Goal: Task Accomplishment & Management: Complete application form

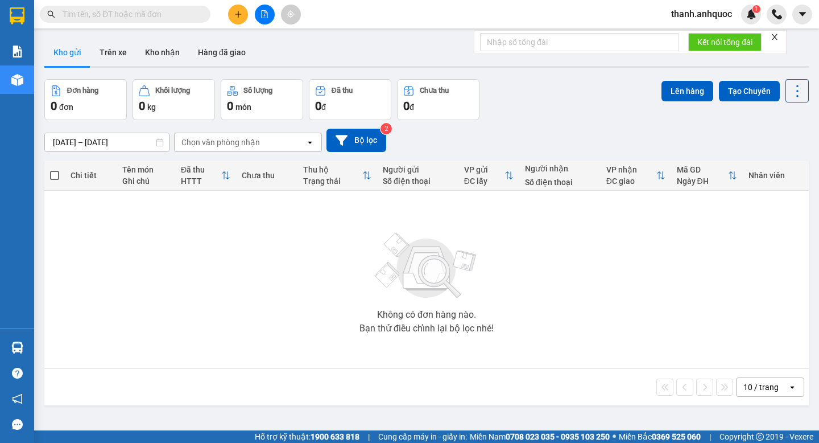
click at [208, 52] on button "Hàng đã giao" at bounding box center [222, 52] width 66 height 27
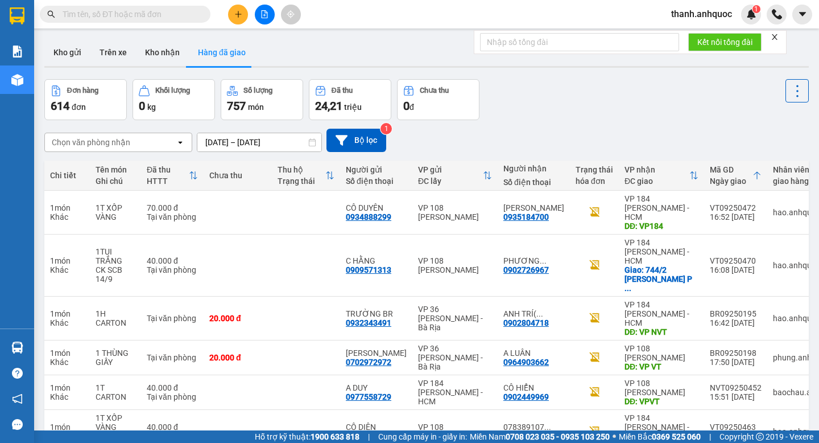
scroll to position [180, 0]
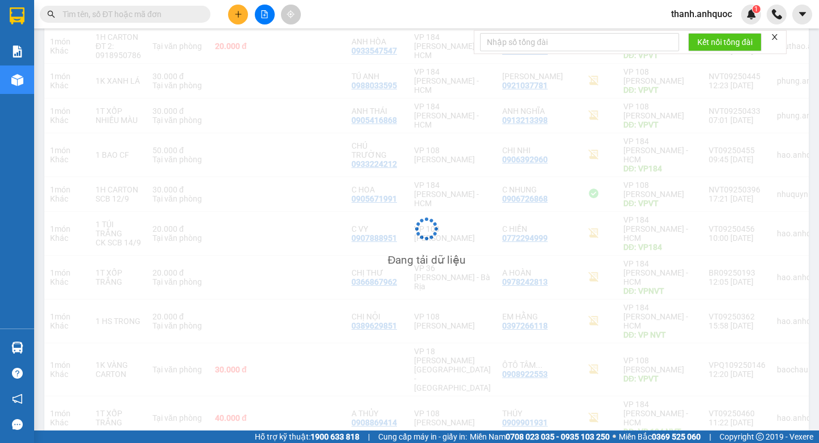
scroll to position [162, 0]
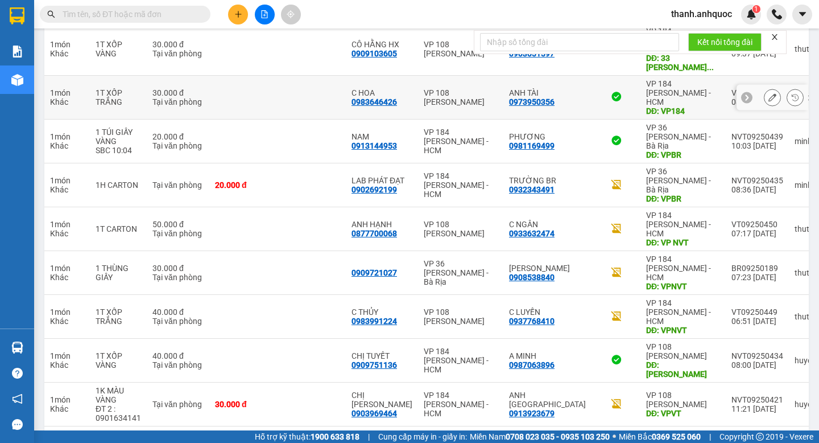
scroll to position [180, 0]
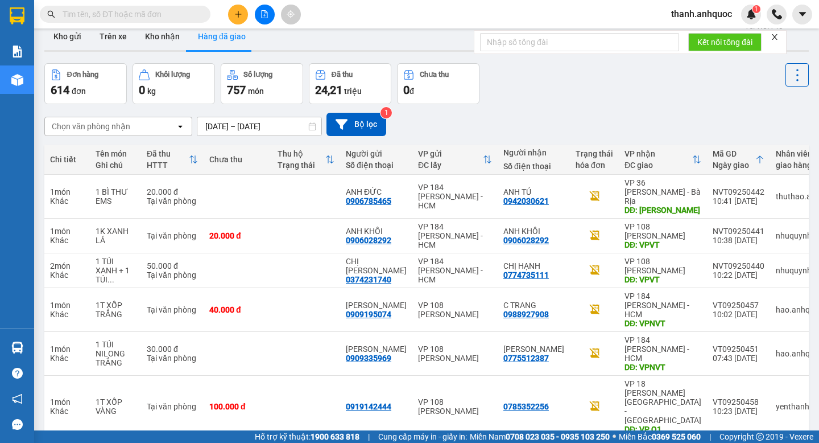
scroll to position [7, 0]
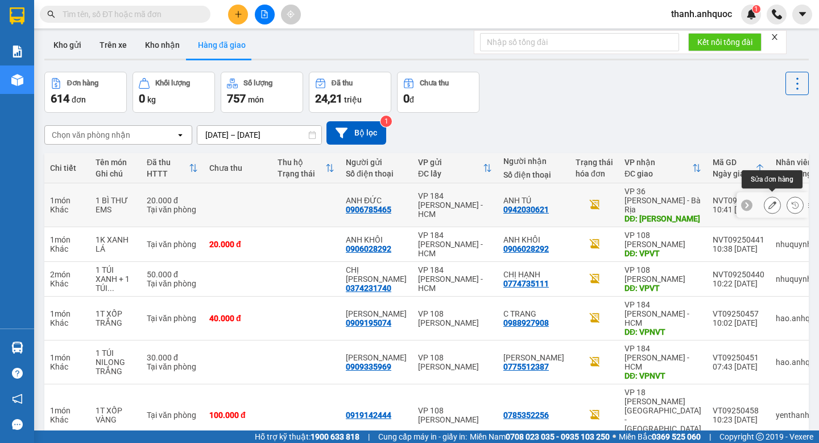
click at [772, 203] on icon at bounding box center [773, 205] width 8 height 8
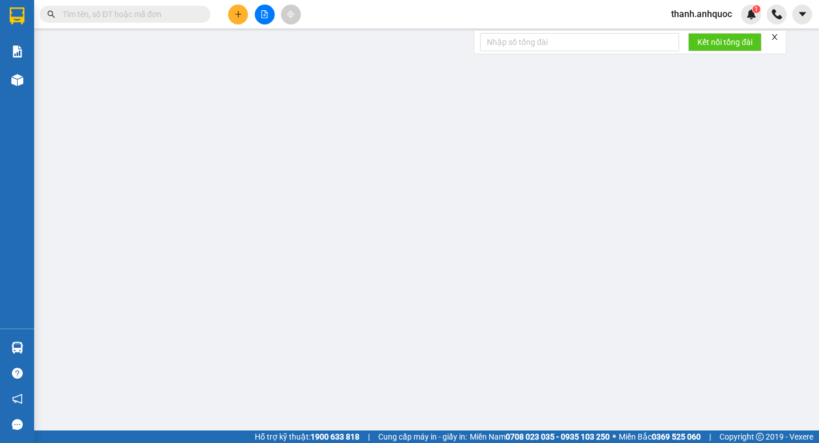
type input "0906785465"
type input "ANH ĐỨC"
type input "0942030621"
type input "ANH TÚ"
type input "[PERSON_NAME]"
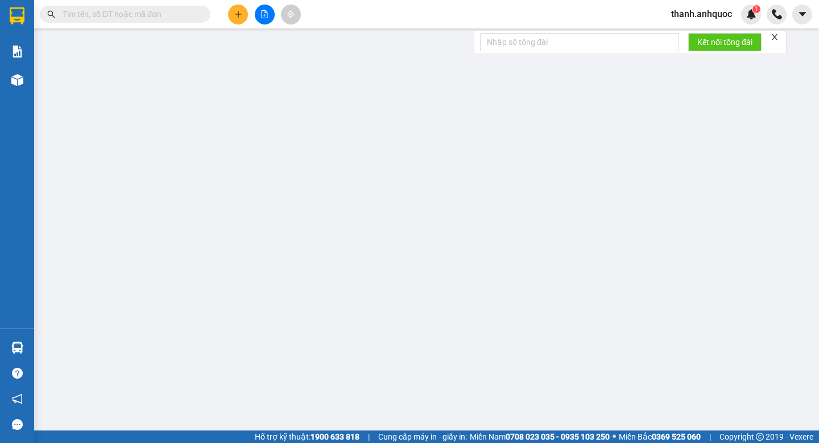
type input "TM 14/9 THỦY"
type input "20.000"
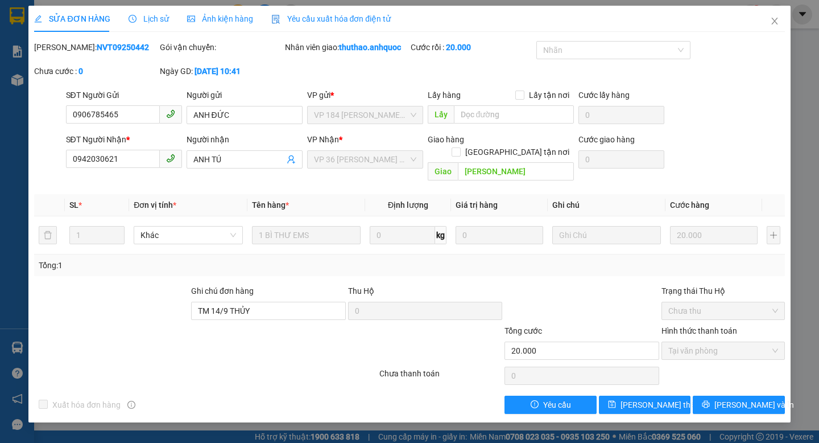
click at [368, 17] on span "Yêu cầu xuất hóa đơn điện tử" at bounding box center [331, 18] width 120 height 9
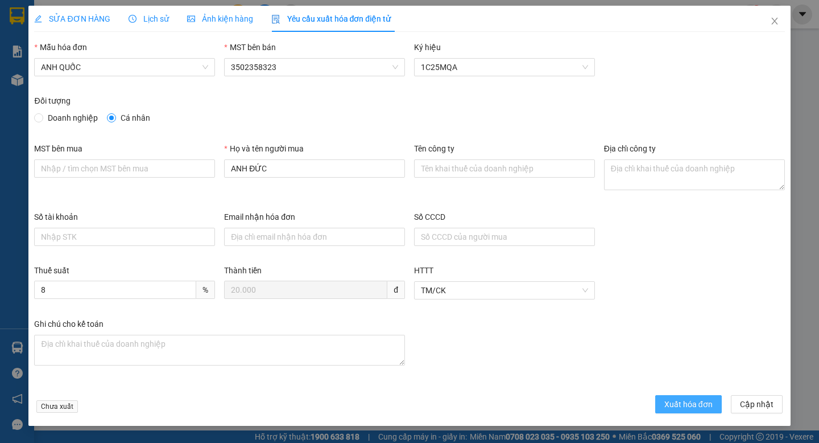
click at [677, 402] on span "Xuất hóa đơn" at bounding box center [689, 404] width 48 height 13
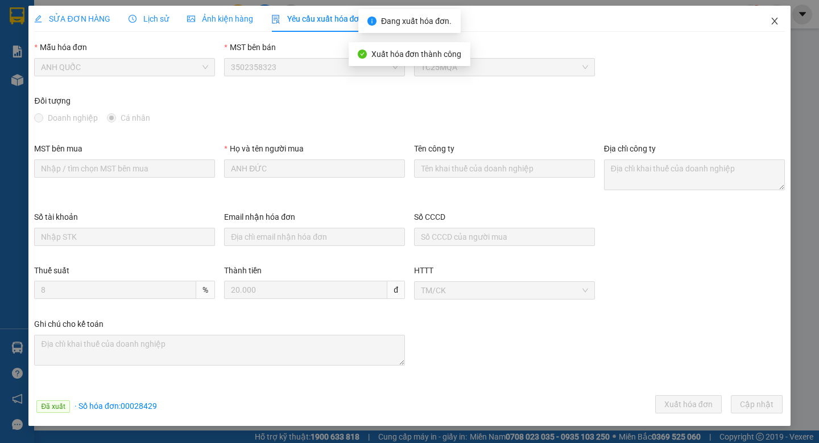
click at [776, 22] on icon "close" at bounding box center [775, 21] width 9 height 9
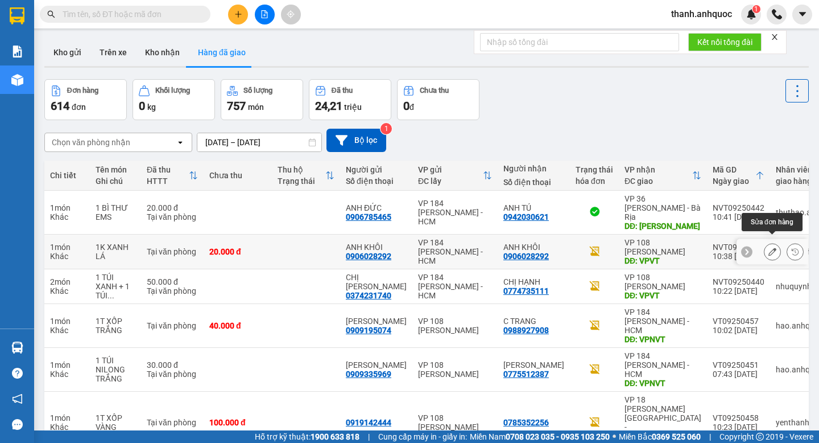
click at [772, 248] on icon at bounding box center [773, 252] width 8 height 8
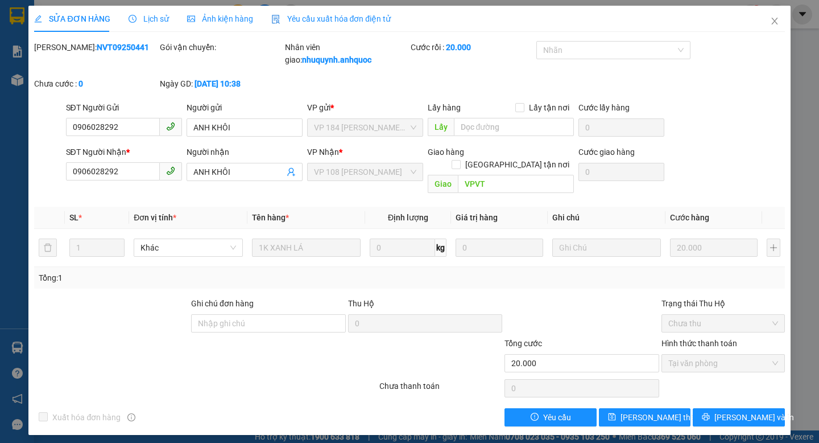
click at [361, 21] on span "Yêu cầu xuất hóa đơn điện tử" at bounding box center [331, 18] width 120 height 9
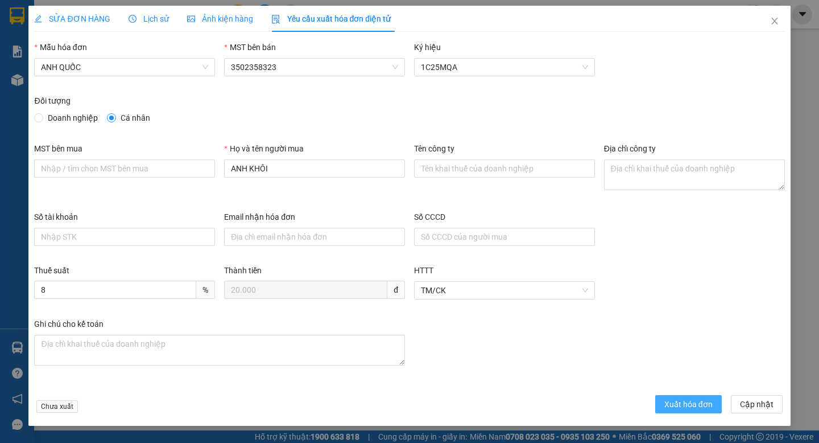
click at [690, 408] on span "Xuất hóa đơn" at bounding box center [689, 404] width 48 height 13
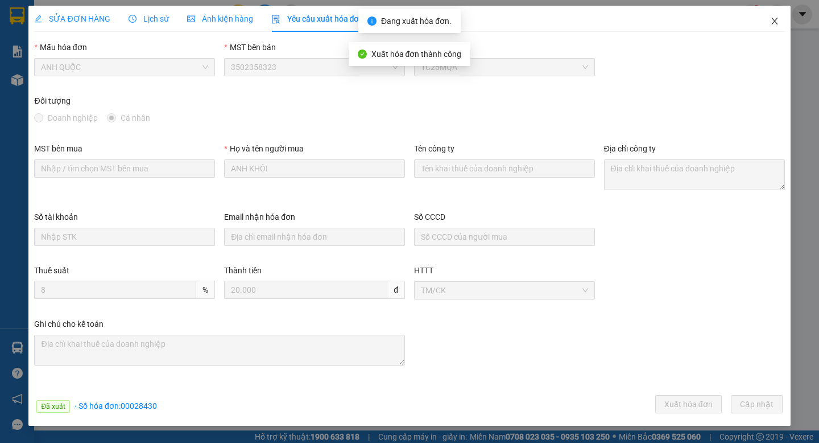
click at [775, 24] on icon "close" at bounding box center [775, 21] width 9 height 9
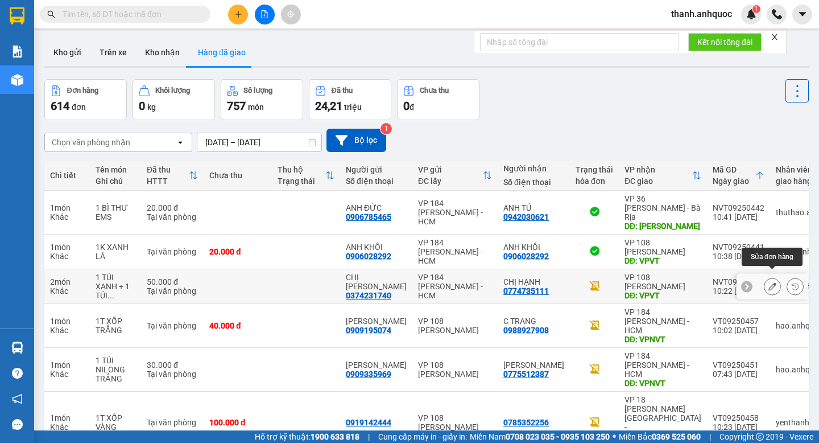
click at [771, 282] on icon at bounding box center [773, 286] width 8 height 8
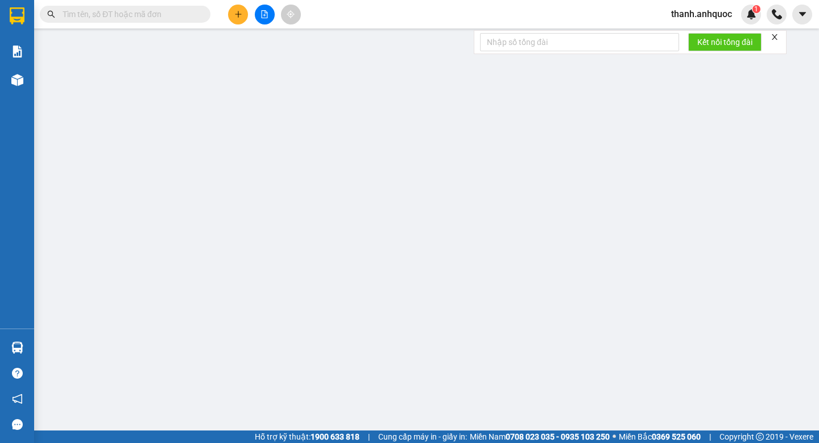
type input "0374231740"
type input "CHỊ [PERSON_NAME]"
type input "0774735111"
type input "CHỊ HẠNH"
type input "VPVT"
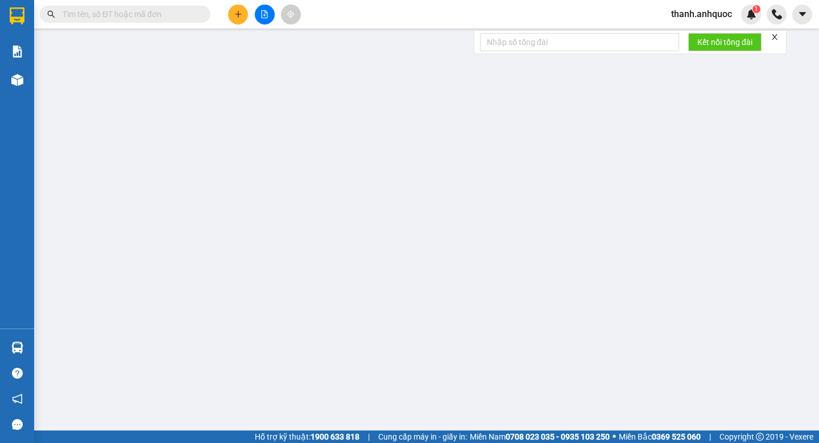
type input "TM 14/9 NHỰT"
type input "50.000"
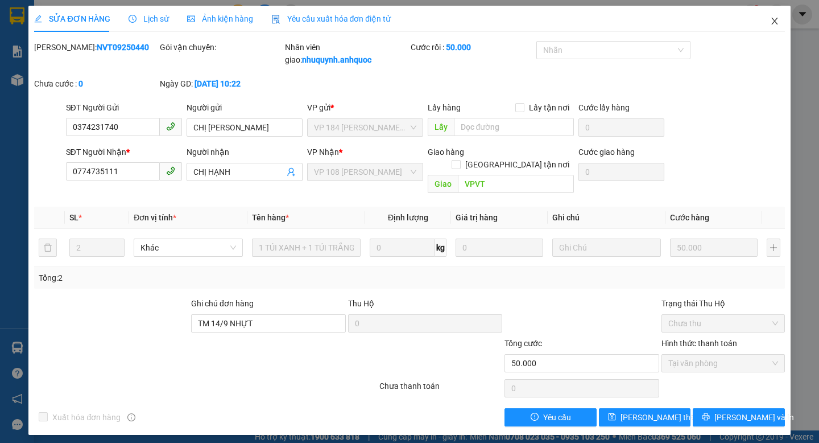
click at [777, 24] on icon "close" at bounding box center [775, 21] width 6 height 7
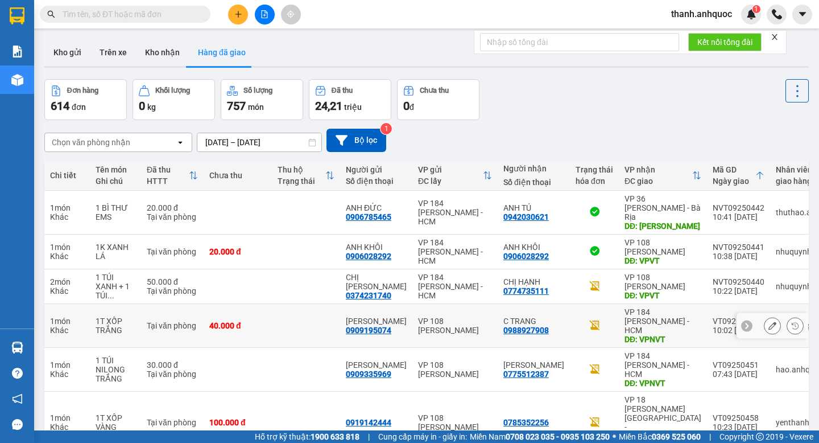
click at [775, 322] on icon at bounding box center [773, 326] width 8 height 8
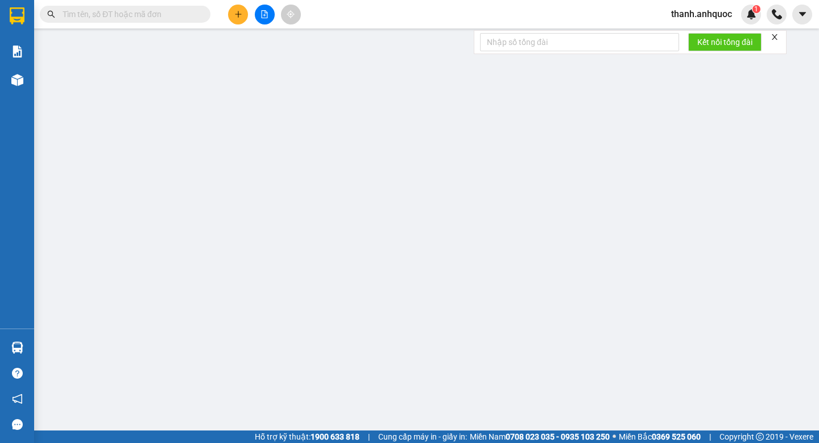
type input "0909195074"
type input "[PERSON_NAME]"
type input "0988927908"
type input "C TRANG"
type input "VPNVT"
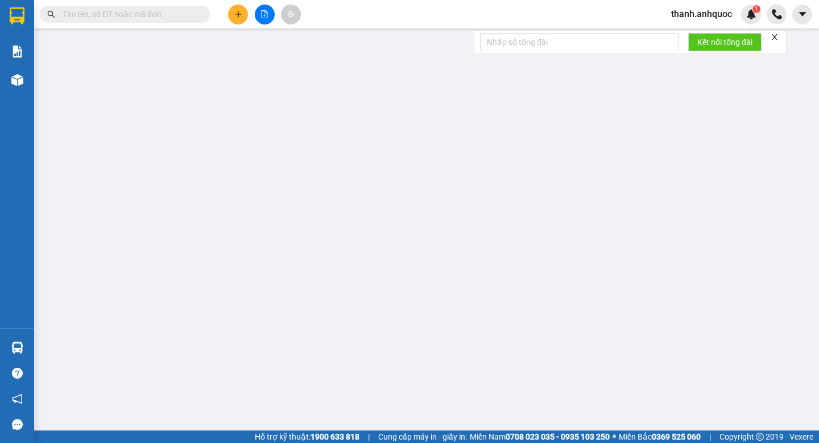
type input "TM 14/9 VP184 HẢO"
type input "40.000"
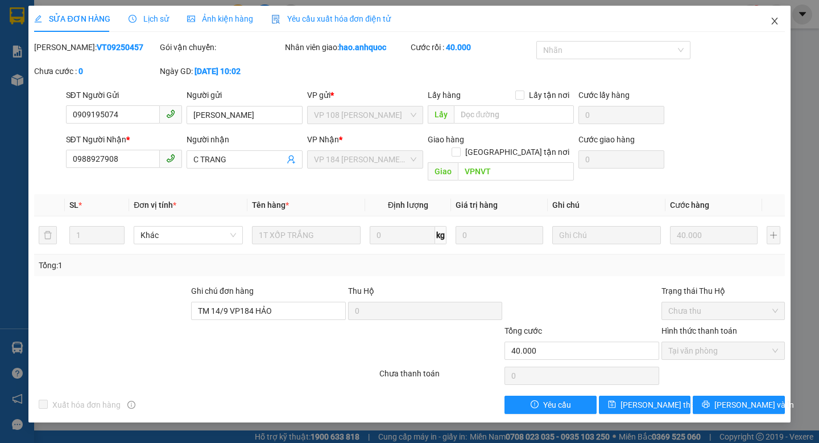
click at [775, 24] on icon "close" at bounding box center [775, 21] width 9 height 9
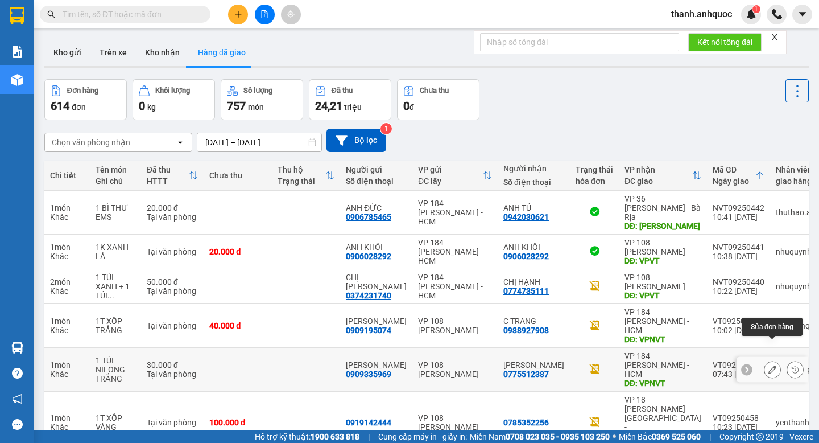
click at [773, 365] on icon at bounding box center [773, 369] width 8 height 8
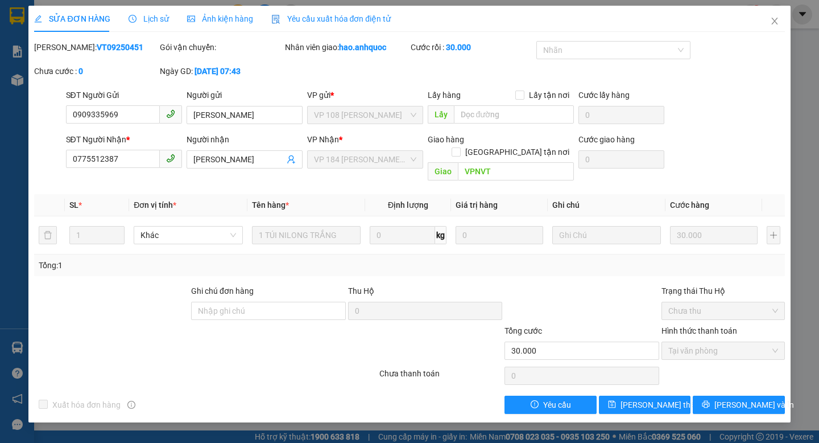
click at [348, 17] on span "Yêu cầu xuất hóa đơn điện tử" at bounding box center [331, 18] width 120 height 9
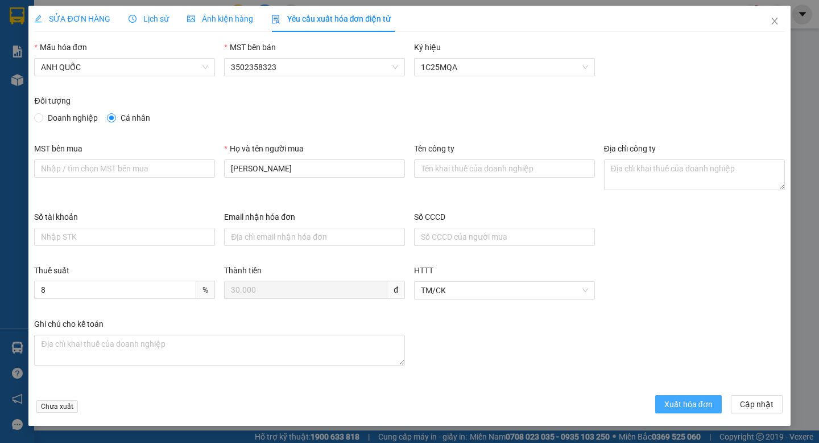
click at [664, 396] on button "Xuất hóa đơn" at bounding box center [689, 404] width 67 height 18
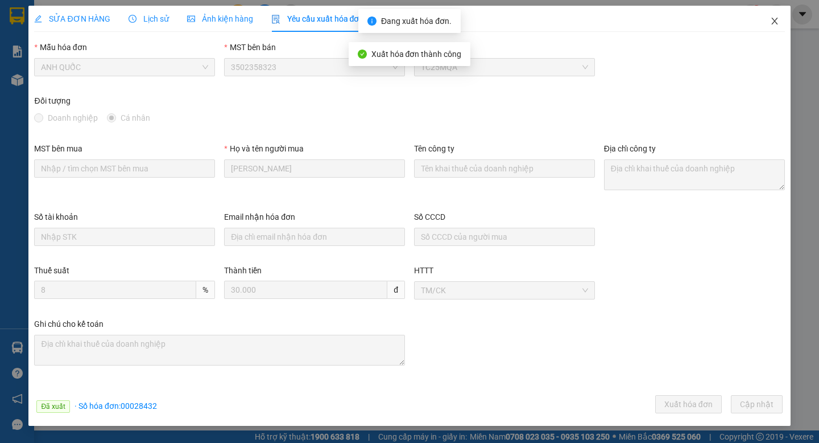
click at [778, 23] on icon "close" at bounding box center [775, 21] width 9 height 9
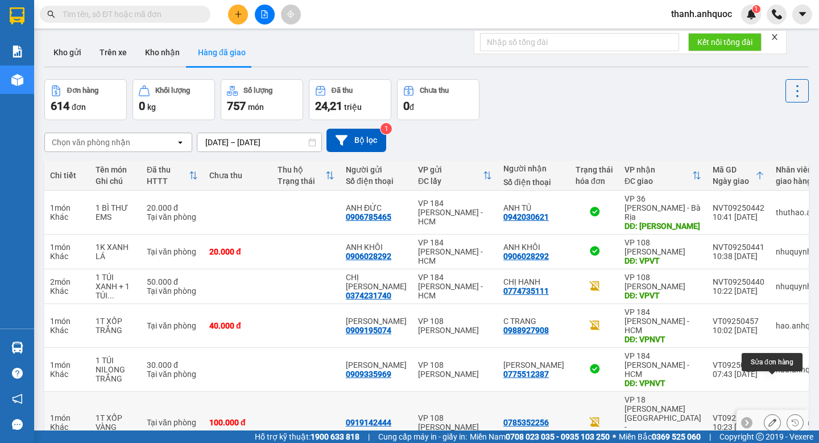
click at [770, 418] on icon at bounding box center [773, 422] width 8 height 8
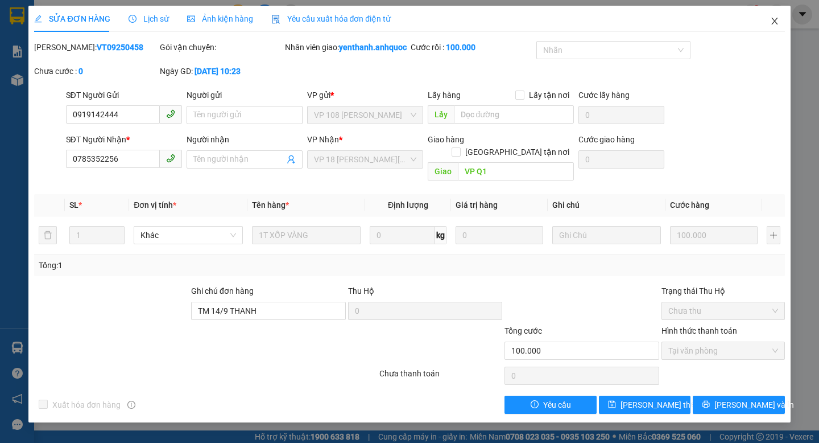
click at [774, 27] on span "Close" at bounding box center [775, 22] width 32 height 32
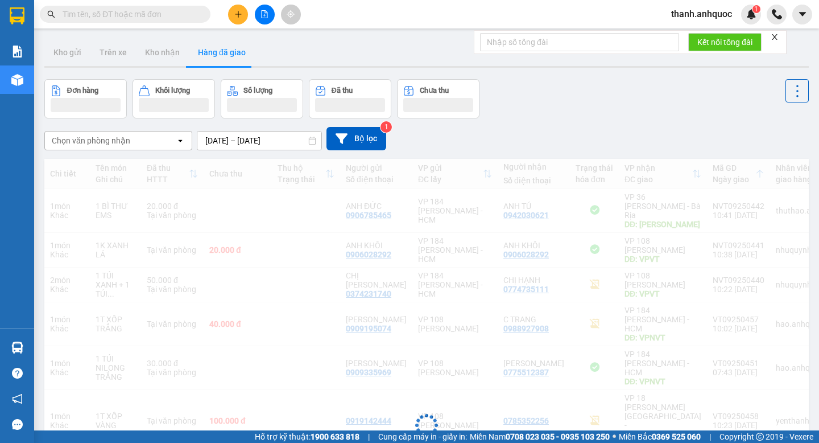
click at [774, 30] on div "Kết nối tổng đài" at bounding box center [630, 42] width 313 height 24
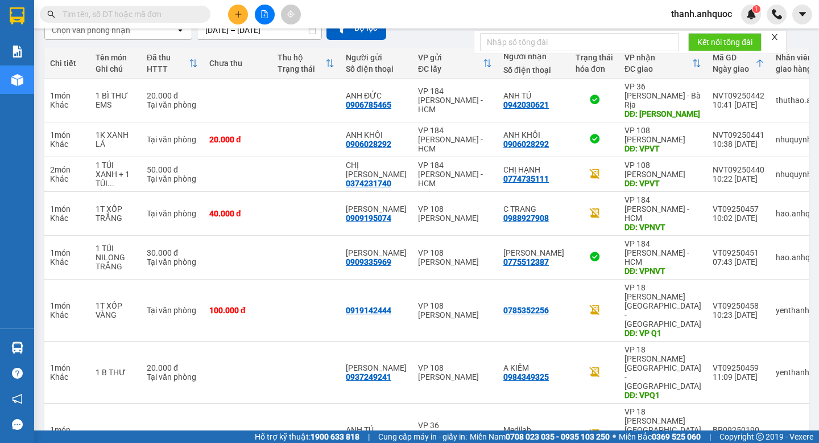
scroll to position [115, 0]
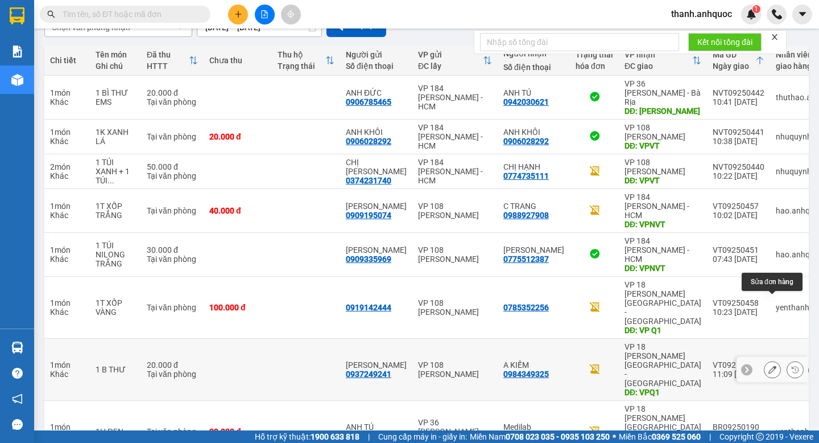
click at [771, 365] on icon at bounding box center [773, 369] width 8 height 8
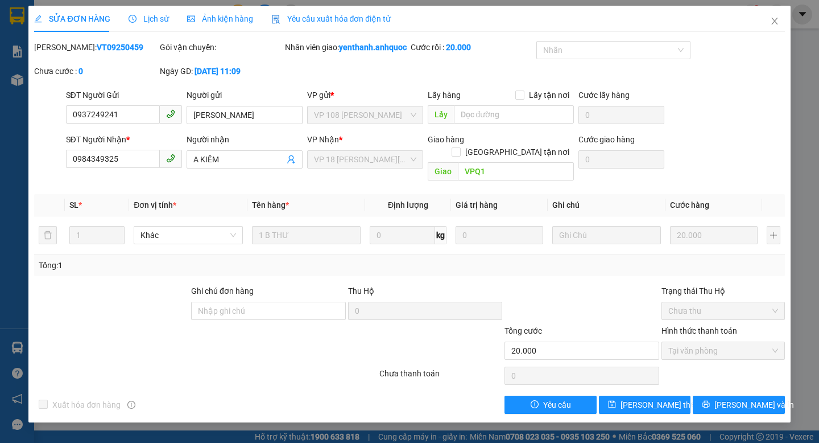
click at [363, 19] on span "Yêu cầu xuất hóa đơn điện tử" at bounding box center [331, 18] width 120 height 9
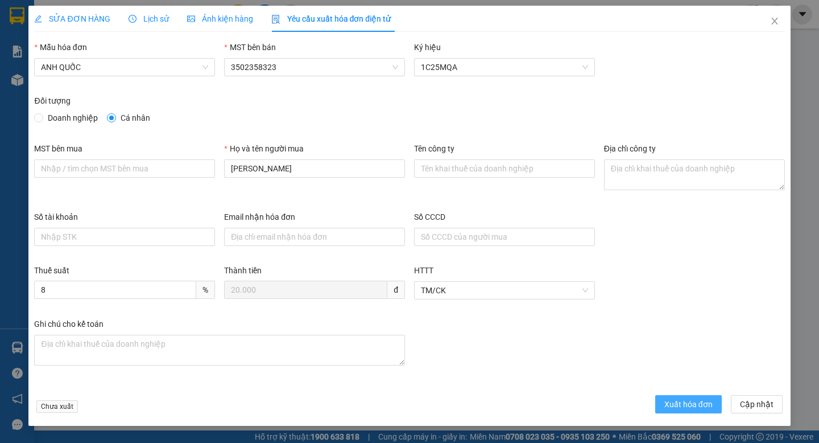
click at [695, 402] on span "Xuất hóa đơn" at bounding box center [689, 404] width 48 height 13
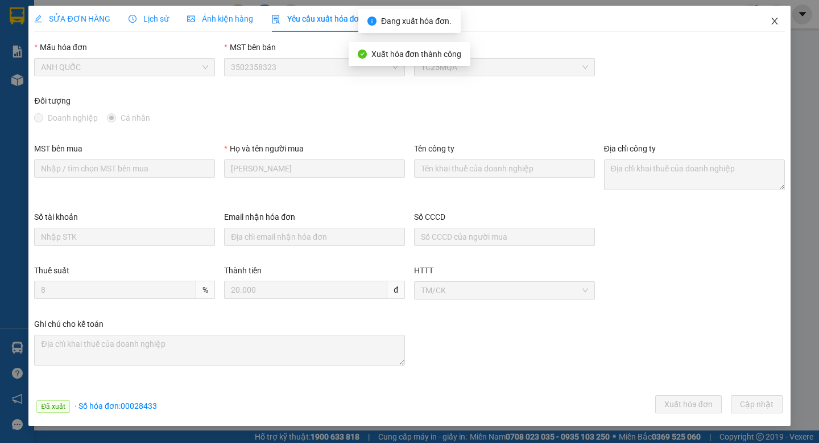
click at [776, 19] on icon "close" at bounding box center [775, 21] width 6 height 7
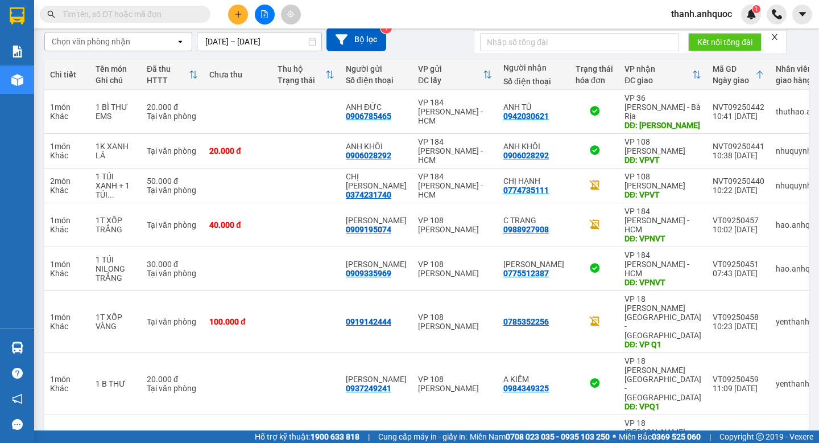
scroll to position [162, 0]
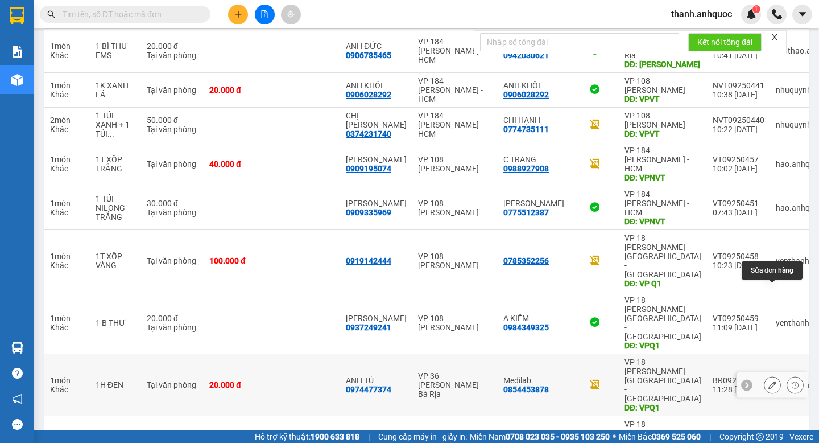
click at [772, 381] on icon at bounding box center [773, 385] width 8 height 8
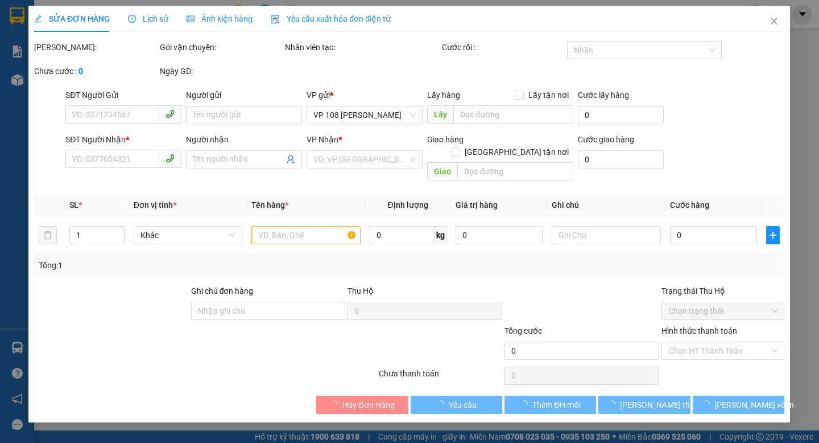
type input "0974477374"
type input "ANH TÚ"
type input "0854453878"
type input "Medilab"
type input "VPQ1"
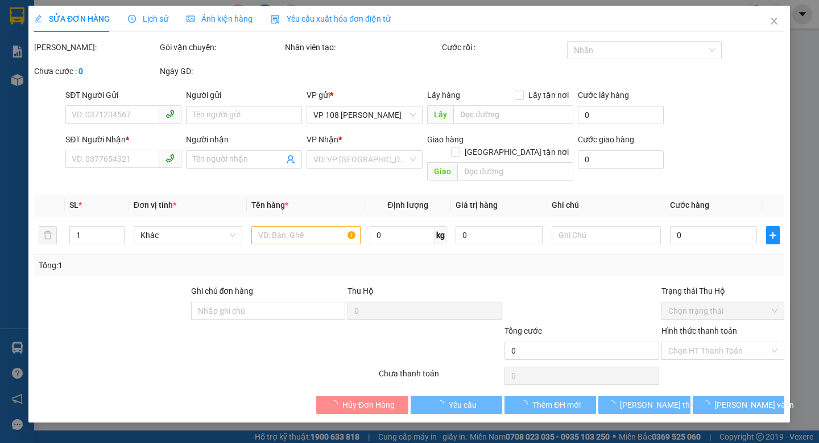
type input "SCB 14/9 THANH"
type input "20.000"
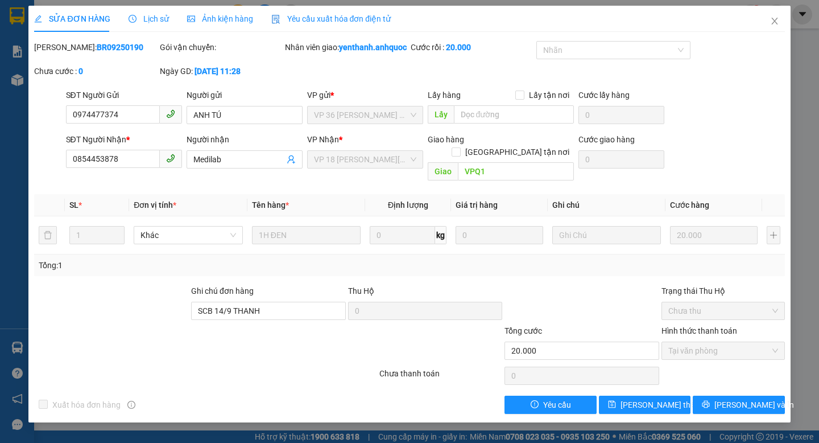
click at [330, 22] on span "Yêu cầu xuất hóa đơn điện tử" at bounding box center [331, 18] width 120 height 9
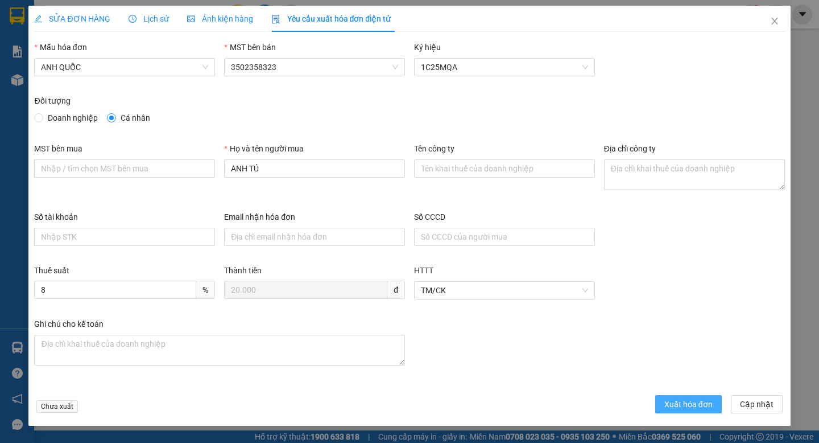
click at [669, 406] on span "Xuất hóa đơn" at bounding box center [689, 404] width 48 height 13
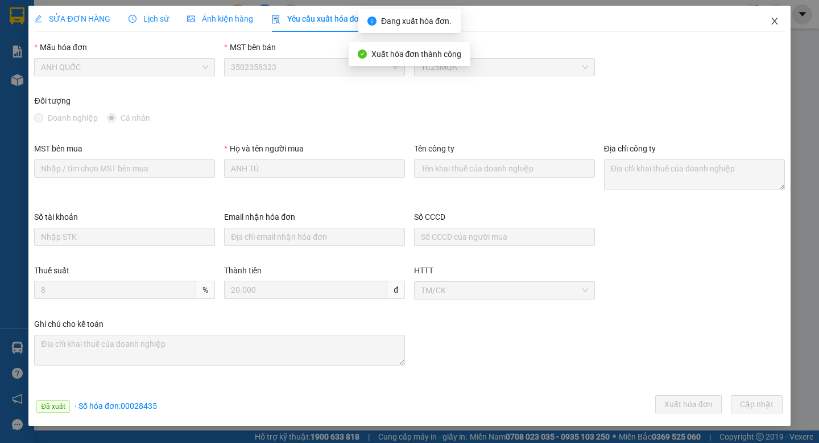
click at [777, 18] on icon "close" at bounding box center [775, 21] width 6 height 7
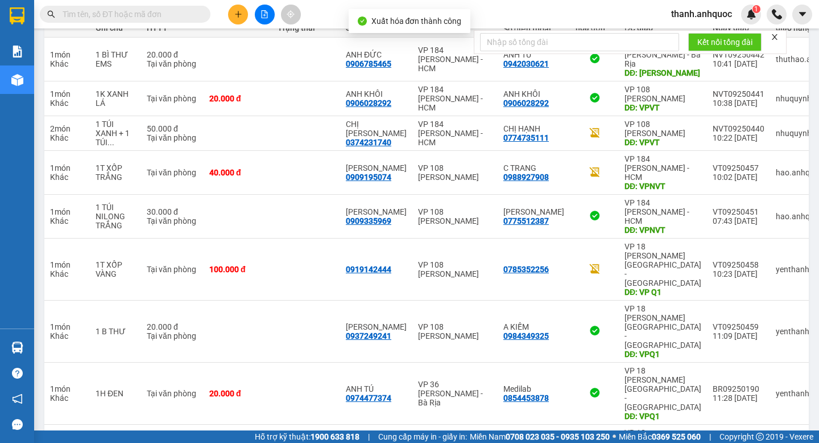
scroll to position [162, 0]
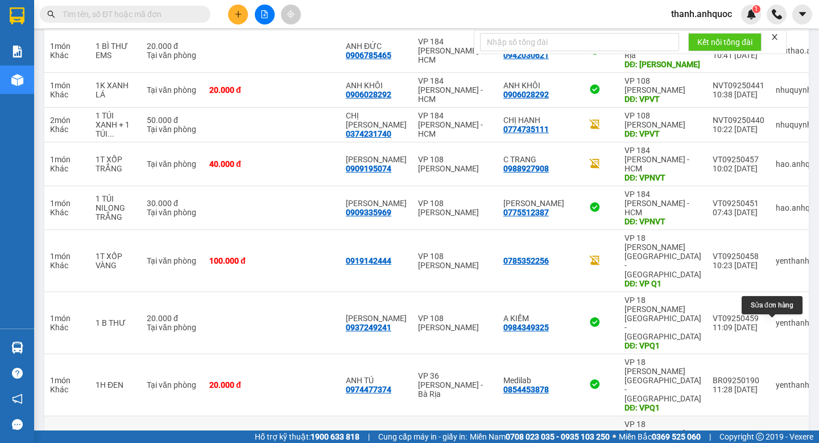
click at [772, 442] on icon at bounding box center [773, 447] width 8 height 8
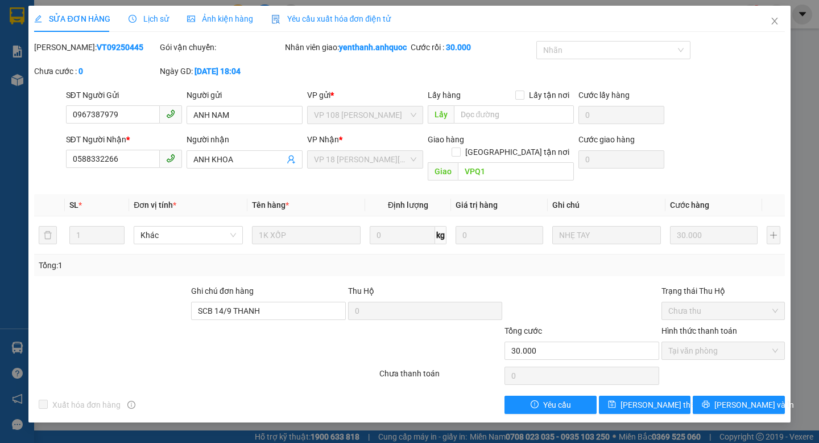
click at [298, 16] on span "Yêu cầu xuất hóa đơn điện tử" at bounding box center [331, 18] width 120 height 9
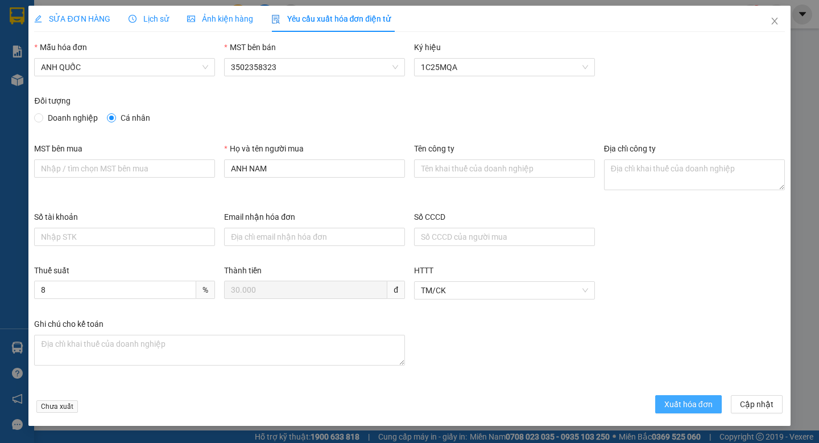
click at [675, 402] on span "Xuất hóa đơn" at bounding box center [689, 404] width 48 height 13
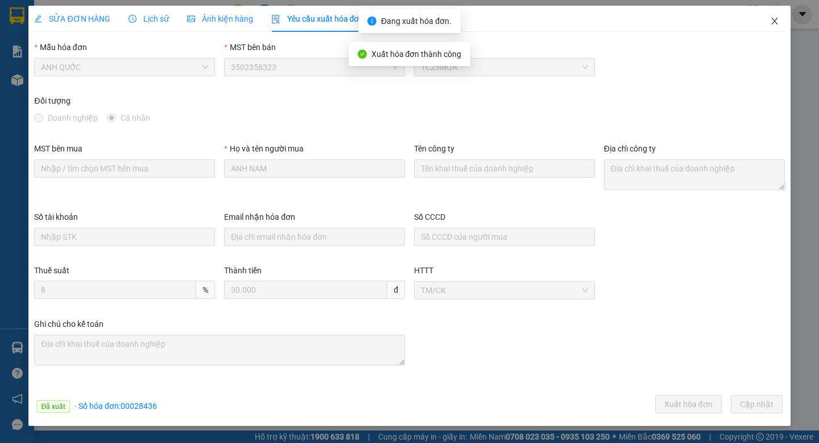
click at [776, 23] on icon "close" at bounding box center [775, 21] width 6 height 7
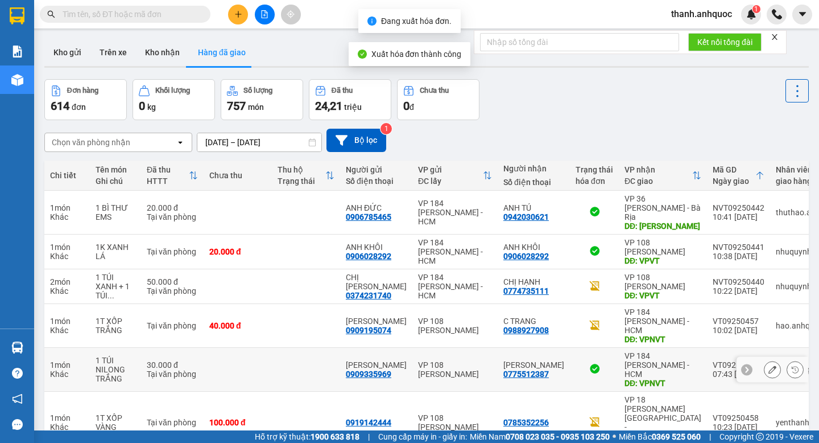
scroll to position [162, 0]
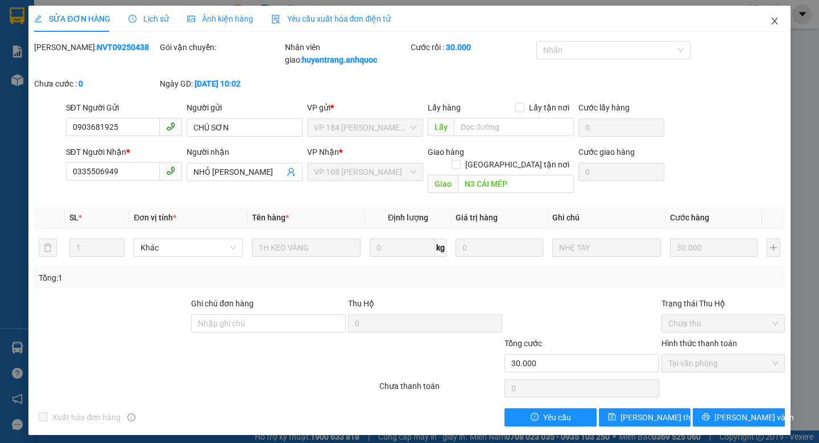
click at [773, 24] on icon "close" at bounding box center [775, 21] width 6 height 7
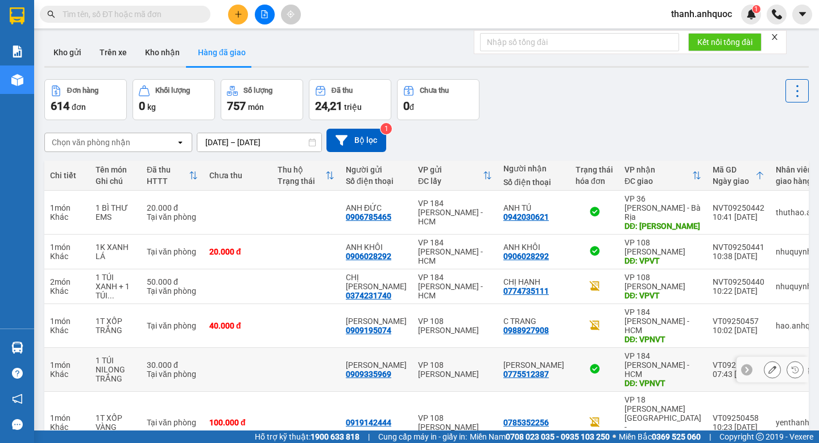
scroll to position [162, 0]
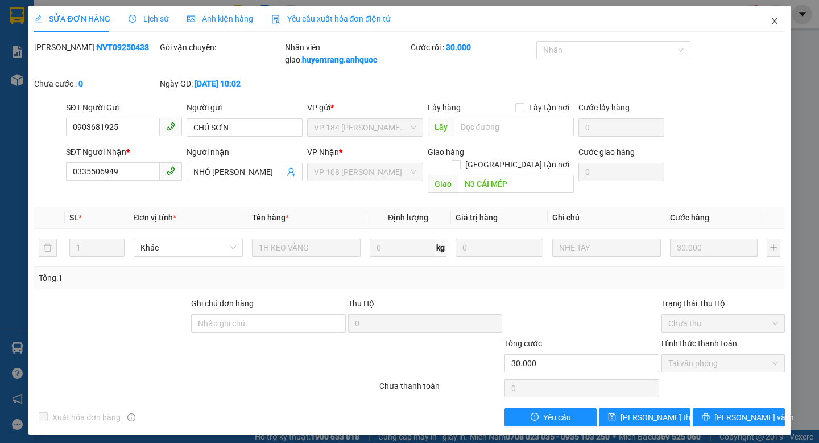
click at [779, 21] on icon "close" at bounding box center [775, 21] width 9 height 9
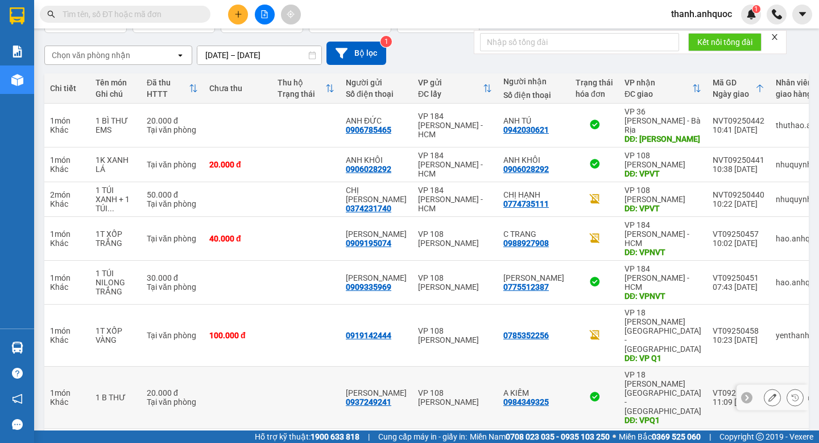
scroll to position [162, 0]
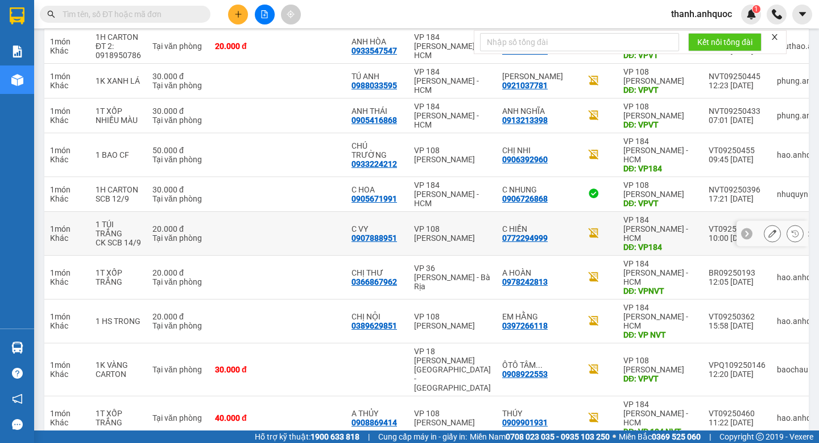
scroll to position [0, 0]
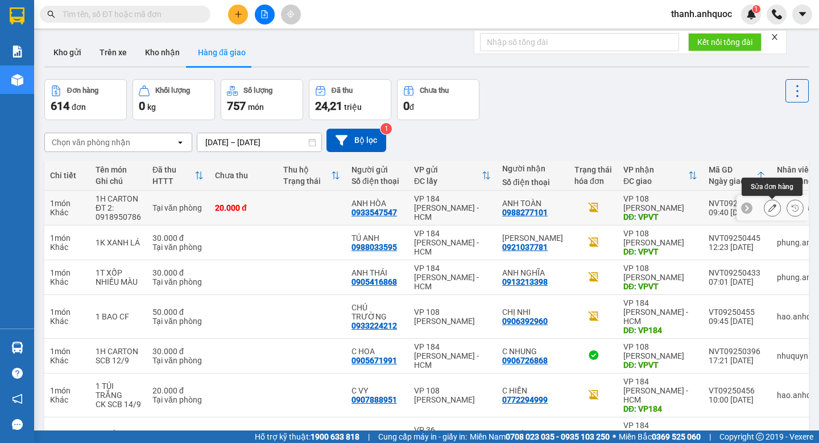
click at [775, 209] on icon at bounding box center [773, 208] width 8 height 8
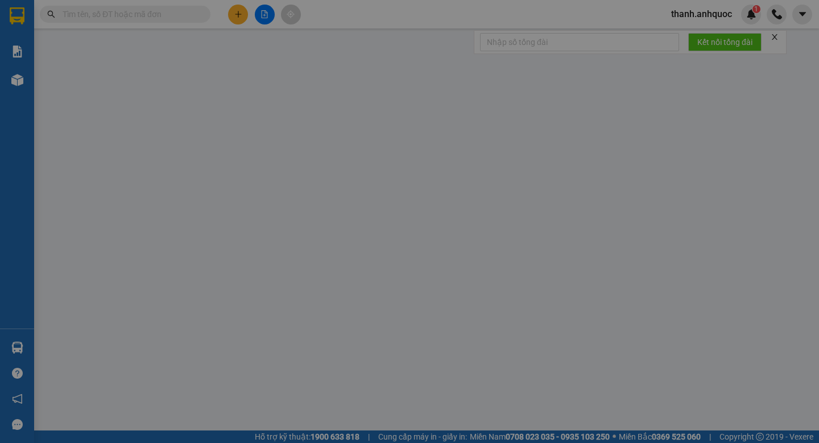
type input "0933547547"
type input "ANH HÒA"
type input "0988277101"
type input "ANH TOÀN"
type input "VPVT"
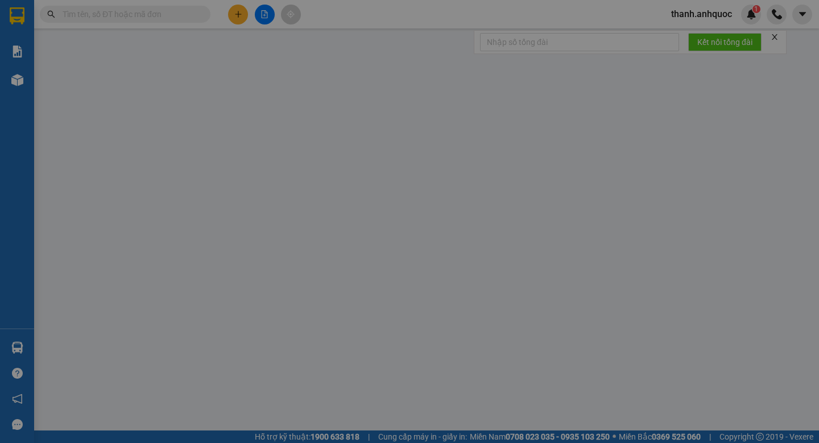
type input "20.000"
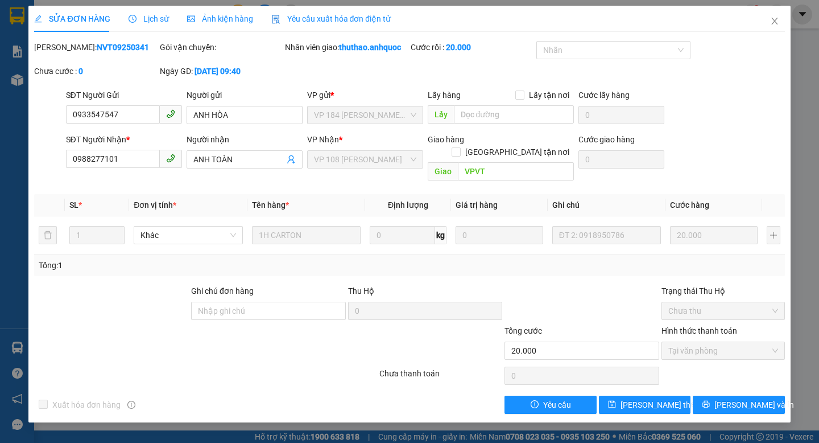
click at [353, 17] on span "Yêu cầu xuất hóa đơn điện tử" at bounding box center [331, 18] width 120 height 9
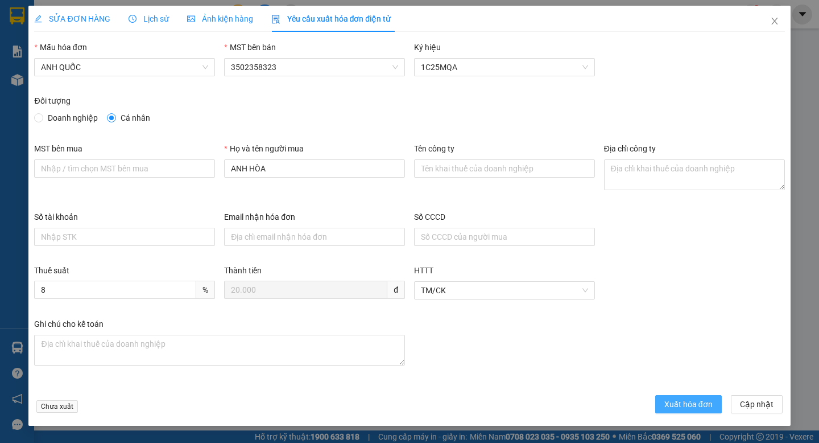
click at [675, 406] on span "Xuất hóa đơn" at bounding box center [689, 404] width 48 height 13
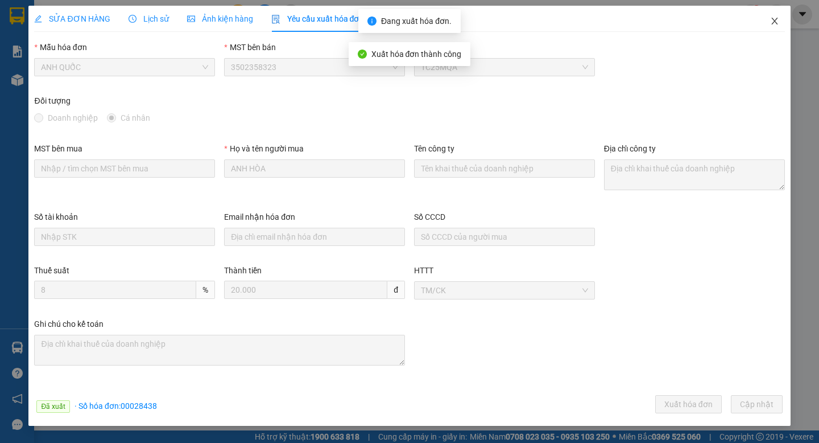
click at [774, 24] on icon "close" at bounding box center [775, 21] width 9 height 9
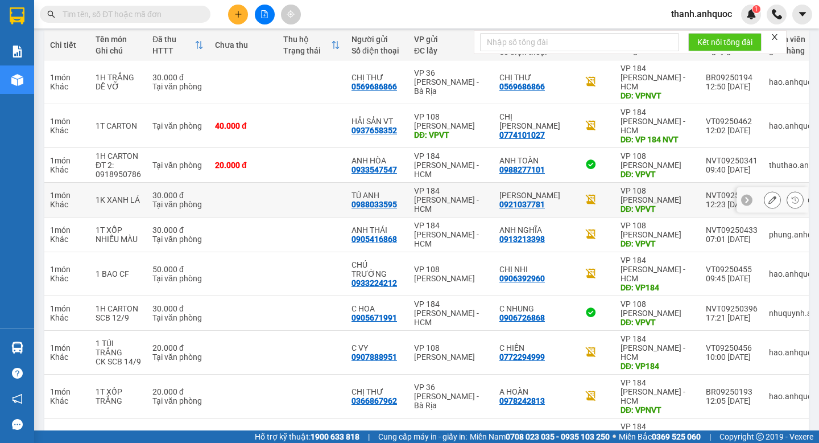
scroll to position [135, 0]
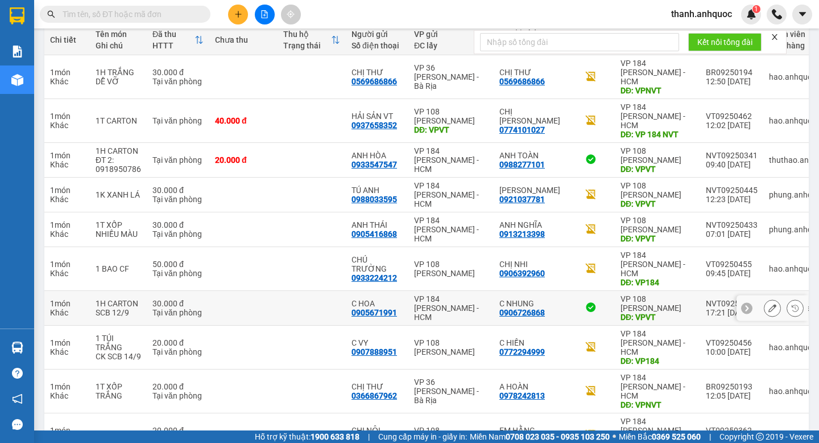
click at [675, 299] on td "VP 108 [PERSON_NAME] Tàu DĐ: VPVT" at bounding box center [657, 308] width 85 height 35
click at [772, 343] on icon at bounding box center [773, 347] width 8 height 8
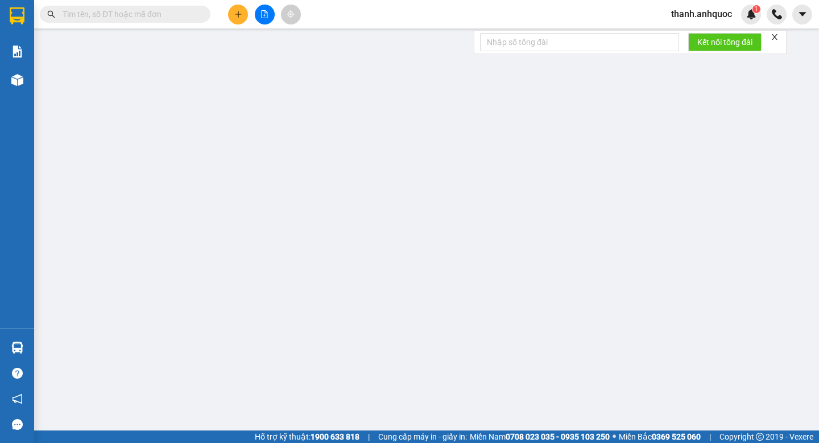
type input "0907888951"
type input "C VY"
type input "0772294999"
type input "C HIỀN"
type input "VP184"
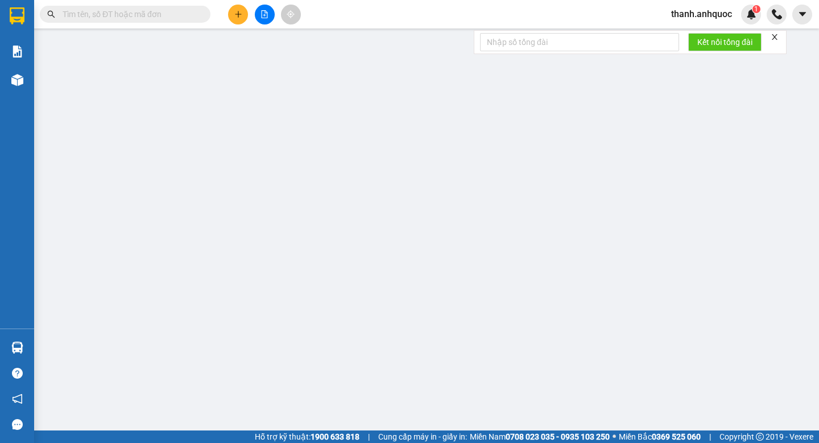
type input "20.000"
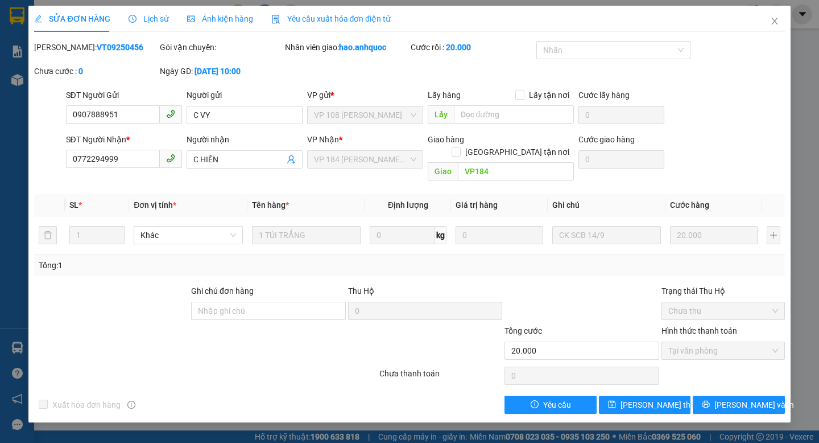
click at [322, 17] on span "Yêu cầu xuất hóa đơn điện tử" at bounding box center [331, 18] width 120 height 9
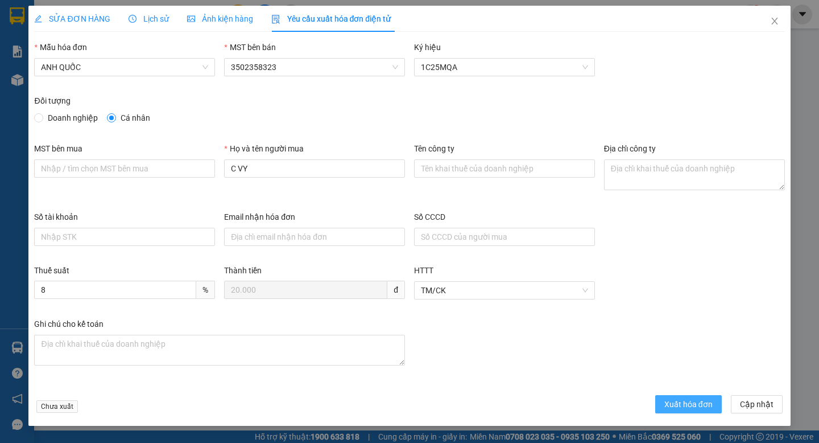
click at [699, 401] on span "Xuất hóa đơn" at bounding box center [689, 404] width 48 height 13
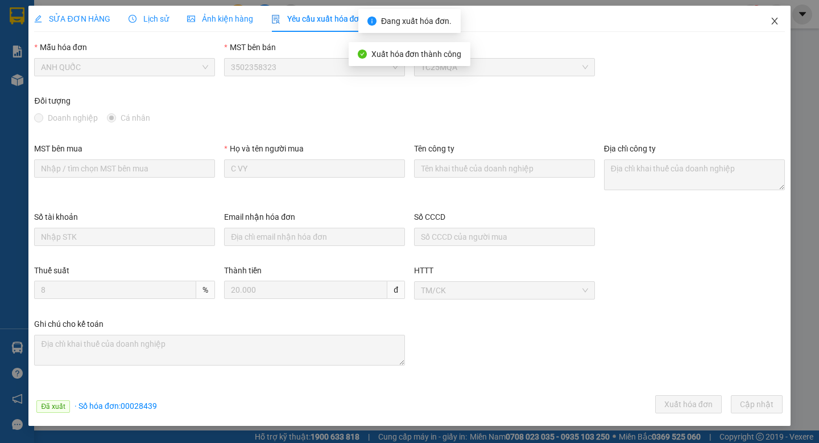
click at [776, 22] on icon "close" at bounding box center [775, 21] width 6 height 7
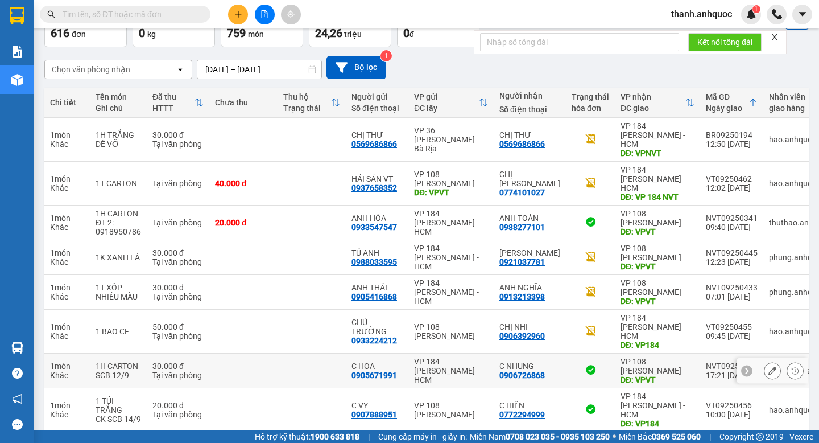
scroll to position [162, 0]
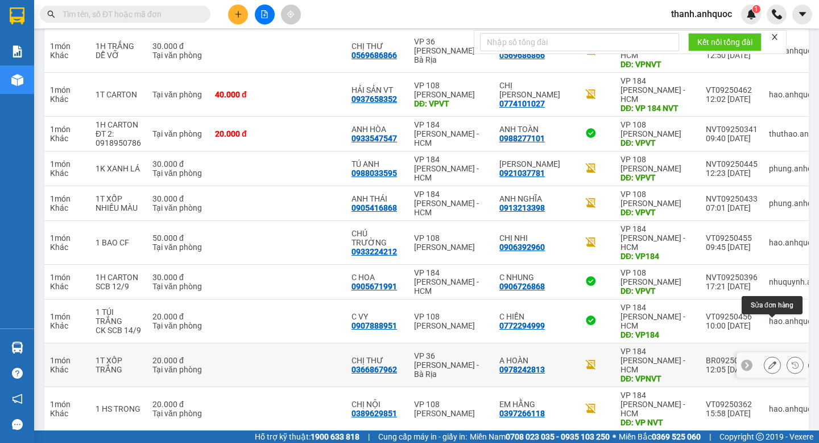
click at [771, 361] on icon at bounding box center [773, 365] width 8 height 8
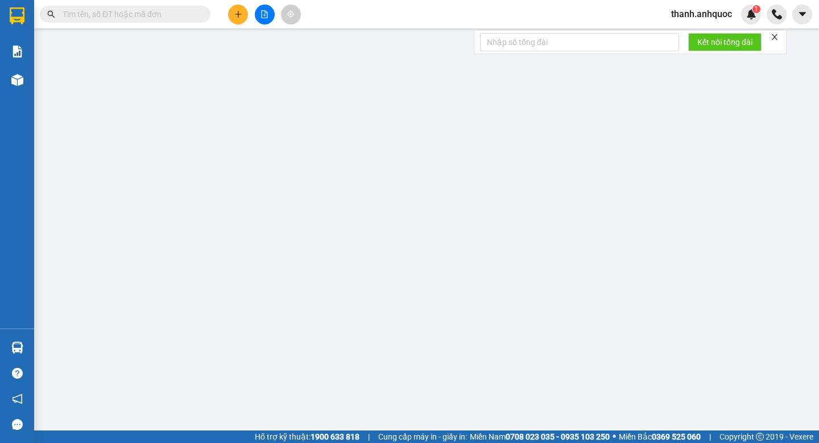
type input "0366867962"
type input "CHỊ THƯ"
type input "0978242813"
type input "A HOÀN"
type input "VPNVT"
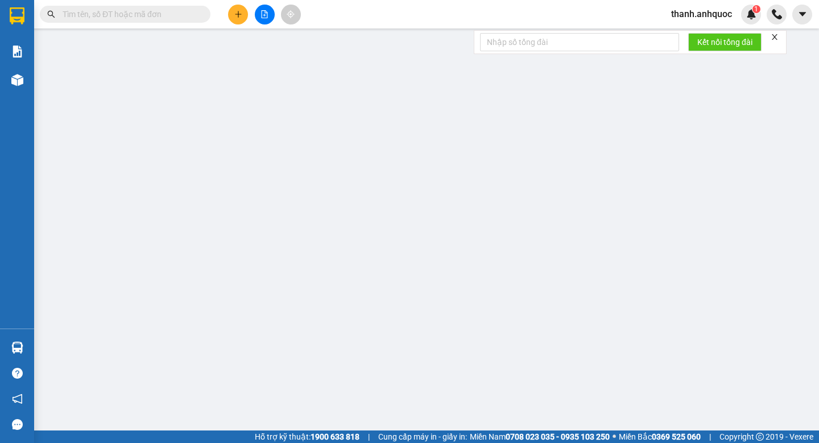
type input "20.000"
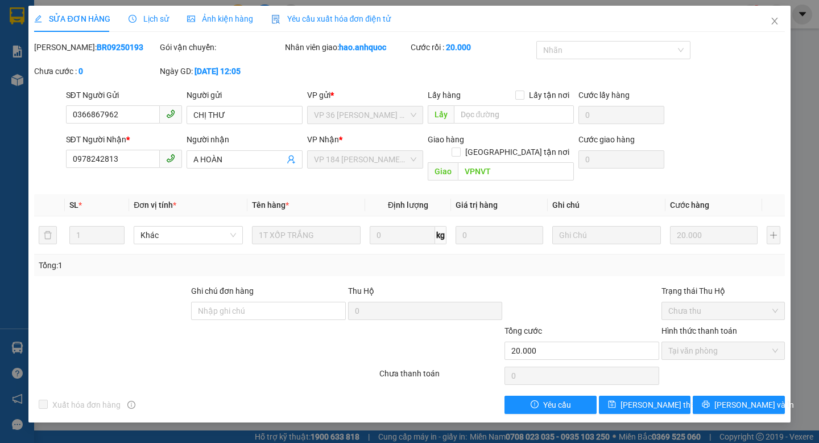
click at [335, 18] on span "Yêu cầu xuất hóa đơn điện tử" at bounding box center [331, 18] width 120 height 9
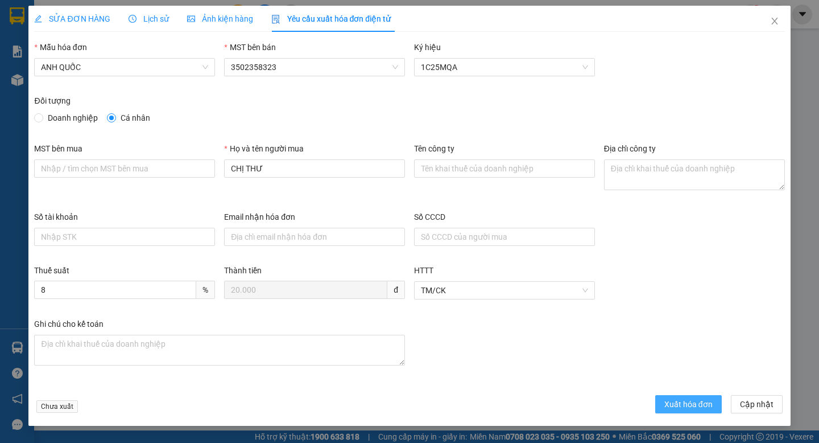
click at [677, 403] on span "Xuất hóa đơn" at bounding box center [689, 404] width 48 height 13
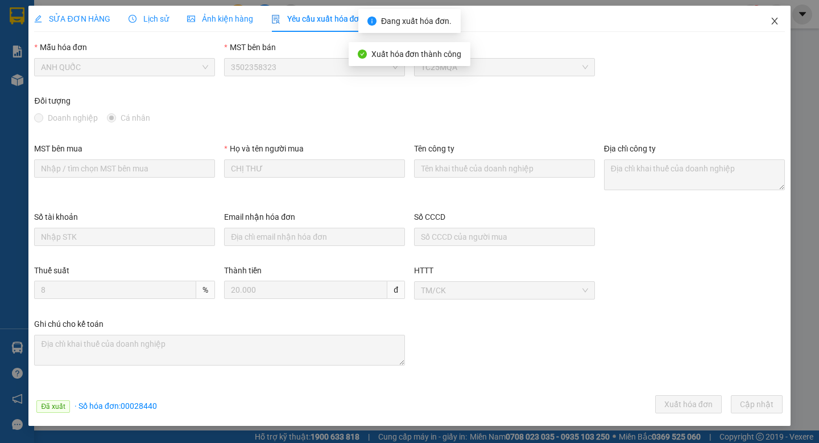
click at [776, 19] on icon "close" at bounding box center [775, 21] width 9 height 9
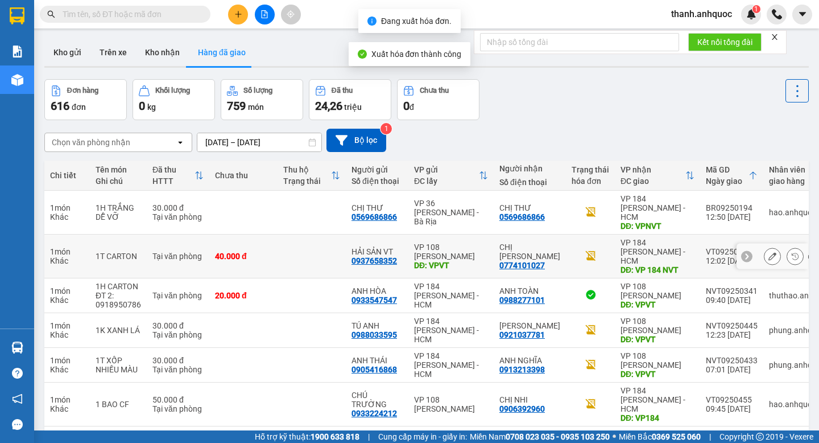
scroll to position [162, 0]
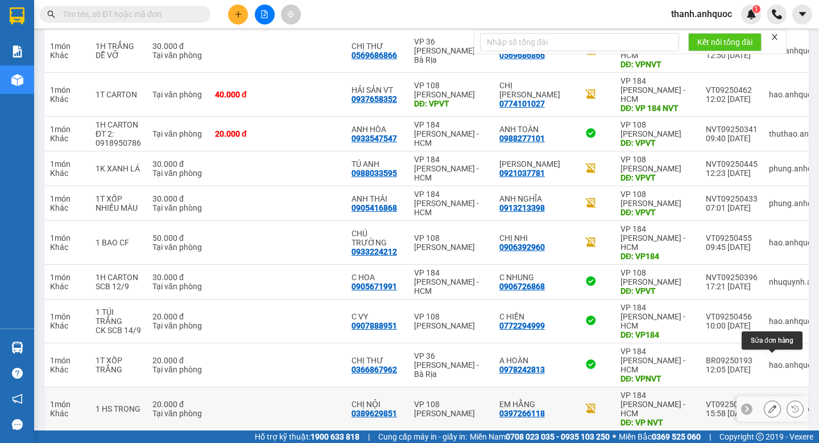
click at [776, 405] on icon at bounding box center [773, 409] width 8 height 8
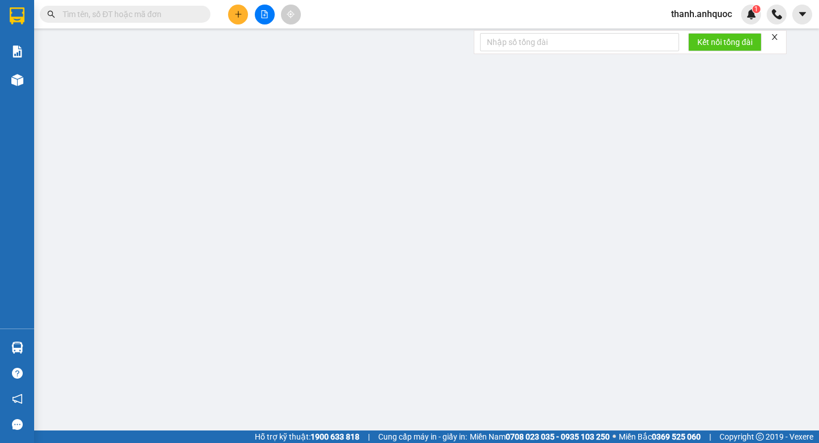
type input "0389629851"
type input "CHỊ NỘI"
type input "0397266118"
type input "EM HẰNG"
type input "VP NVT"
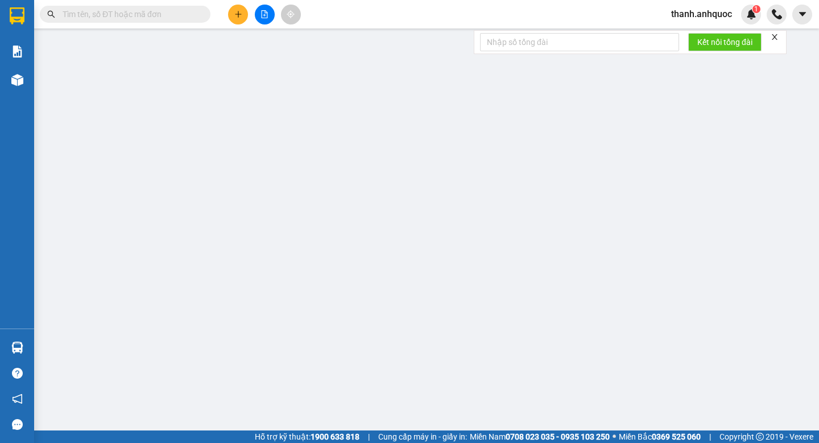
type input "20.000"
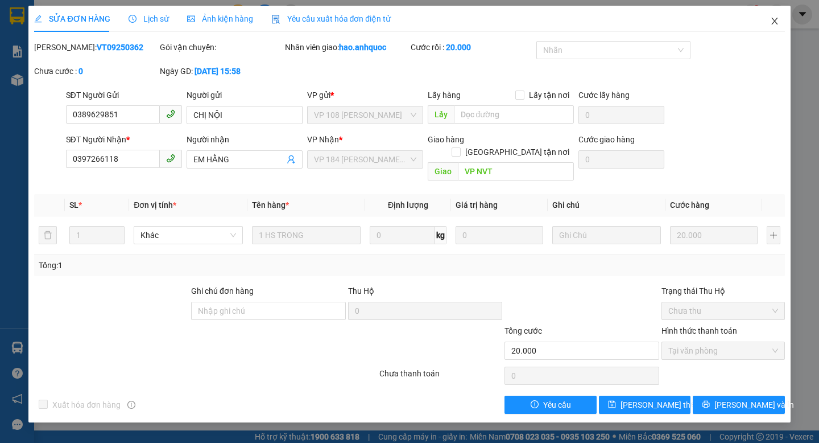
click at [776, 19] on icon "close" at bounding box center [775, 21] width 6 height 7
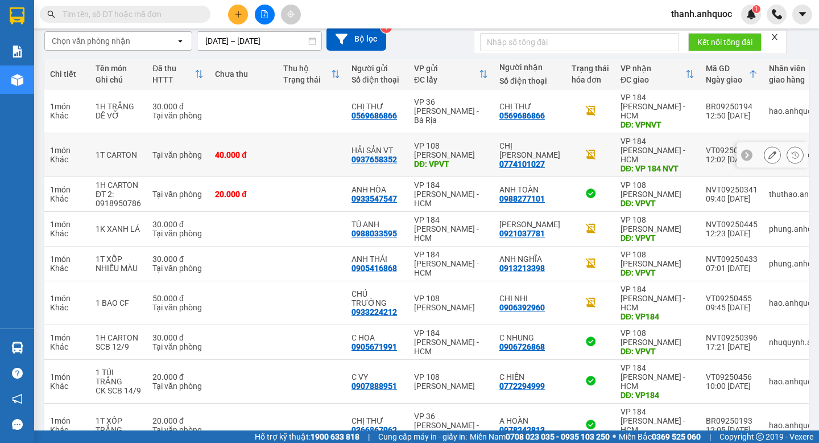
scroll to position [162, 0]
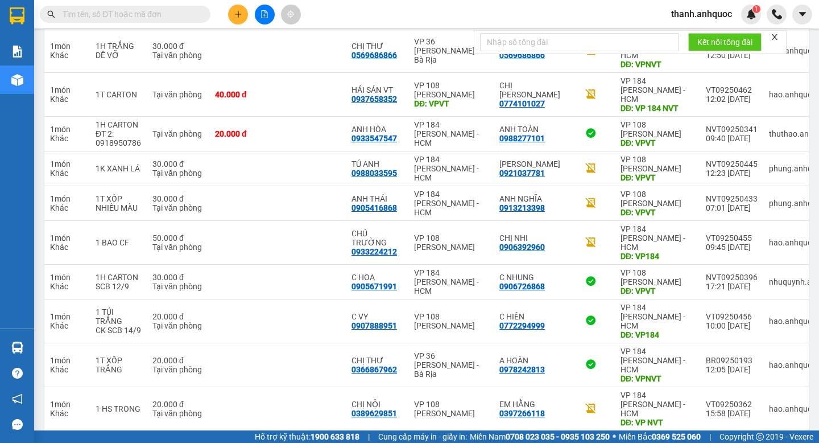
click at [584, 440] on button "2" at bounding box center [585, 448] width 17 height 17
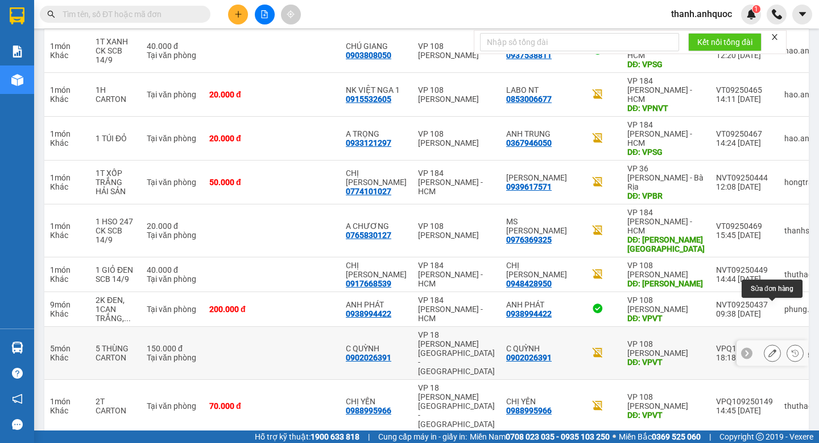
click at [775, 349] on icon at bounding box center [773, 353] width 8 height 8
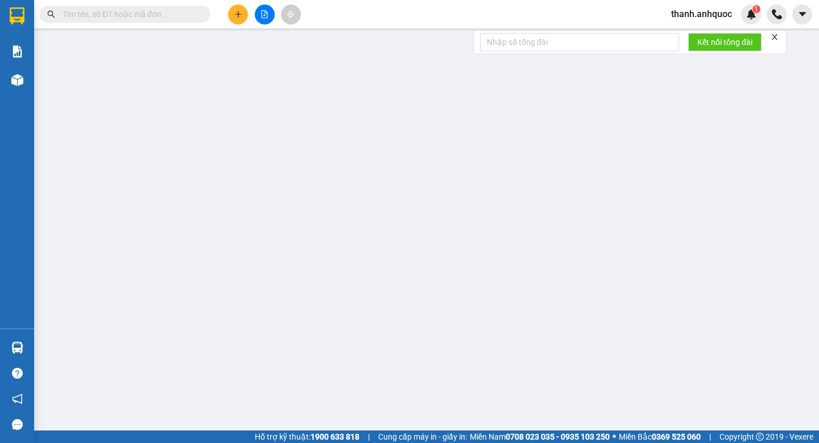
type input "0902026391"
type input "C QUỲNH"
type input "0902026391"
type input "C QUỲNH"
type input "VPVT"
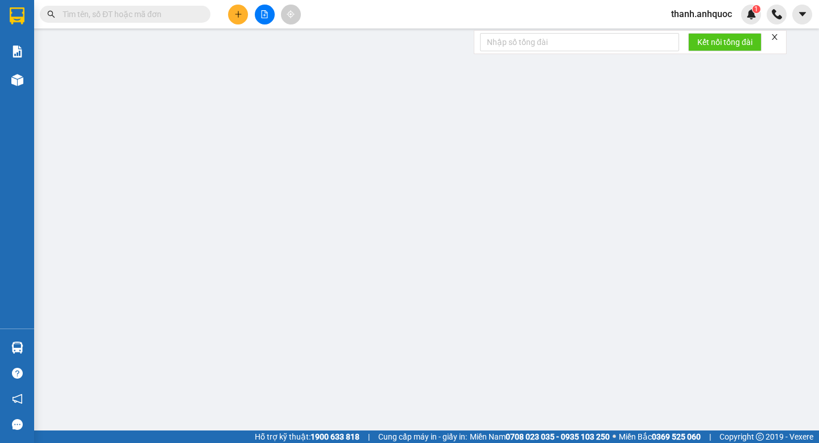
type input "150.000"
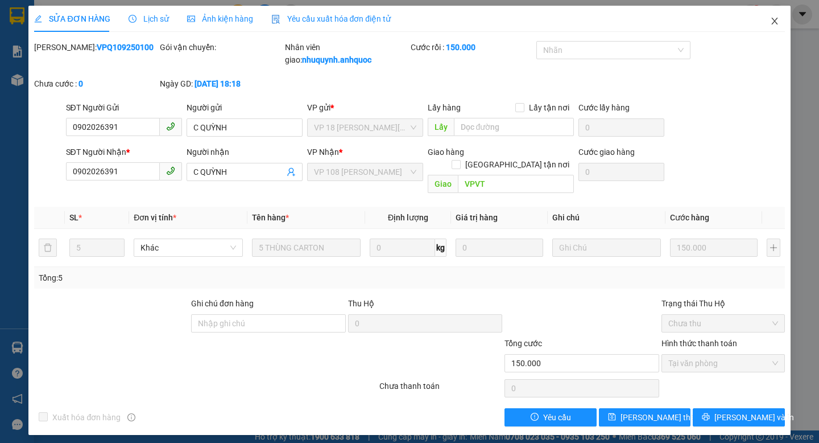
click at [775, 20] on icon "close" at bounding box center [775, 21] width 9 height 9
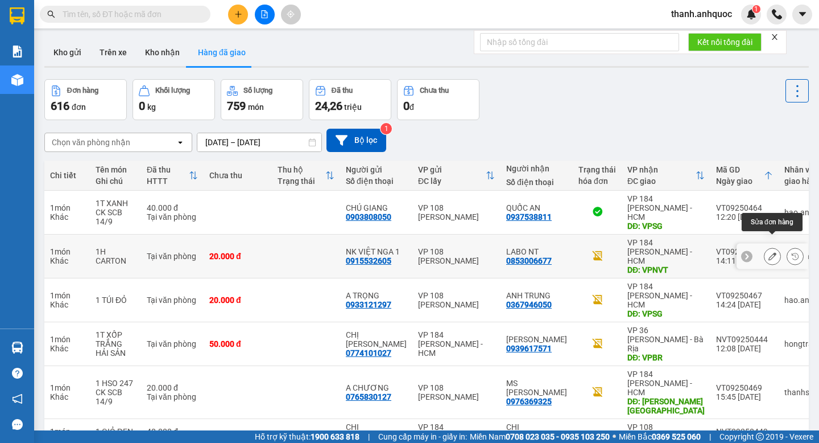
click at [772, 252] on icon at bounding box center [773, 256] width 8 height 8
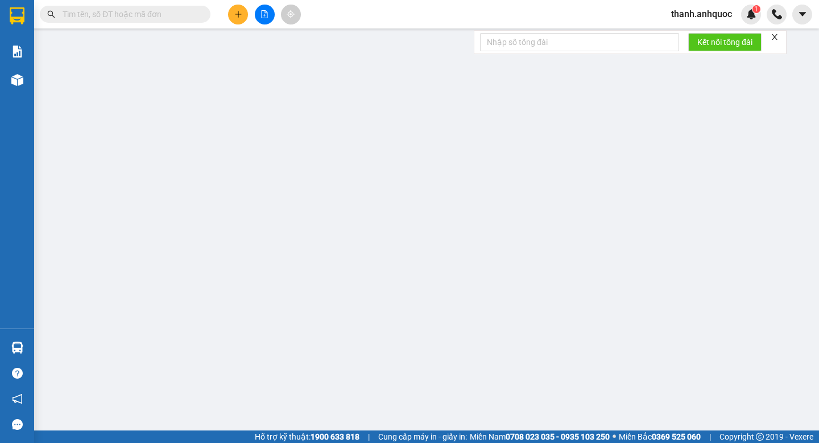
type input "0915532605"
type input "NK VIỆT NGA 1"
type input "0853006677"
type input "LABO NT"
type input "VPNVT"
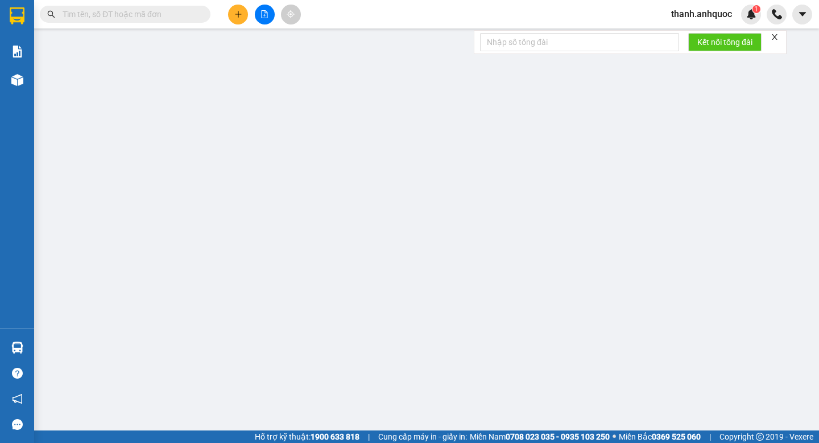
type input "TM 14/9 VP184 HẢO"
type input "20.000"
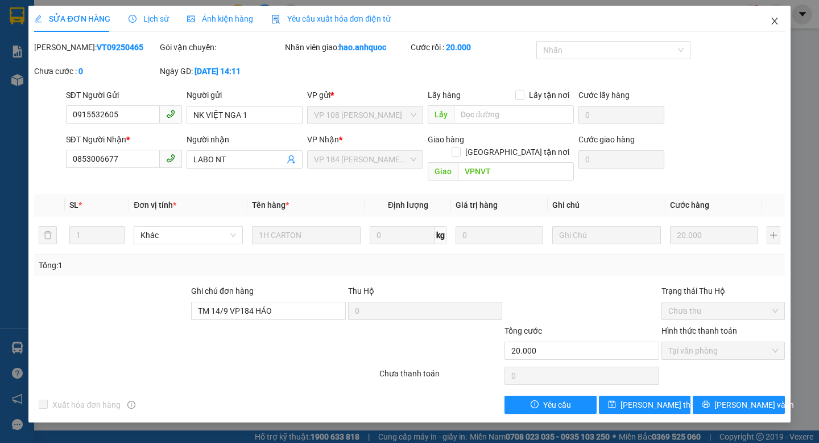
click at [776, 18] on icon "close" at bounding box center [775, 21] width 9 height 9
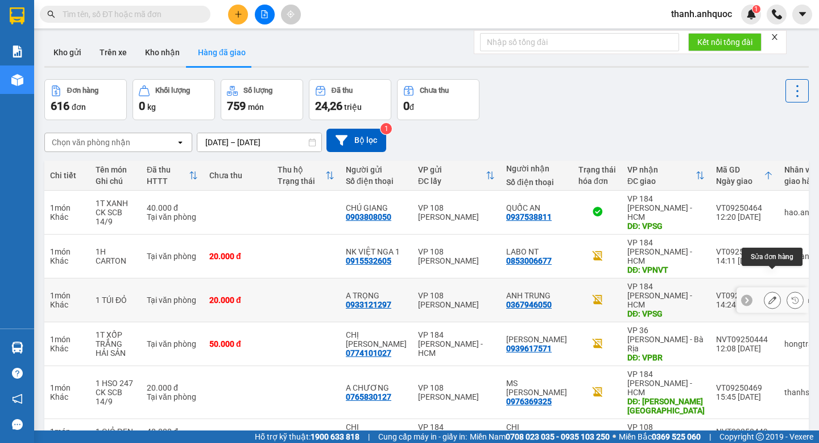
click at [773, 296] on icon at bounding box center [773, 300] width 8 height 8
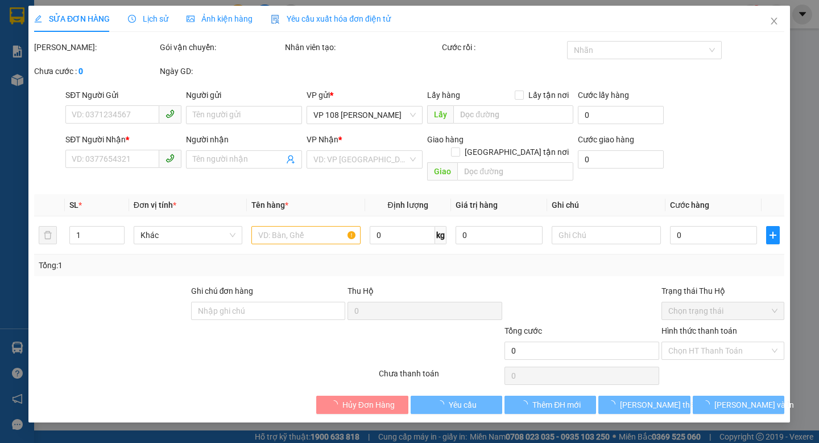
type input "0933121297"
type input "A TRỌNG"
type input "0367946050"
type input "ANH TRUNG"
type input "VPSG"
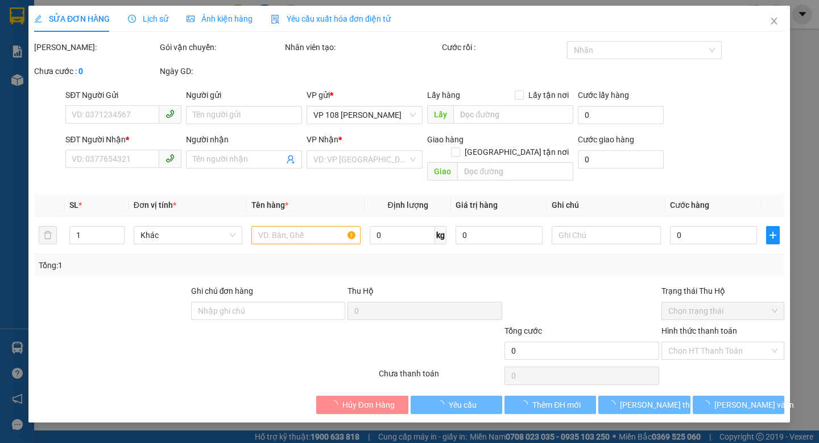
type input "TM 14/9 VP184 HẢO"
type input "20.000"
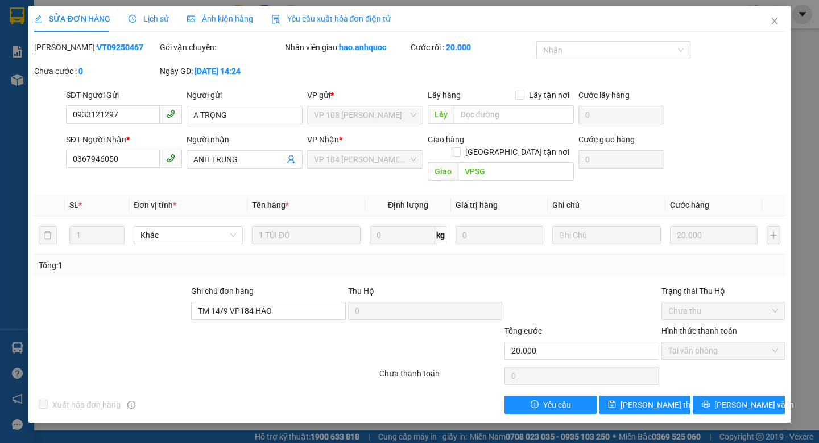
click at [388, 18] on span "Yêu cầu xuất hóa đơn điện tử" at bounding box center [331, 18] width 120 height 9
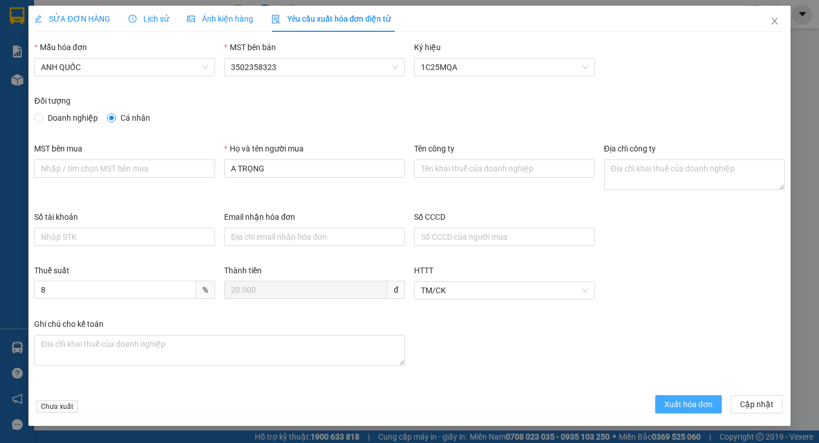
click at [673, 399] on span "Xuất hóa đơn" at bounding box center [689, 404] width 48 height 13
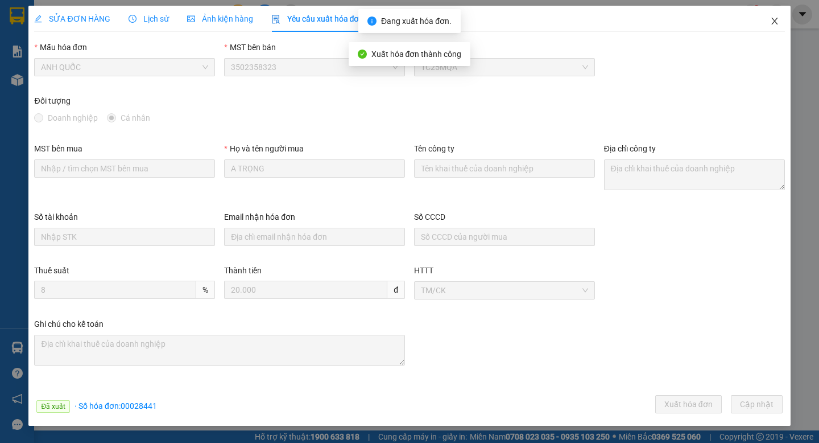
click at [777, 23] on icon "close" at bounding box center [775, 21] width 9 height 9
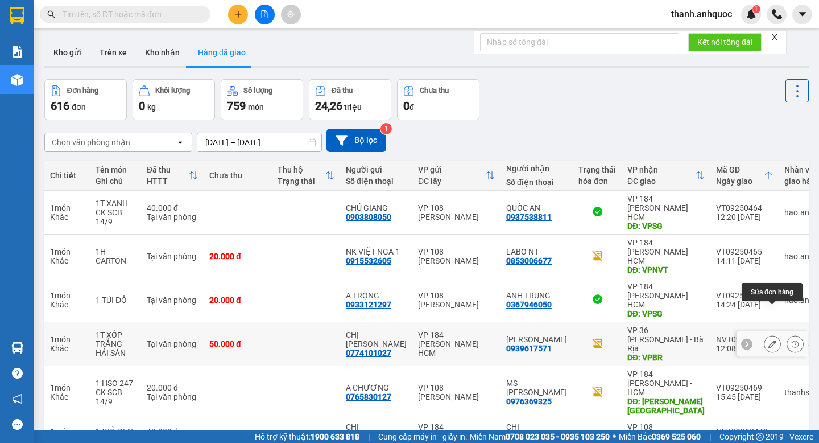
click at [772, 340] on icon at bounding box center [773, 344] width 8 height 8
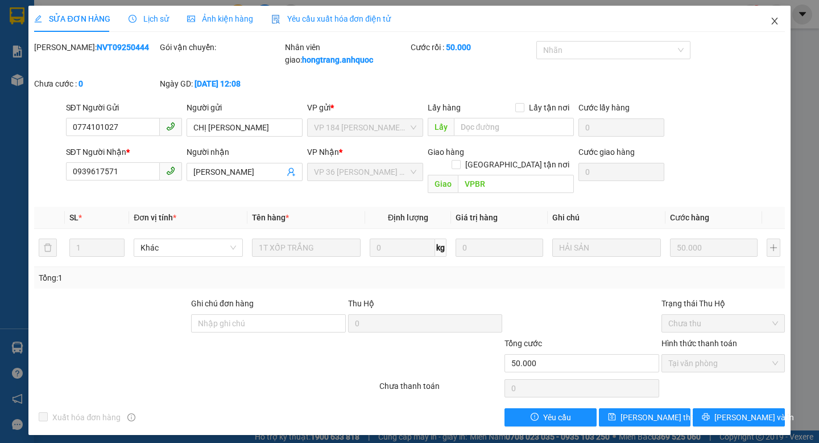
click at [776, 19] on icon "close" at bounding box center [775, 21] width 6 height 7
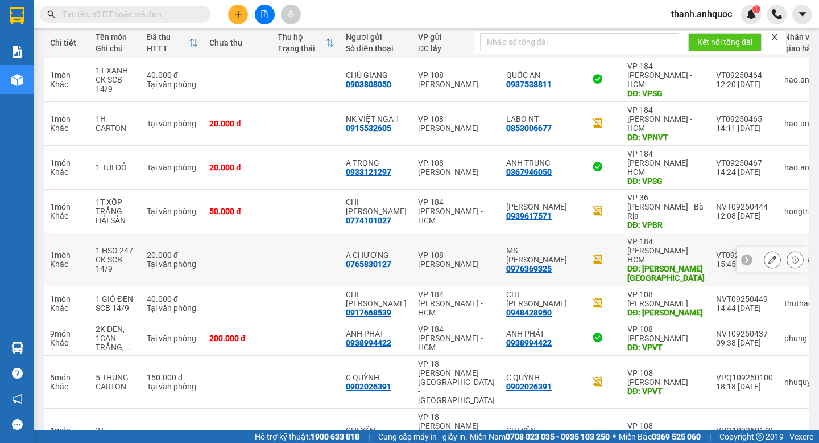
scroll to position [135, 0]
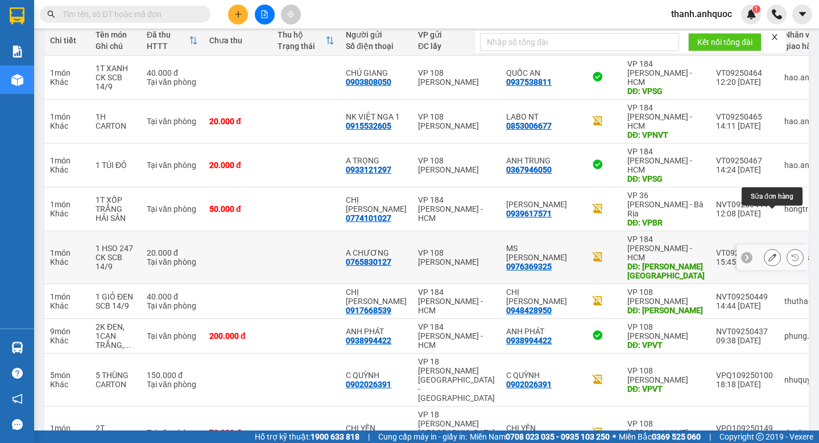
click at [771, 248] on button at bounding box center [773, 258] width 16 height 20
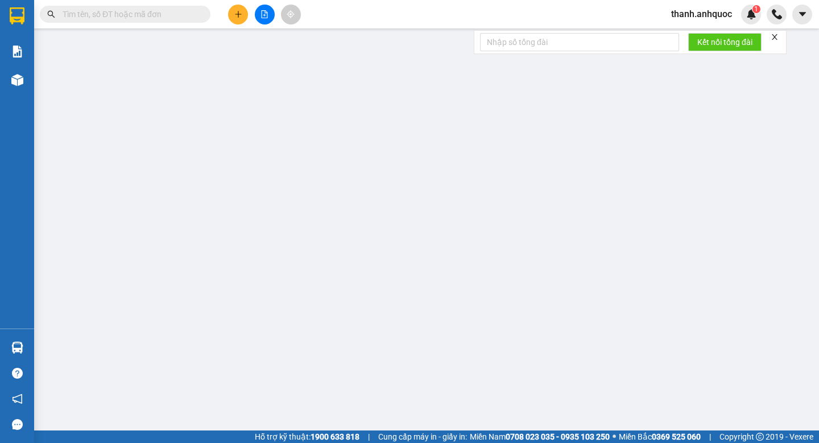
type input "0765830127"
type input "A CHƯƠNG"
type input "0976369325"
type input "MS [PERSON_NAME]"
type input "[PERSON_NAME] [GEOGRAPHIC_DATA]"
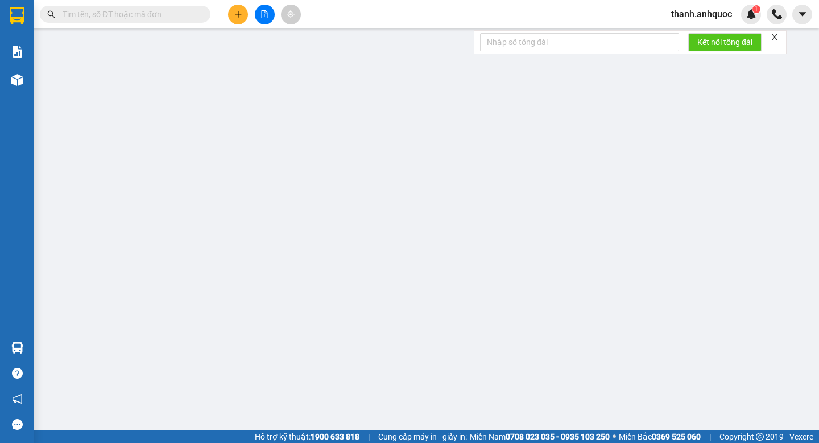
type input "20.000"
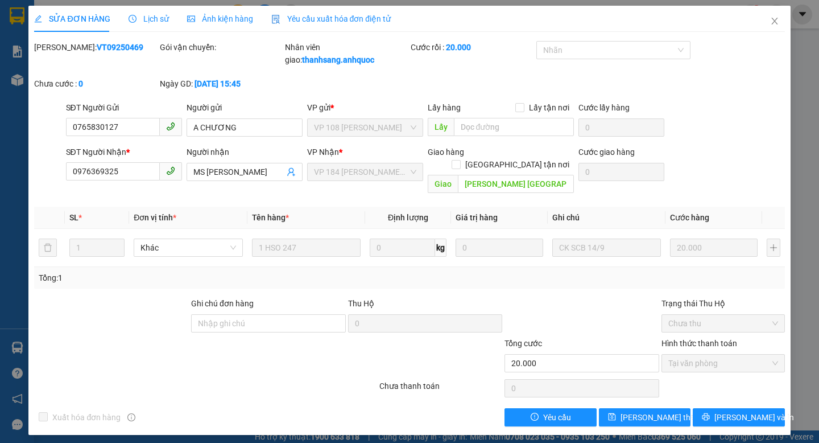
click at [366, 18] on span "Yêu cầu xuất hóa đơn điện tử" at bounding box center [331, 18] width 120 height 9
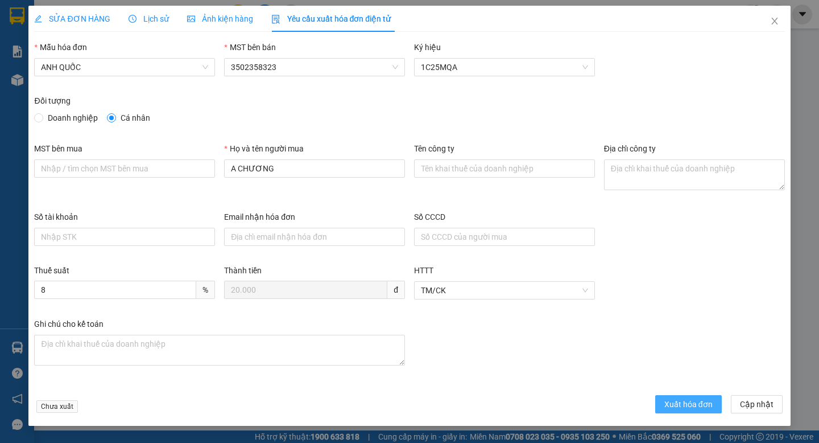
click at [677, 403] on span "Xuất hóa đơn" at bounding box center [689, 404] width 48 height 13
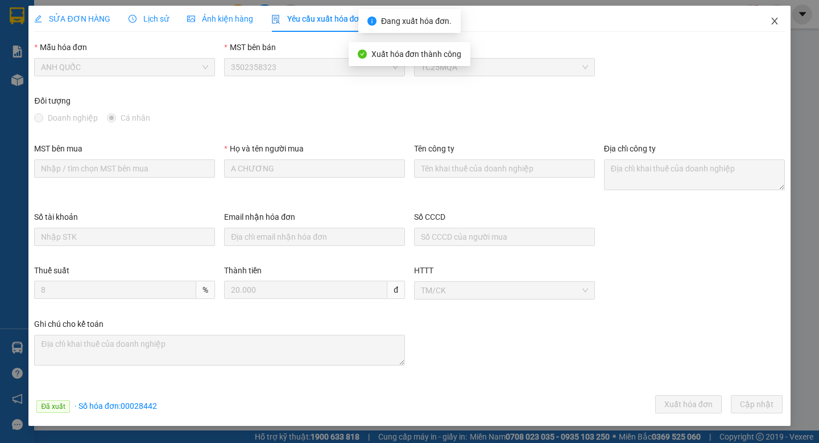
click at [775, 23] on icon "close" at bounding box center [775, 21] width 9 height 9
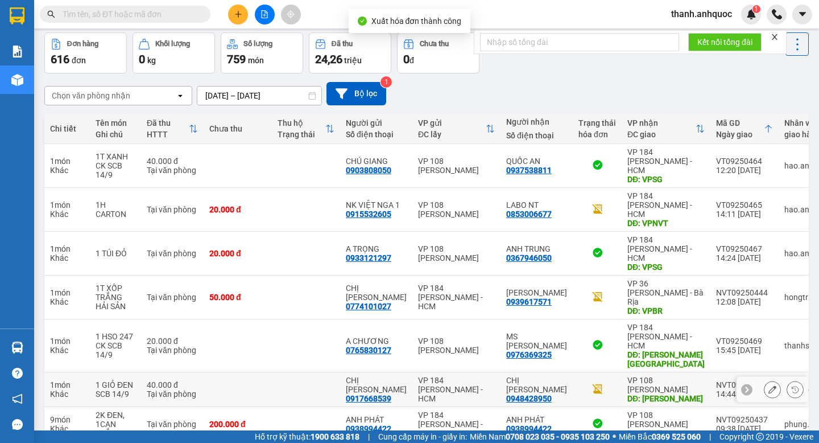
scroll to position [97, 0]
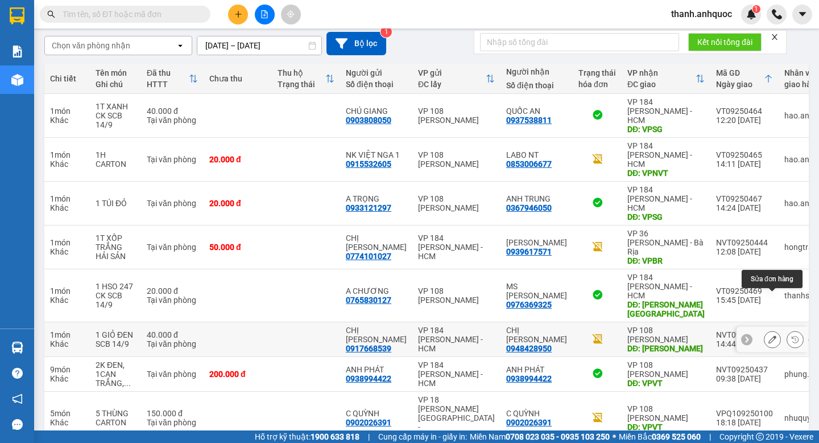
click at [769, 335] on icon at bounding box center [773, 339] width 8 height 8
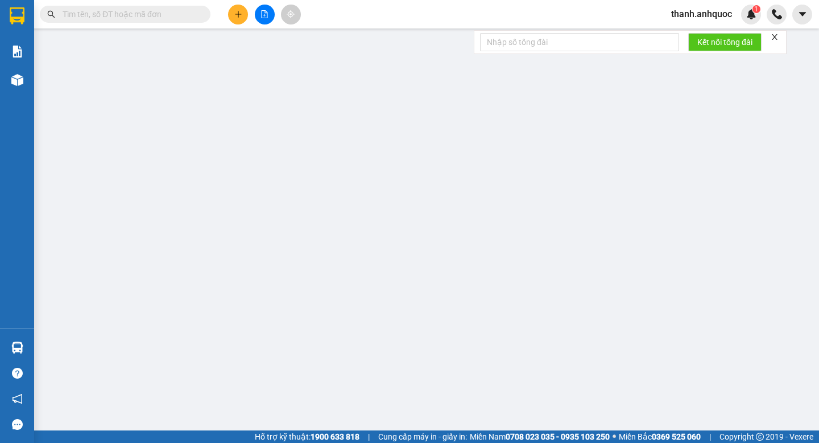
type input "0917668539"
type input "CHỊ [PERSON_NAME]"
type input "0948428950"
type input "CHỊ [PERSON_NAME]"
type input "[PERSON_NAME]"
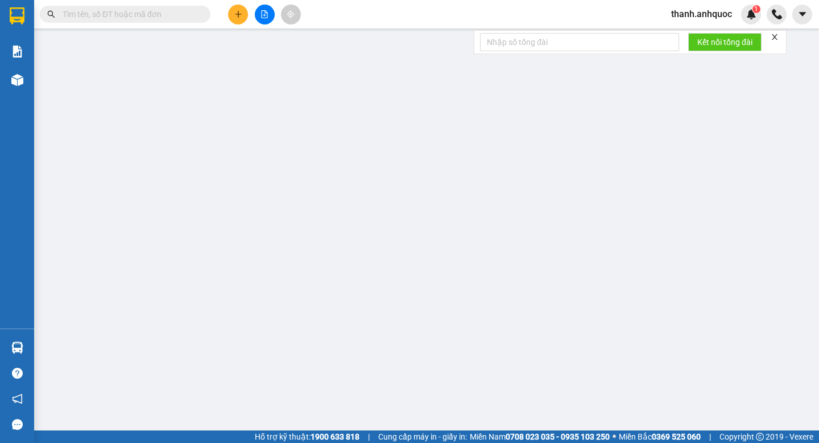
type input "40.000"
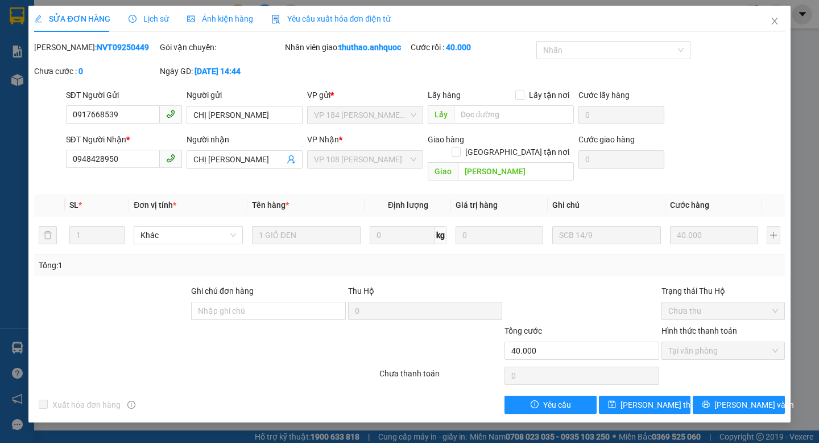
click at [367, 21] on span "Yêu cầu xuất hóa đơn điện tử" at bounding box center [331, 18] width 120 height 9
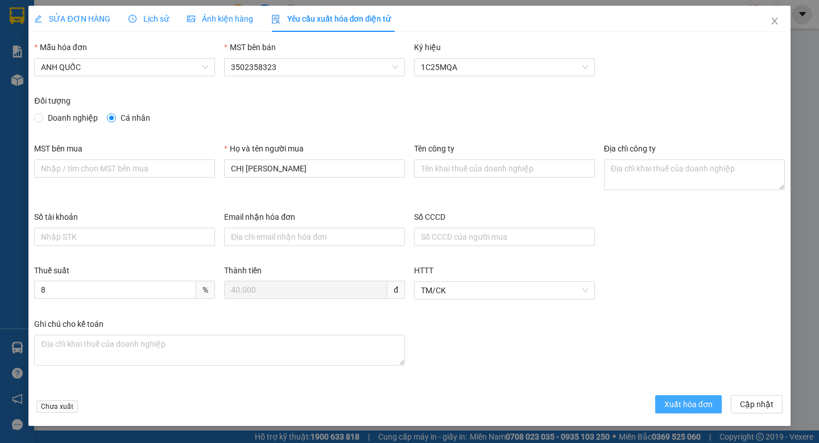
click at [672, 403] on span "Xuất hóa đơn" at bounding box center [689, 404] width 48 height 13
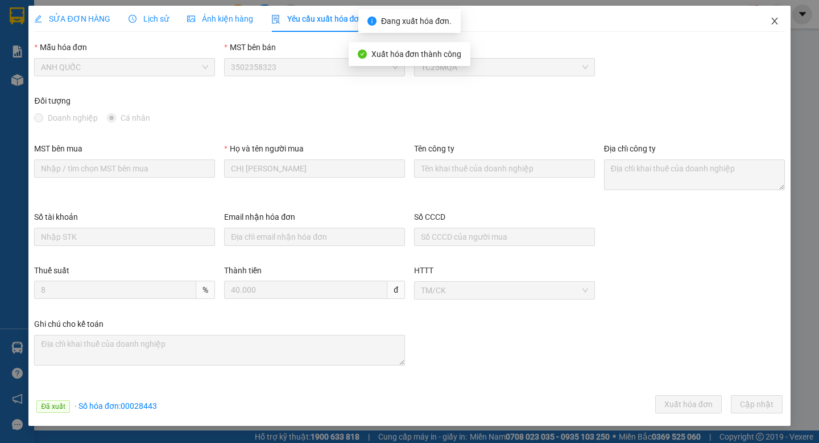
click at [776, 19] on icon "close" at bounding box center [775, 21] width 9 height 9
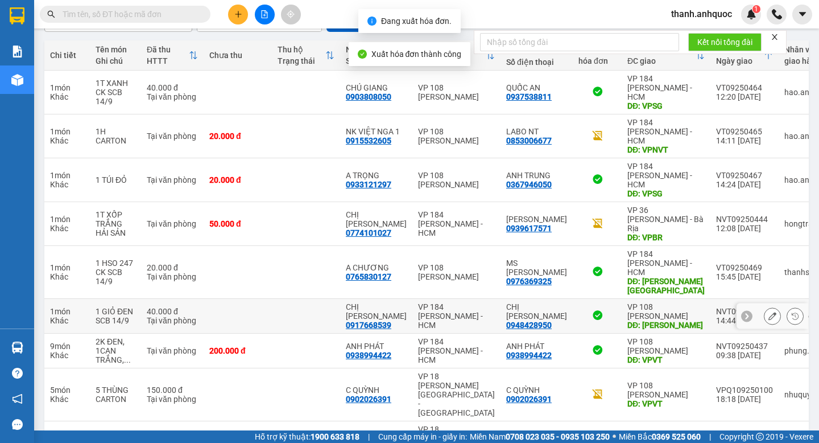
scroll to position [198, 0]
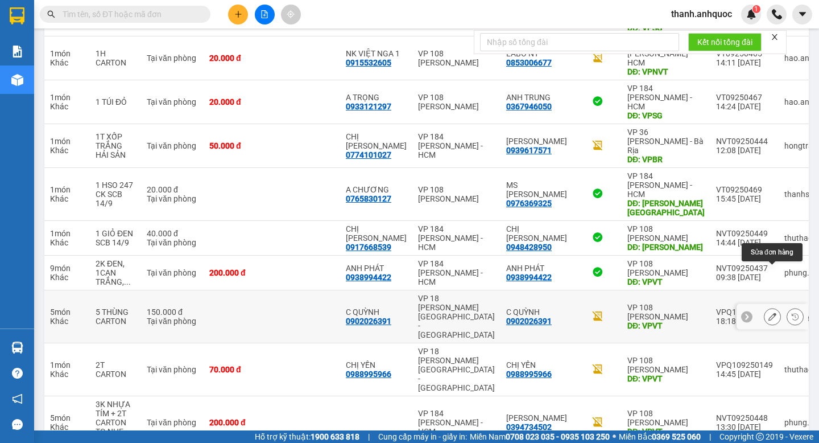
click at [772, 312] on icon at bounding box center [773, 316] width 8 height 8
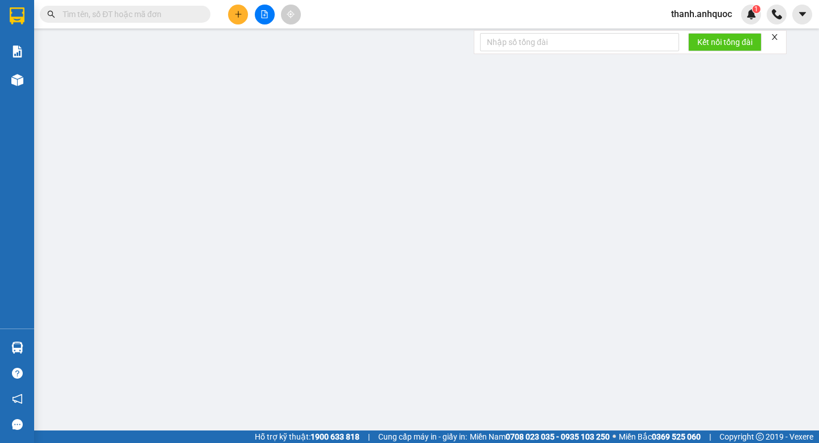
type input "0902026391"
type input "C QUỲNH"
type input "0902026391"
type input "C QUỲNH"
type input "VPVT"
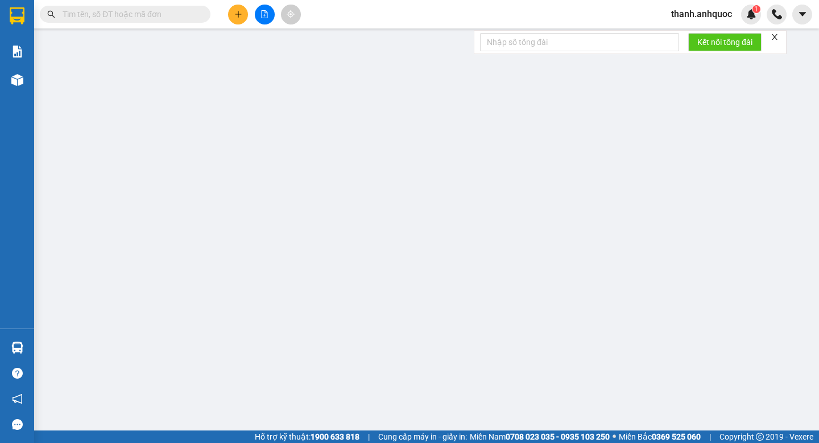
type input "150.000"
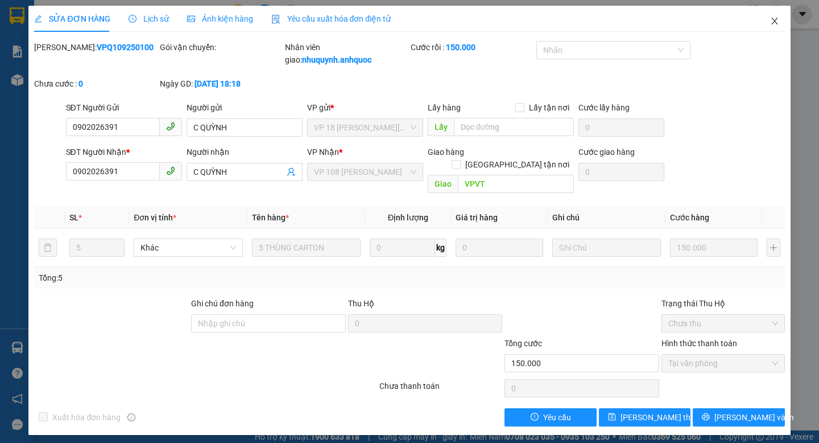
click at [776, 22] on icon "close" at bounding box center [775, 21] width 9 height 9
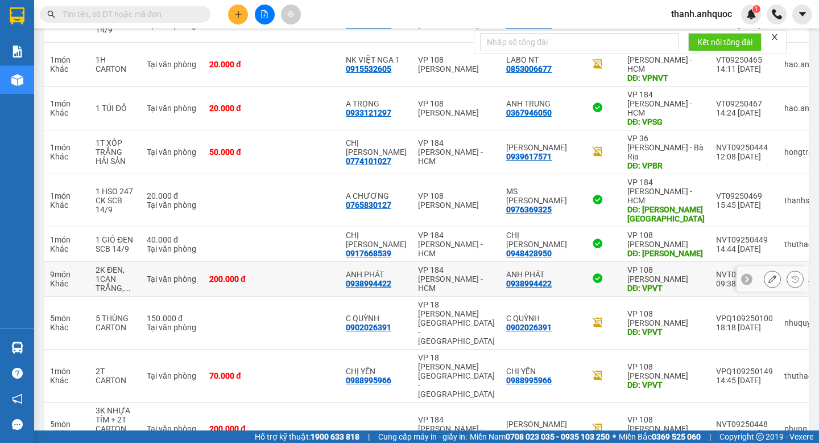
scroll to position [198, 0]
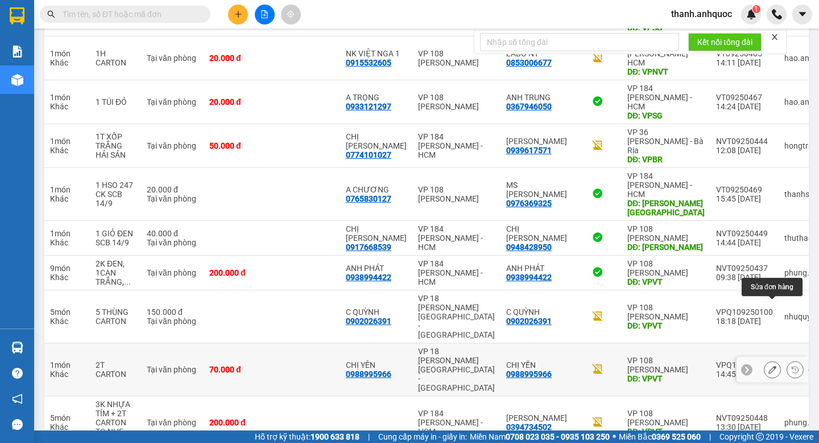
click at [772, 365] on icon at bounding box center [773, 369] width 8 height 8
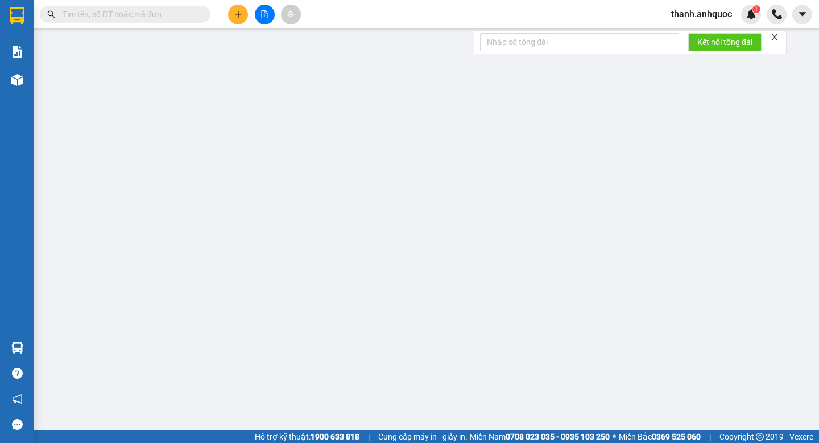
type input "0988995966"
type input "CHỊ YẾN"
type input "0988995966"
type input "CHỊ YẾN"
type input "VPVT"
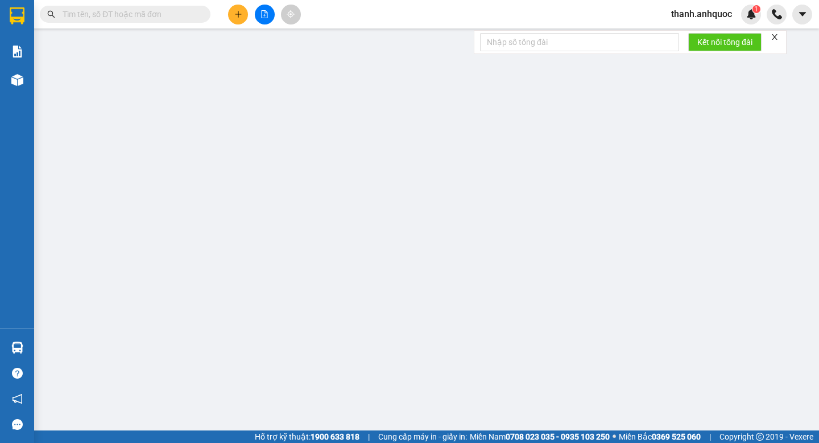
type input "CK SAC 14/9"
type input "70.000"
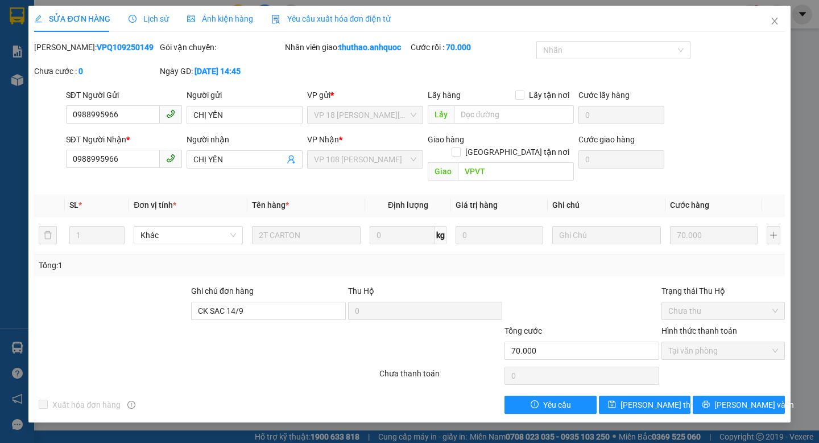
click at [330, 15] on span "Yêu cầu xuất hóa đơn điện tử" at bounding box center [331, 18] width 120 height 9
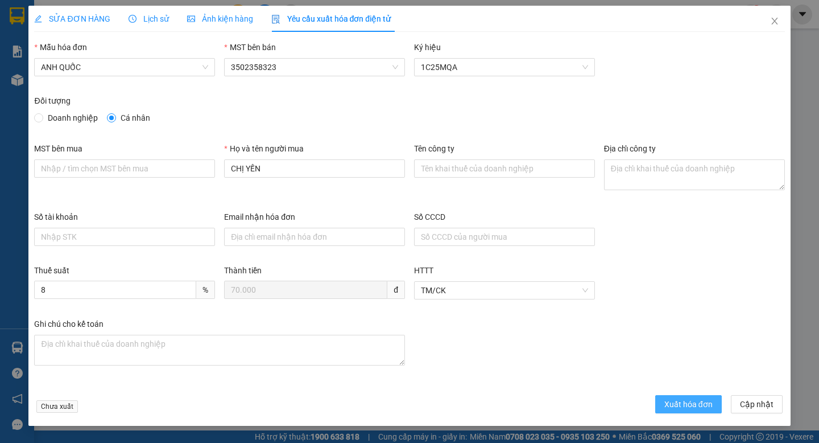
click at [676, 403] on span "Xuất hóa đơn" at bounding box center [689, 404] width 48 height 13
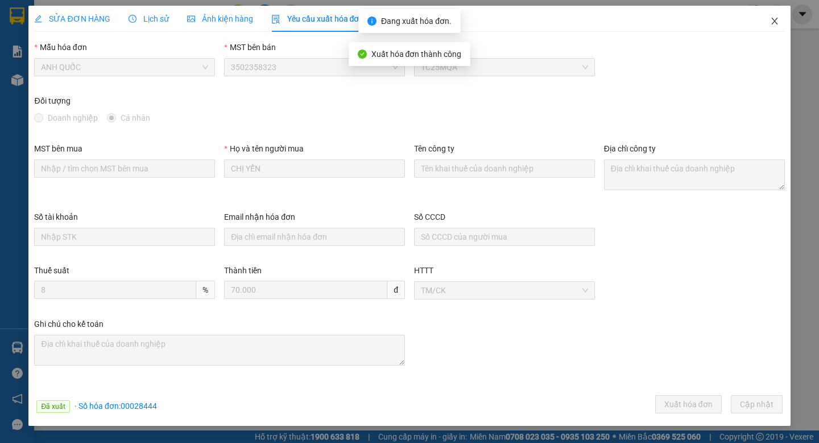
click at [776, 22] on icon "close" at bounding box center [775, 21] width 9 height 9
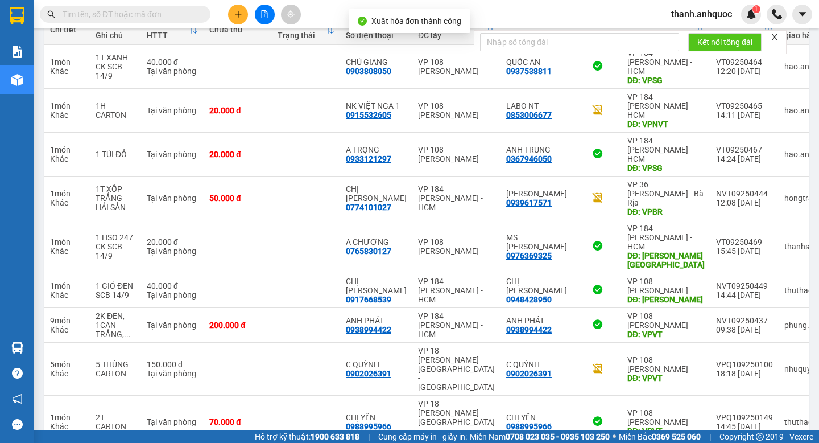
scroll to position [198, 0]
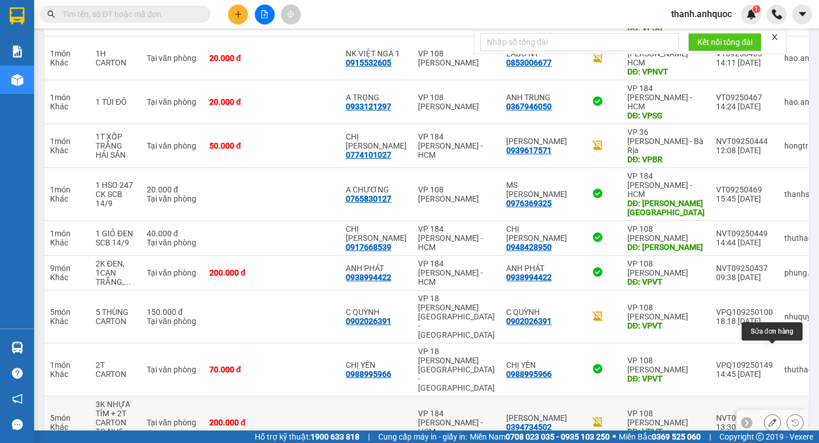
click at [774, 418] on icon at bounding box center [773, 422] width 8 height 8
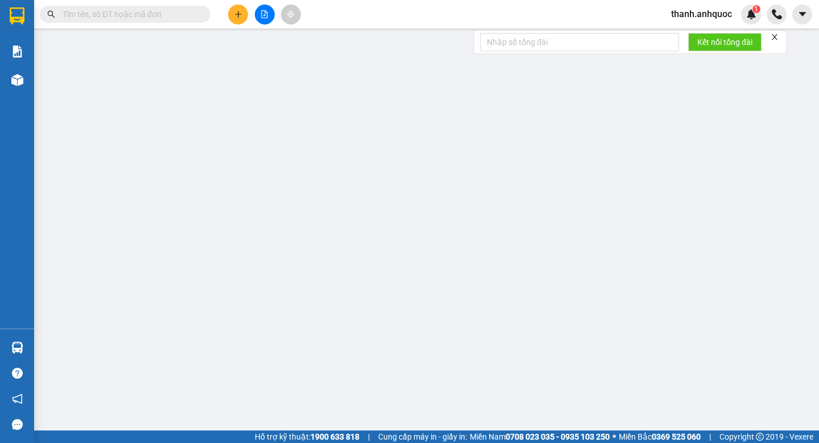
type input "0394734502"
type input "[PERSON_NAME]"
type input "VPVT"
type input "200.000"
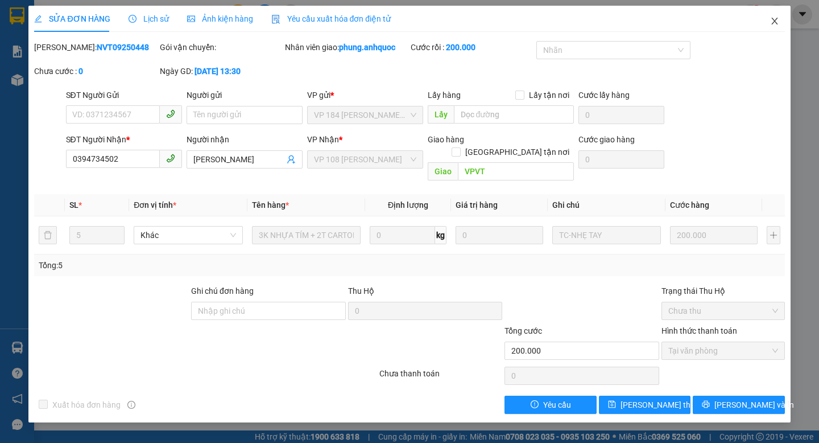
click at [776, 20] on icon "close" at bounding box center [775, 21] width 6 height 7
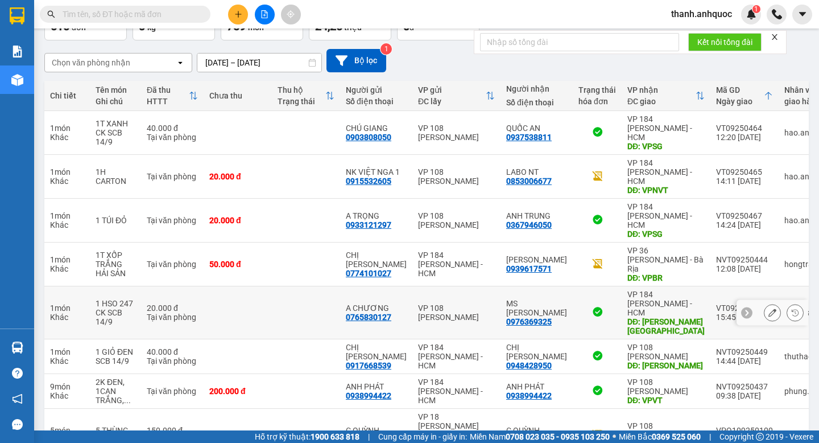
scroll to position [198, 0]
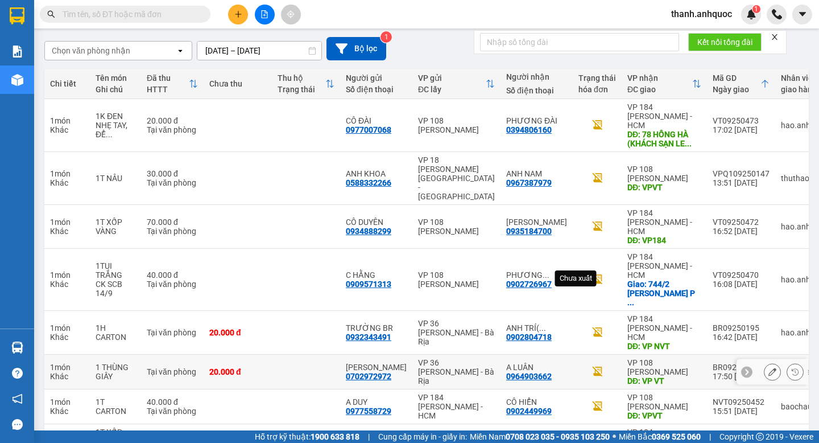
scroll to position [0, 0]
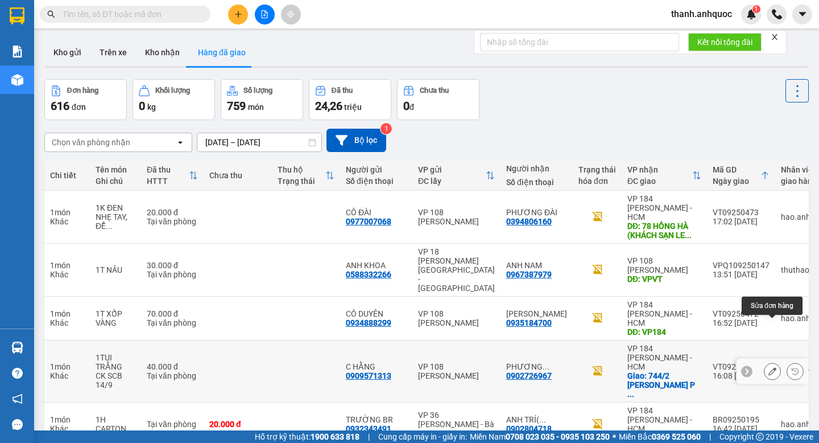
click at [772, 367] on icon at bounding box center [773, 371] width 8 height 8
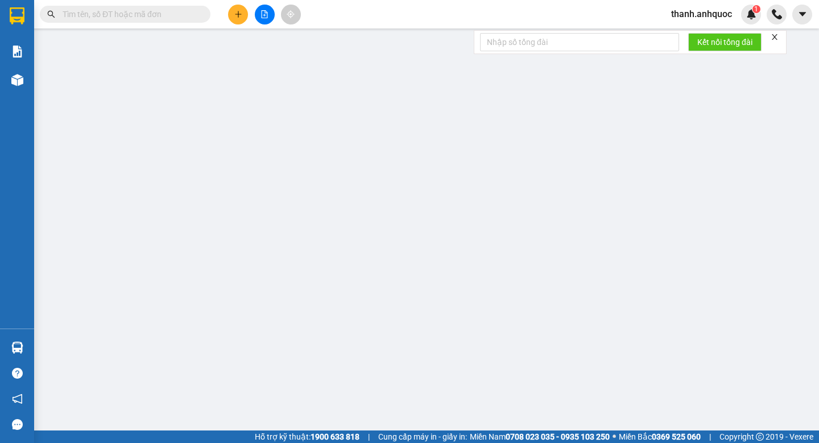
type input "0909571313"
type input "C HẰNG"
type input "0902726967"
type input "PHƯƠNG TRÀ"
checkbox input "true"
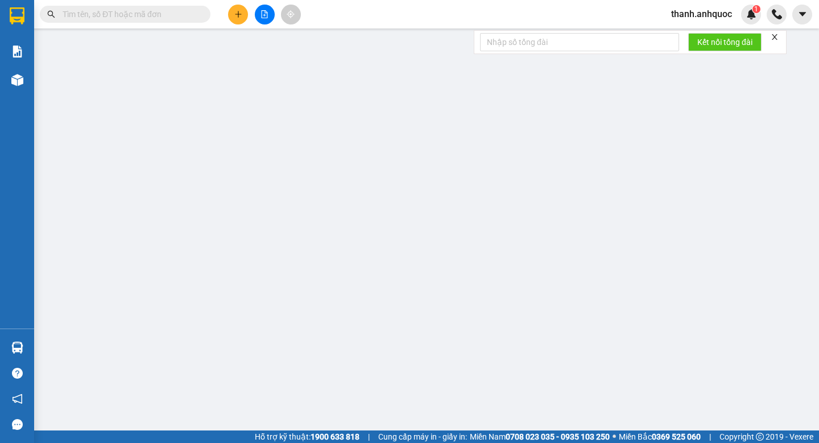
type input "744/2 [PERSON_NAME] P4 Q PHÚ NHUẬN"
type input "40.000"
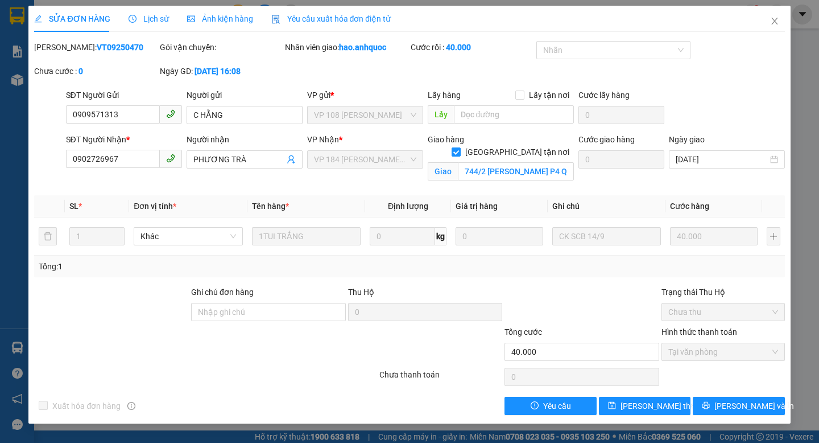
click at [384, 19] on span "Yêu cầu xuất hóa đơn điện tử" at bounding box center [331, 18] width 120 height 9
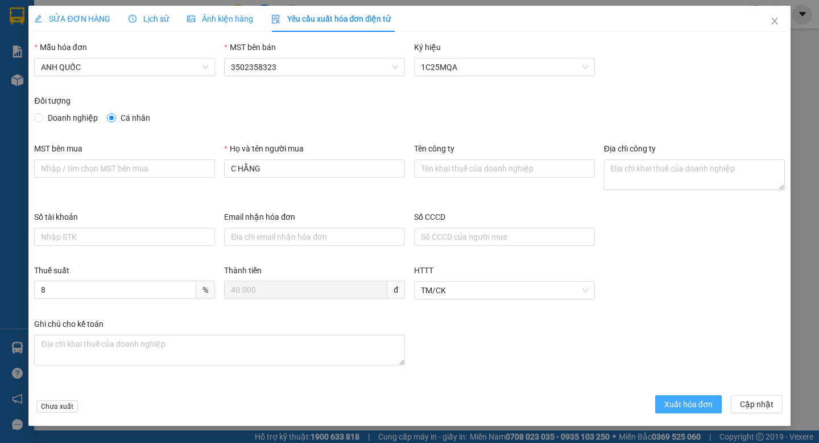
click at [665, 403] on span "Xuất hóa đơn" at bounding box center [689, 404] width 48 height 13
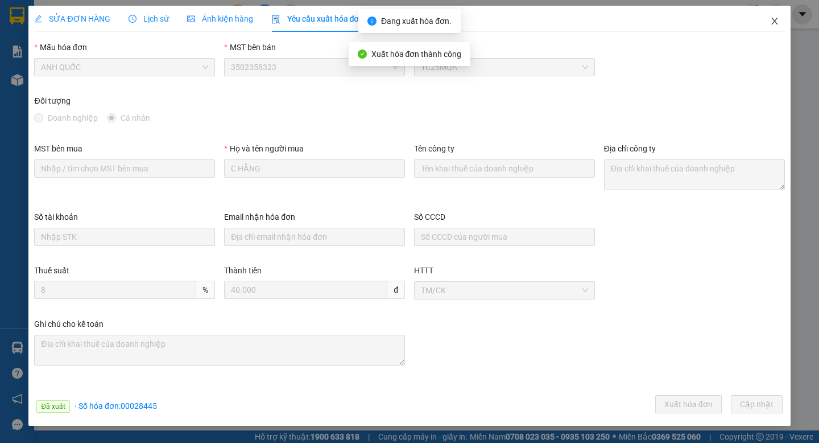
click at [776, 23] on icon "close" at bounding box center [775, 21] width 6 height 7
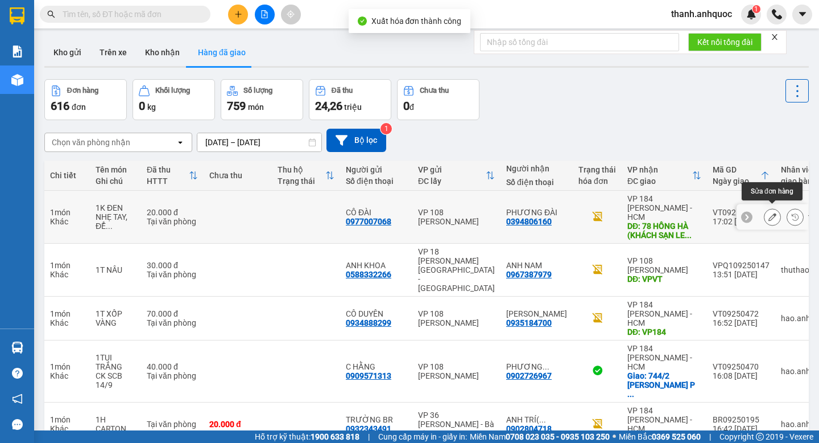
click at [772, 213] on icon at bounding box center [773, 217] width 8 height 8
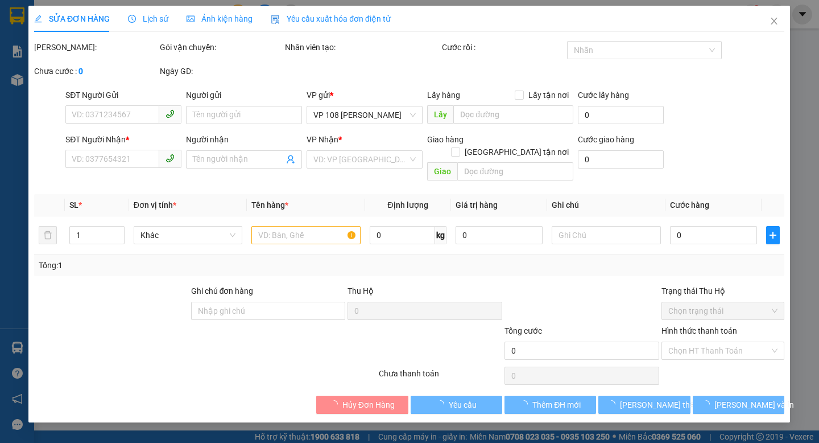
type input "0977007068"
type input "CÔ ĐÀI"
type input "0394806160"
type input "PHƯƠNG ĐÀI"
type input "78 HỒNG HÀ (KHÁCH SẠN LE [GEOGRAPHIC_DATA]), P.2, Q.TBINH"
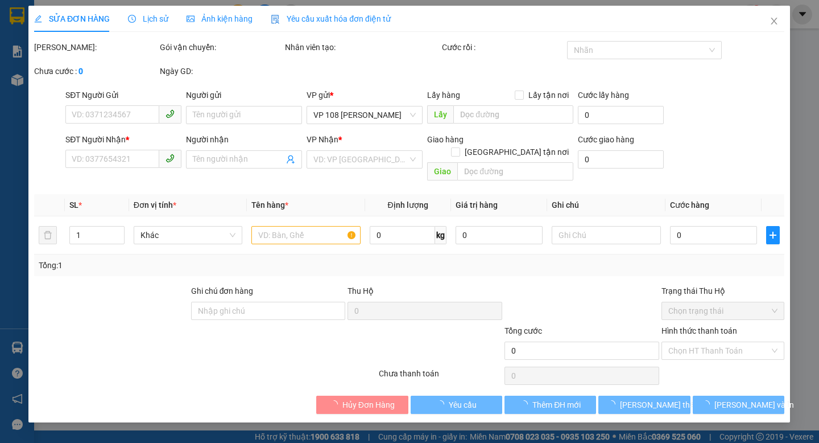
type input "20.000"
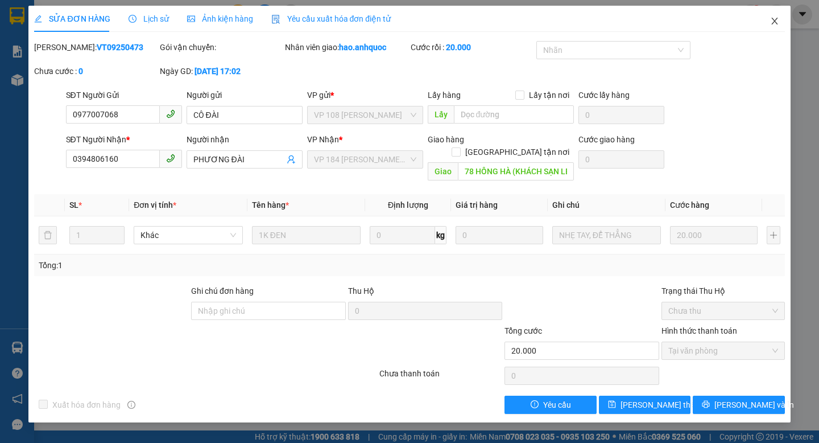
click at [777, 19] on icon "close" at bounding box center [775, 21] width 6 height 7
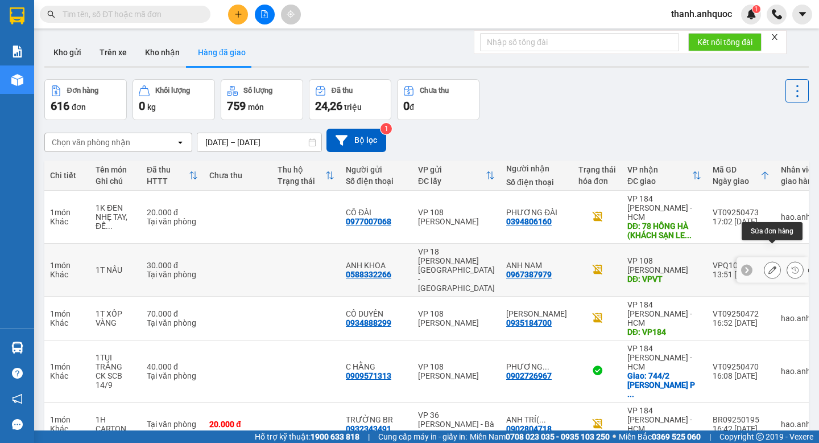
click at [769, 266] on icon at bounding box center [773, 270] width 8 height 8
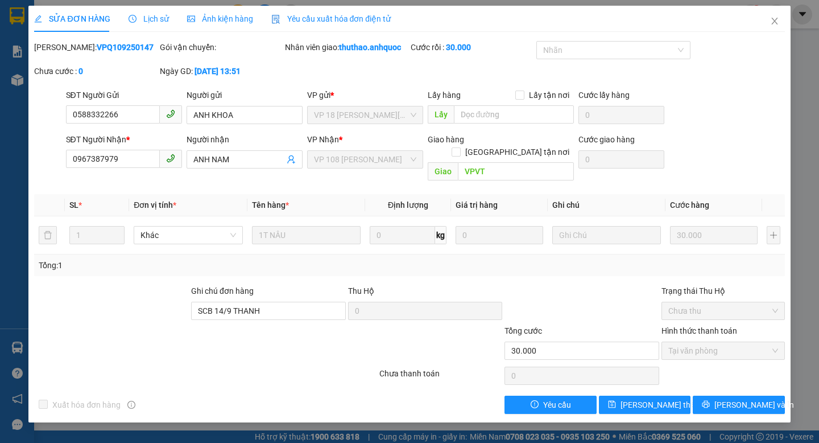
click at [346, 19] on span "Yêu cầu xuất hóa đơn điện tử" at bounding box center [331, 18] width 120 height 9
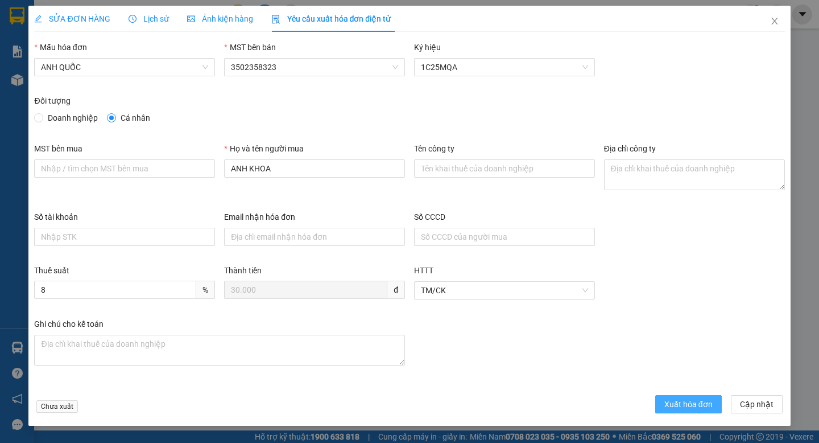
click at [676, 407] on span "Xuất hóa đơn" at bounding box center [689, 404] width 48 height 13
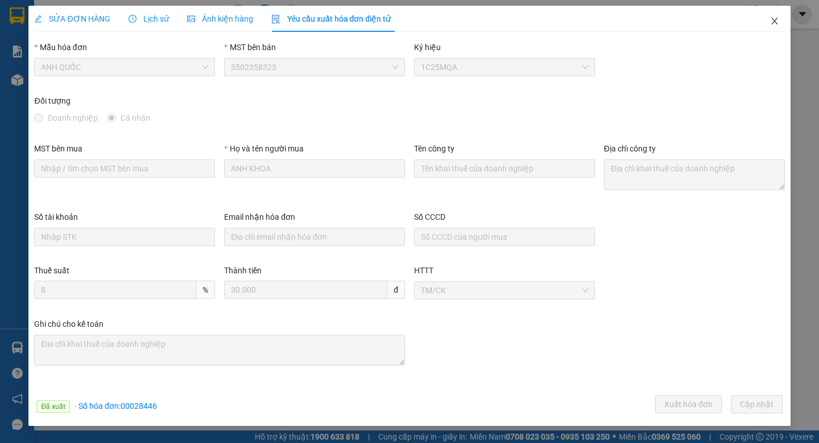
click at [773, 18] on icon "close" at bounding box center [775, 21] width 9 height 9
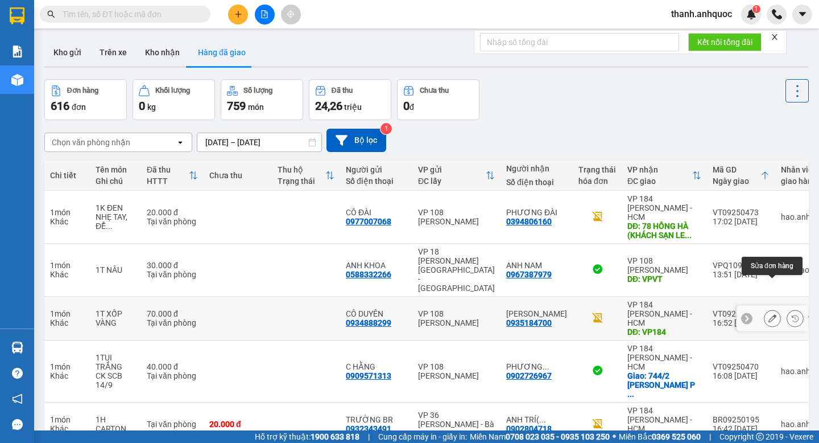
click at [773, 314] on icon at bounding box center [773, 318] width 8 height 8
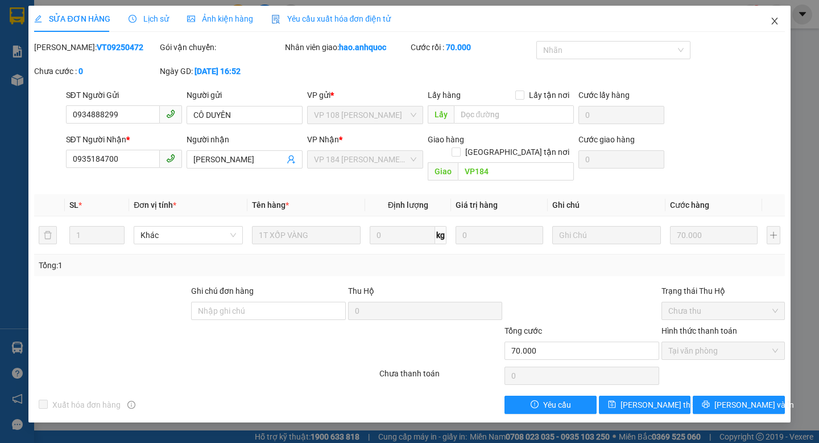
click at [774, 22] on icon "close" at bounding box center [775, 21] width 6 height 7
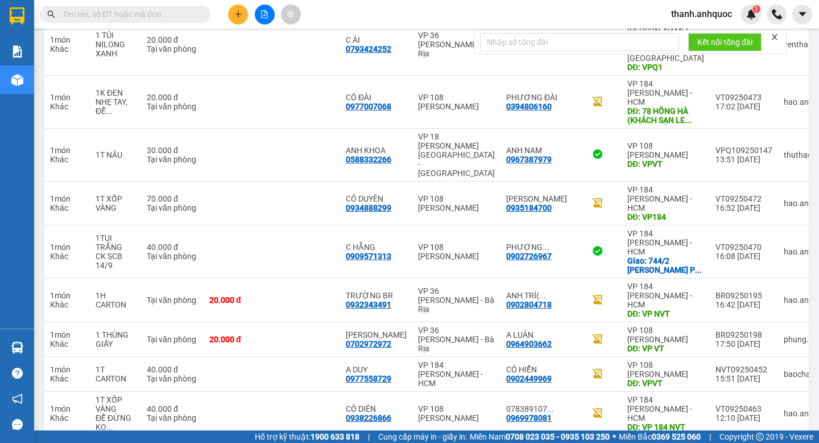
scroll to position [189, 0]
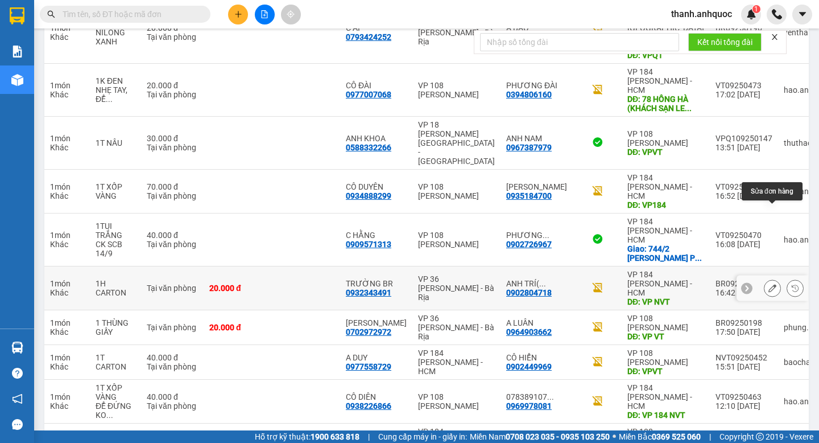
click at [773, 284] on icon at bounding box center [773, 288] width 8 height 8
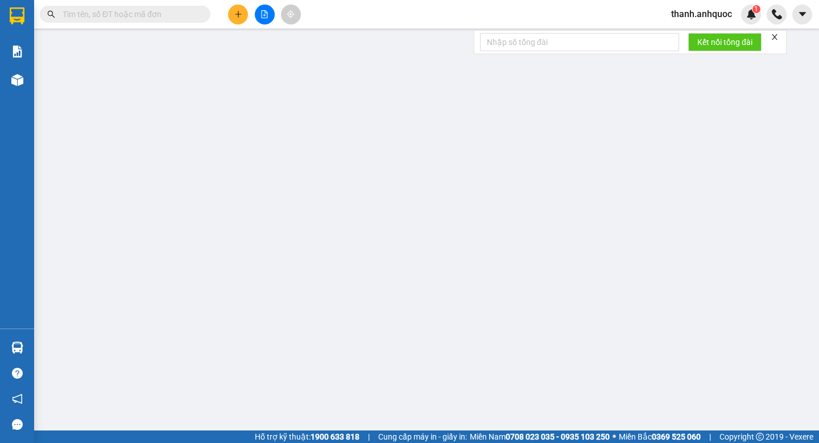
type input "0932343491"
type input "TRƯỜNG BR"
type input "0902804718"
type input "ANH TRÍ( TRƯỜNG)"
type input "VP NVT"
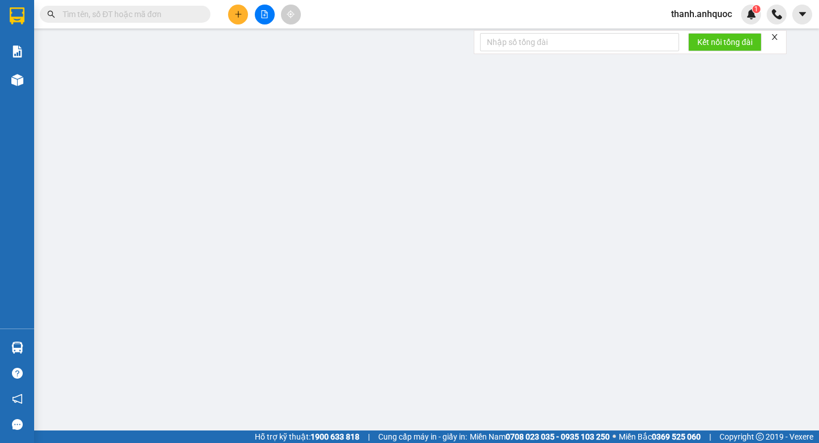
type input "TM 14/9 VP184 HẢO"
type input "20.000"
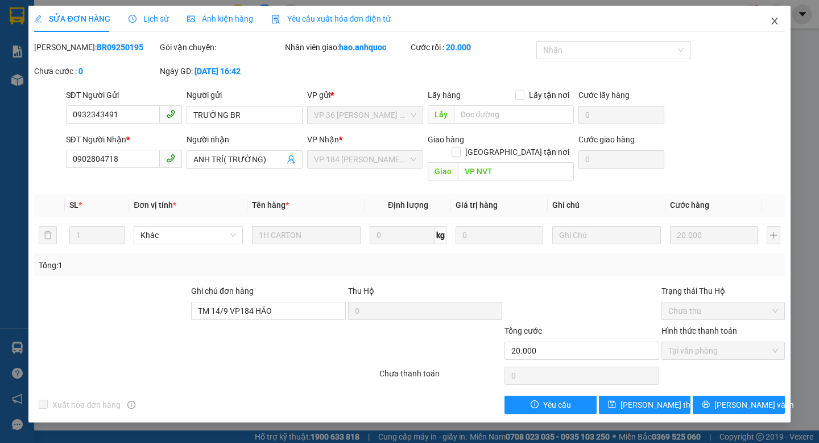
click at [775, 20] on icon "close" at bounding box center [775, 21] width 6 height 7
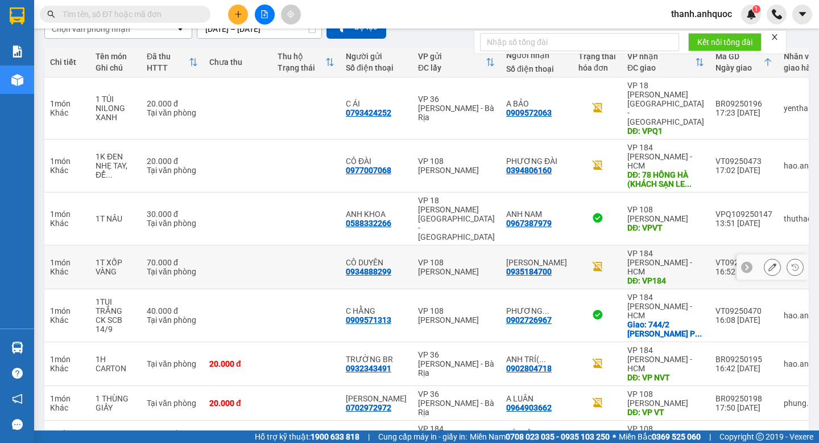
scroll to position [146, 0]
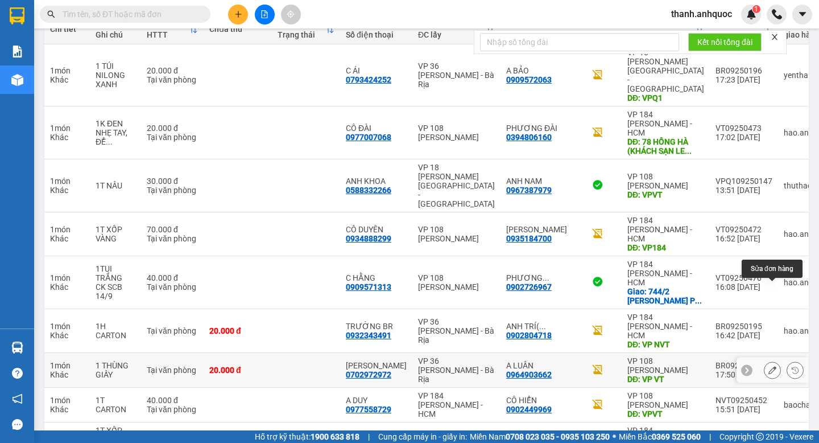
click at [773, 366] on icon at bounding box center [773, 370] width 8 height 8
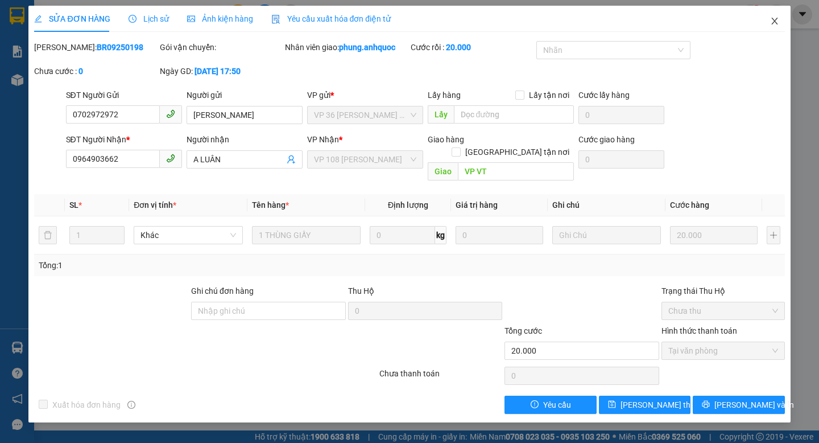
click at [777, 20] on icon "close" at bounding box center [775, 21] width 9 height 9
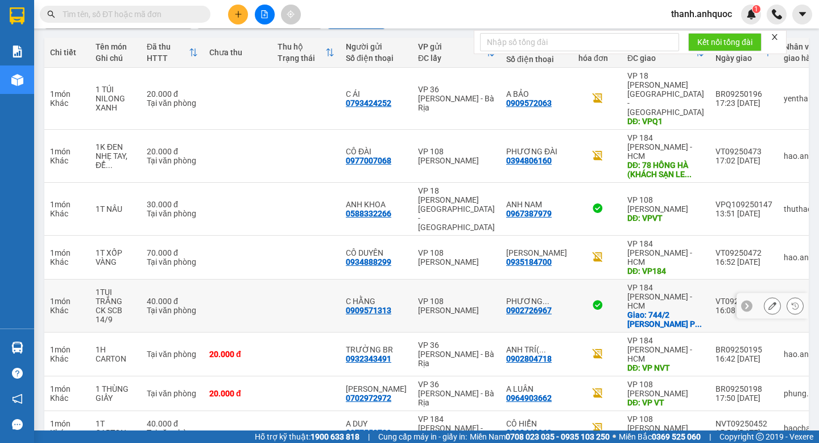
scroll to position [146, 0]
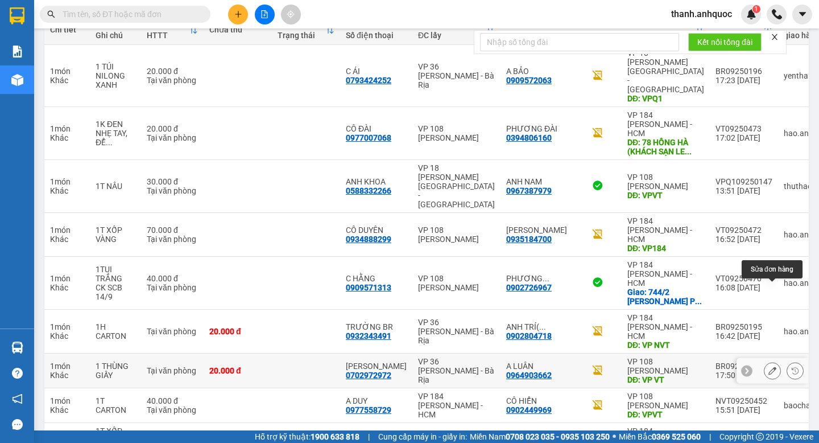
click at [771, 366] on icon at bounding box center [773, 370] width 8 height 8
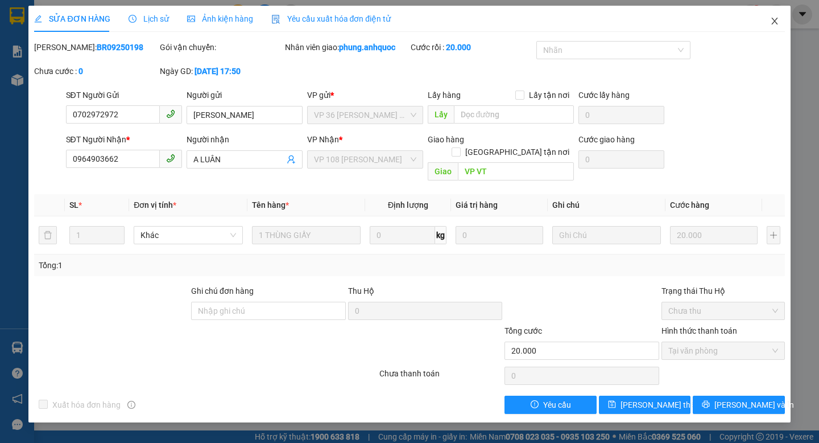
click at [776, 20] on icon "close" at bounding box center [775, 21] width 6 height 7
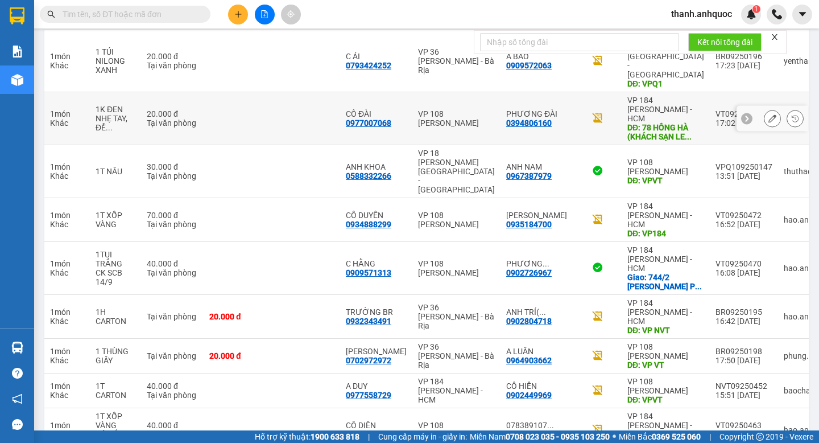
scroll to position [186, 0]
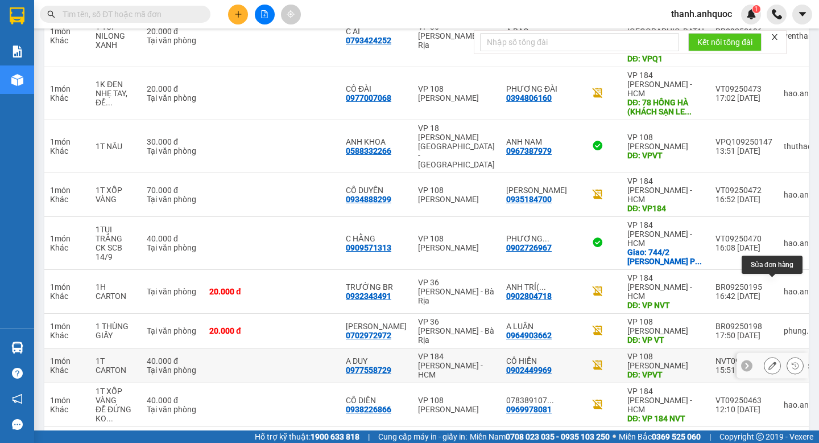
click at [768, 356] on button at bounding box center [773, 366] width 16 height 20
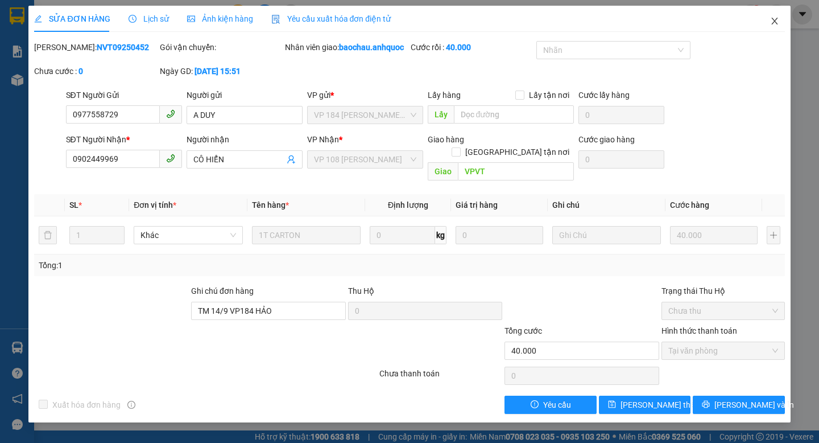
click at [777, 19] on icon "close" at bounding box center [775, 21] width 6 height 7
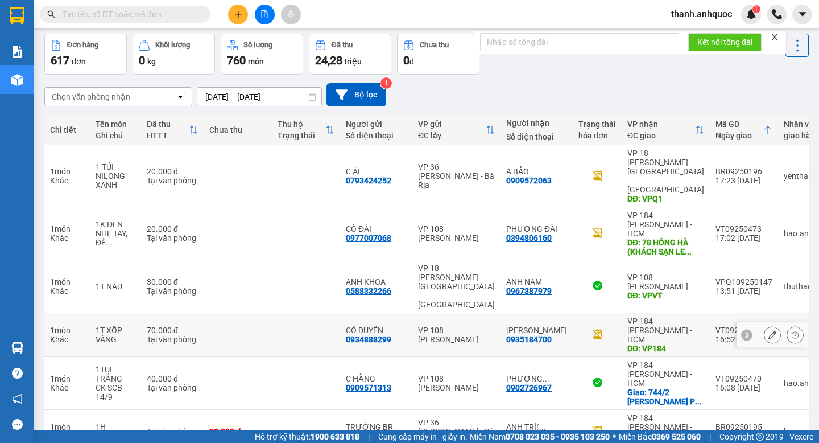
scroll to position [189, 0]
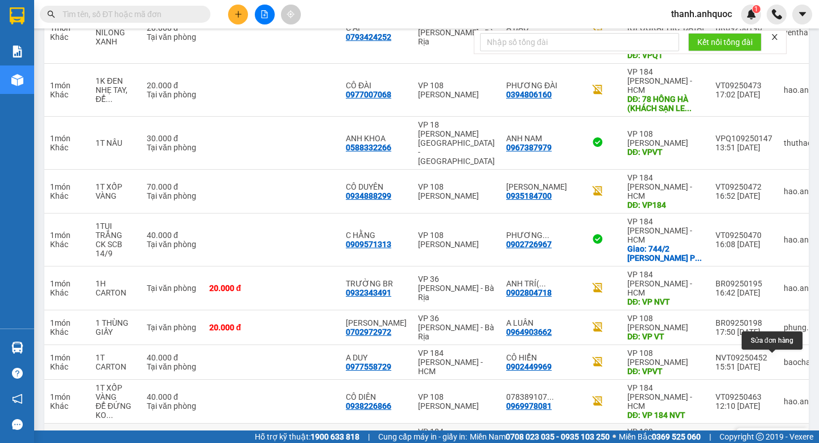
click at [773, 436] on icon at bounding box center [773, 440] width 8 height 8
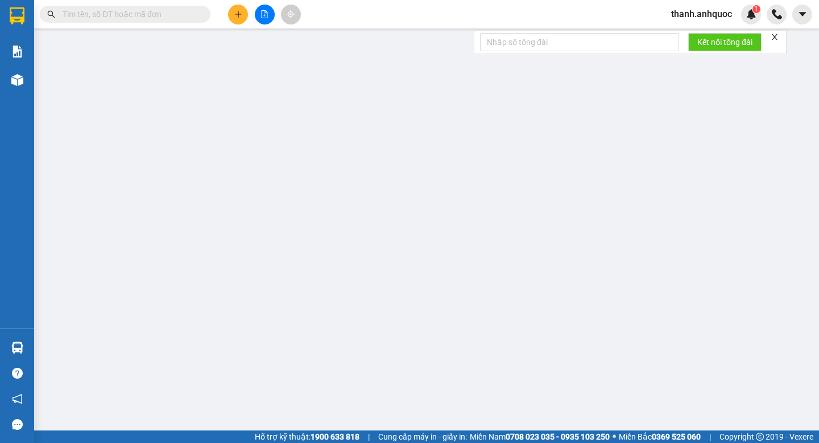
type input "0369065933"
type input "[PERSON_NAME]"
type input "0937977973"
type input "CHỊ THỦY"
type input "VPVT"
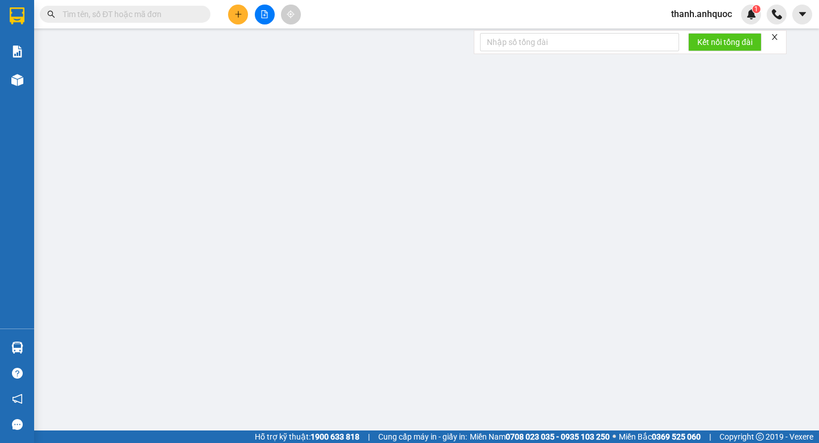
type input "TM 14/9 THỦY"
type input "20.000"
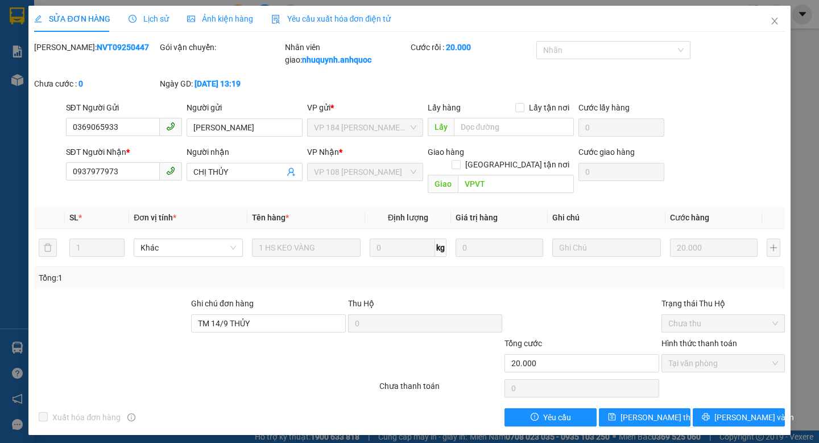
click at [374, 16] on span "Yêu cầu xuất hóa đơn điện tử" at bounding box center [331, 18] width 120 height 9
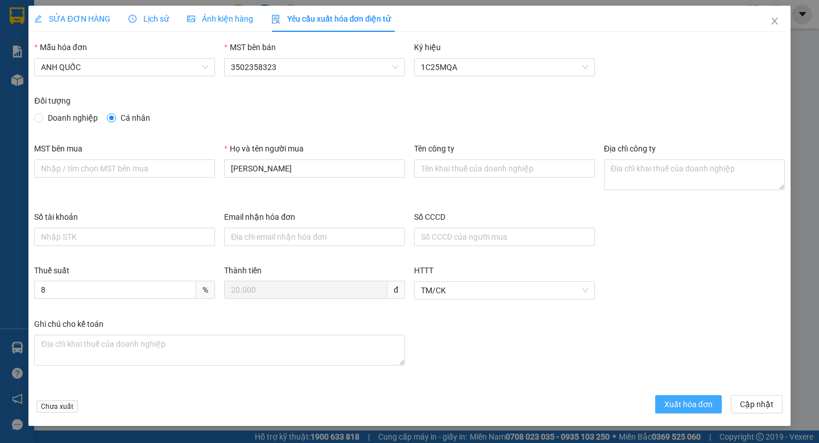
click at [679, 405] on span "Xuất hóa đơn" at bounding box center [689, 404] width 48 height 13
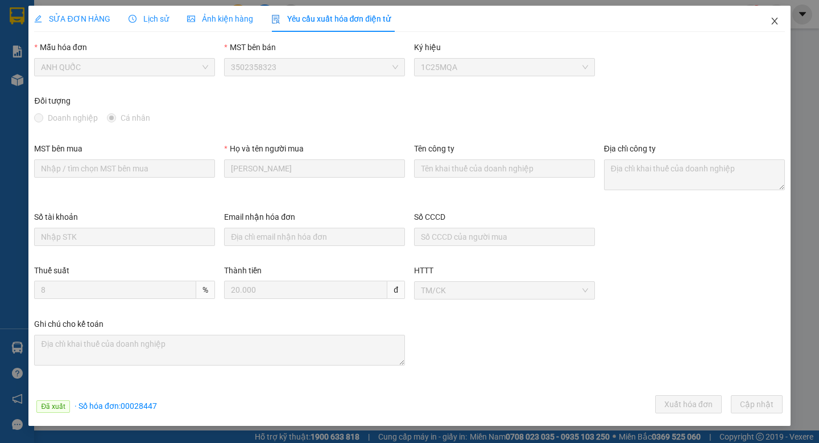
click at [777, 21] on icon "close" at bounding box center [775, 21] width 9 height 9
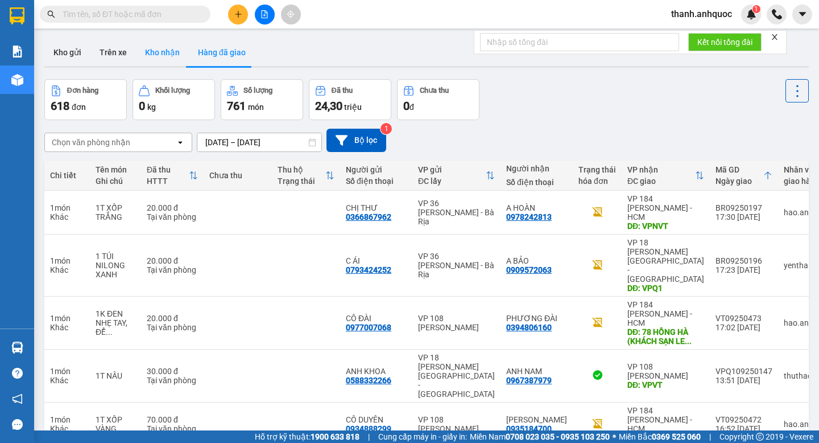
click at [160, 52] on button "Kho nhận" at bounding box center [162, 52] width 53 height 27
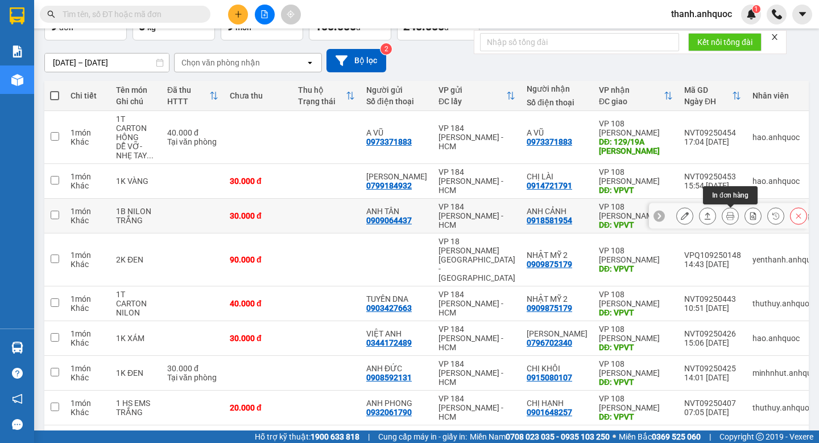
scroll to position [145, 0]
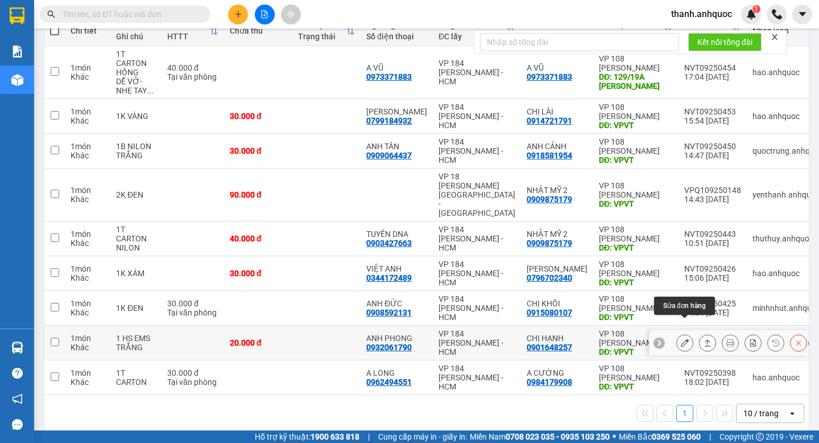
click at [689, 333] on button at bounding box center [685, 343] width 16 height 20
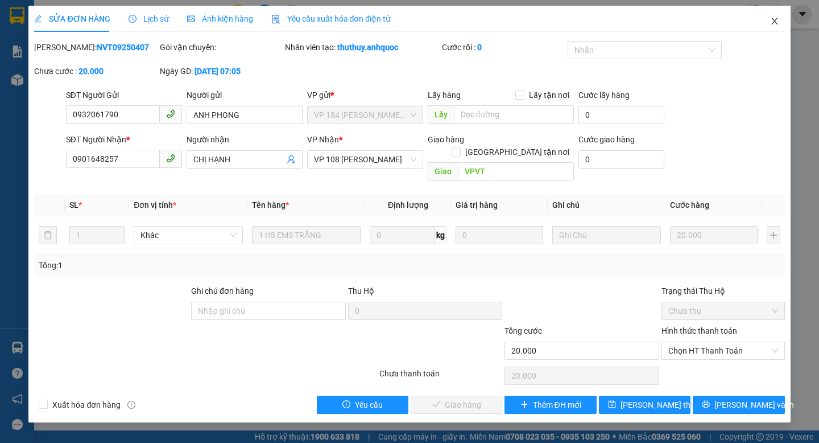
click at [777, 20] on icon "close" at bounding box center [775, 21] width 9 height 9
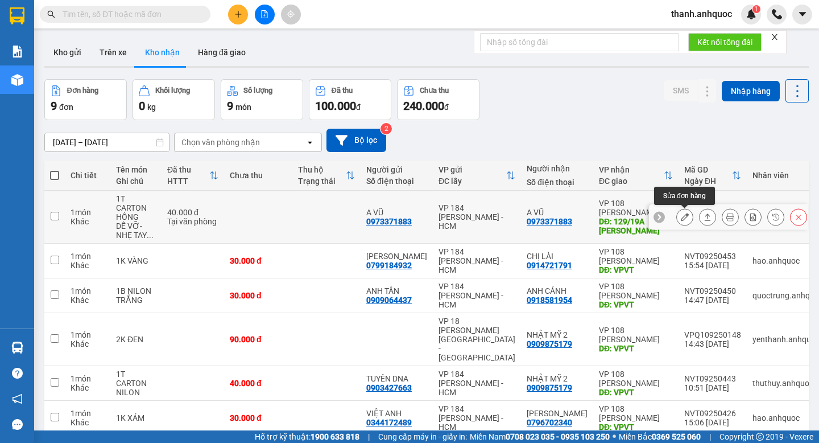
click at [683, 215] on icon at bounding box center [685, 217] width 8 height 8
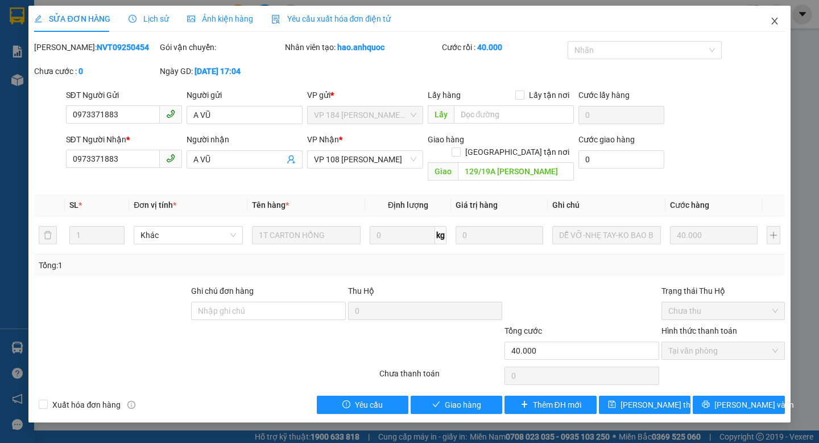
click at [772, 27] on span "Close" at bounding box center [775, 22] width 32 height 32
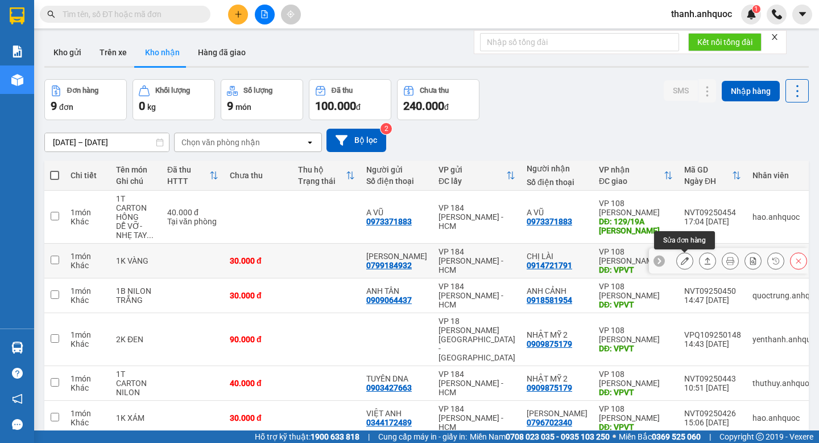
click at [685, 261] on icon at bounding box center [685, 261] width 8 height 8
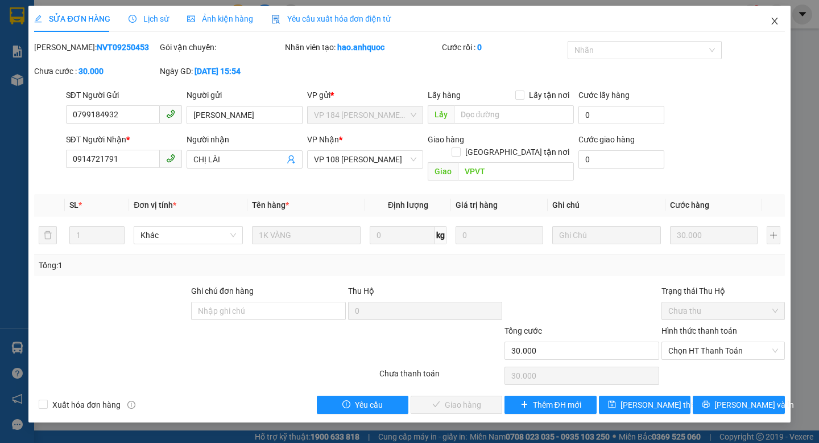
click at [775, 22] on icon "close" at bounding box center [775, 21] width 6 height 7
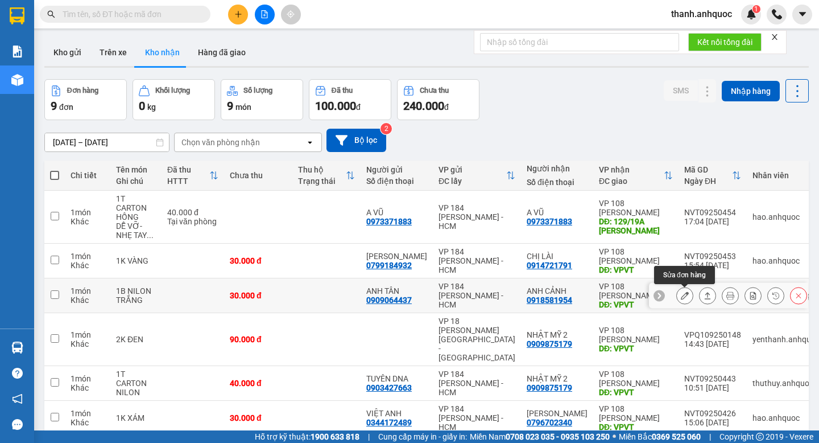
click at [686, 297] on icon at bounding box center [685, 295] width 8 height 8
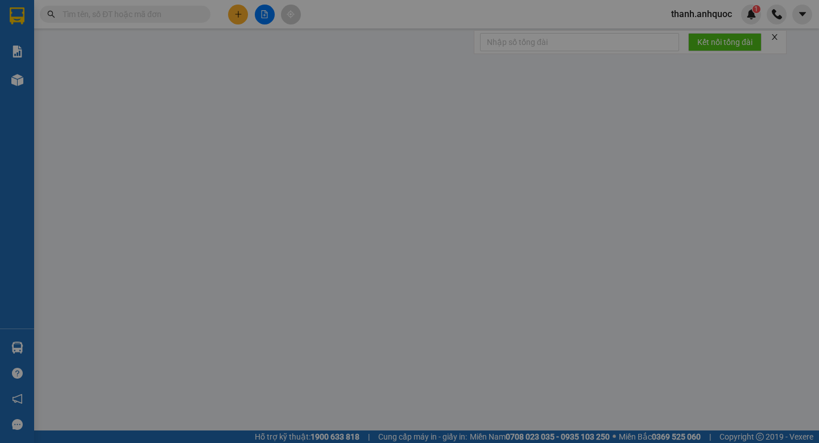
type input "0909064437"
type input "ANH TÂN"
type input "0918581954"
type input "ANH CẢNH"
type input "VPVT"
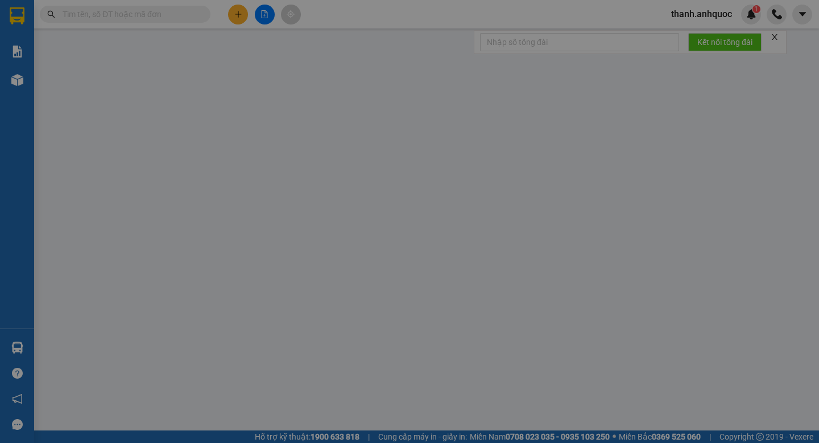
type input "30.000"
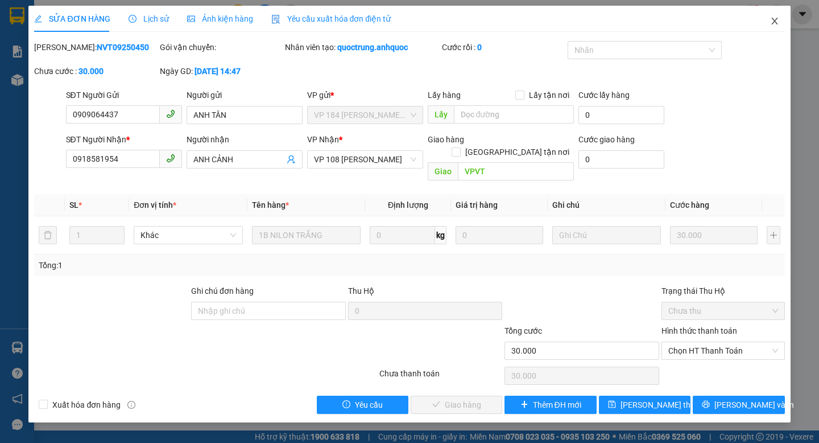
click at [778, 22] on icon "close" at bounding box center [775, 21] width 9 height 9
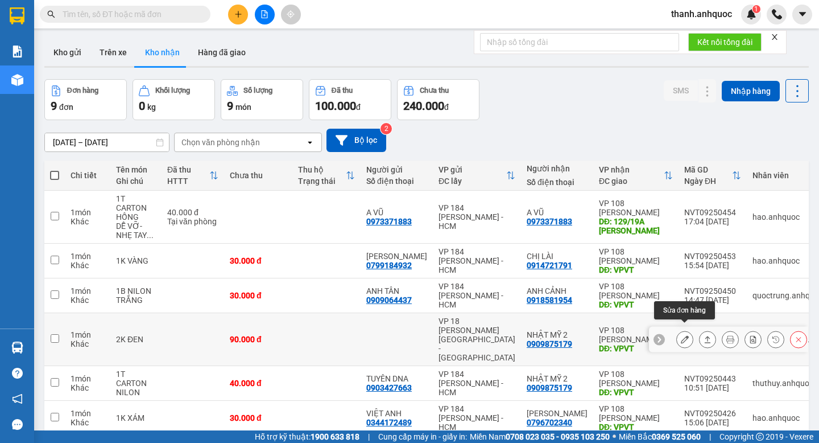
click at [683, 335] on icon at bounding box center [685, 339] width 8 height 8
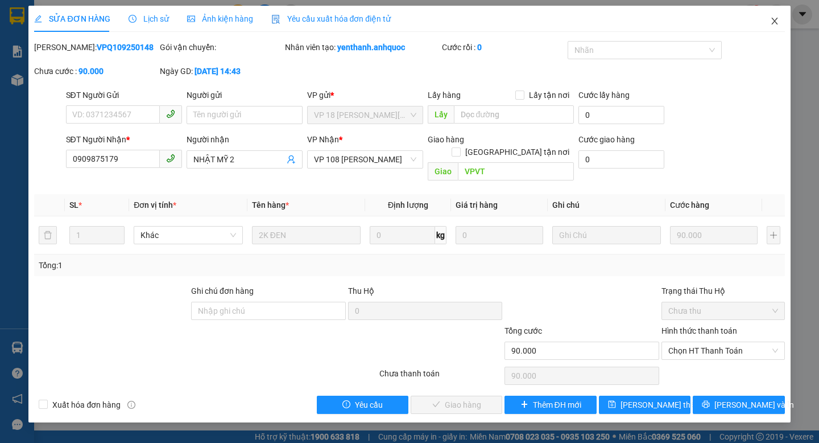
click at [775, 22] on icon "close" at bounding box center [775, 21] width 6 height 7
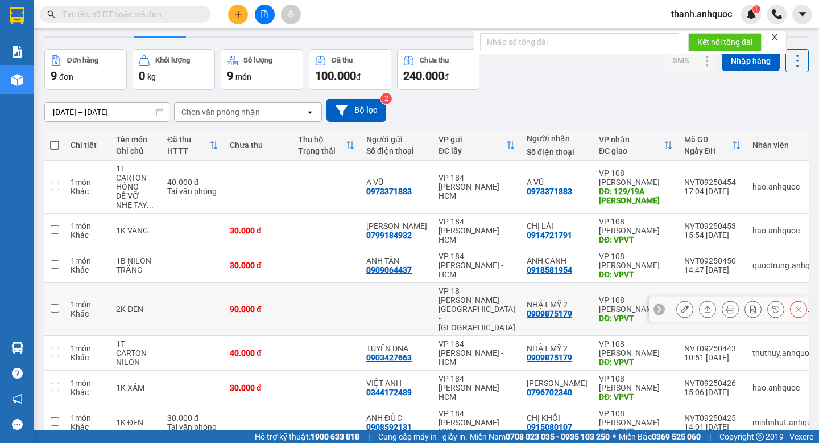
scroll to position [35, 0]
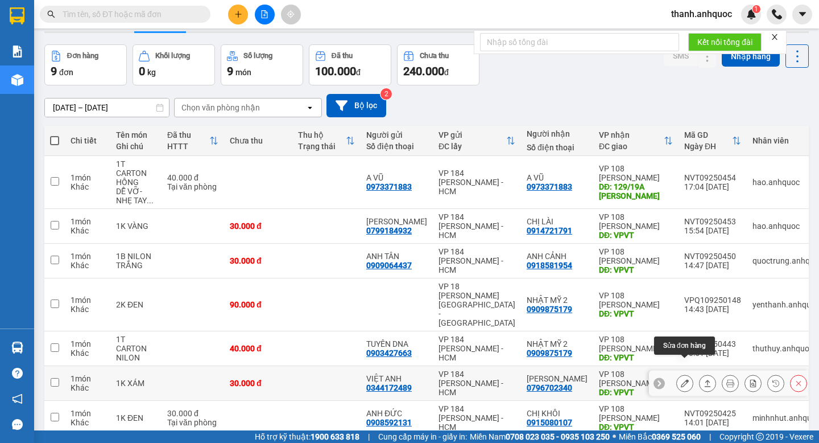
click at [687, 379] on icon at bounding box center [685, 383] width 8 height 8
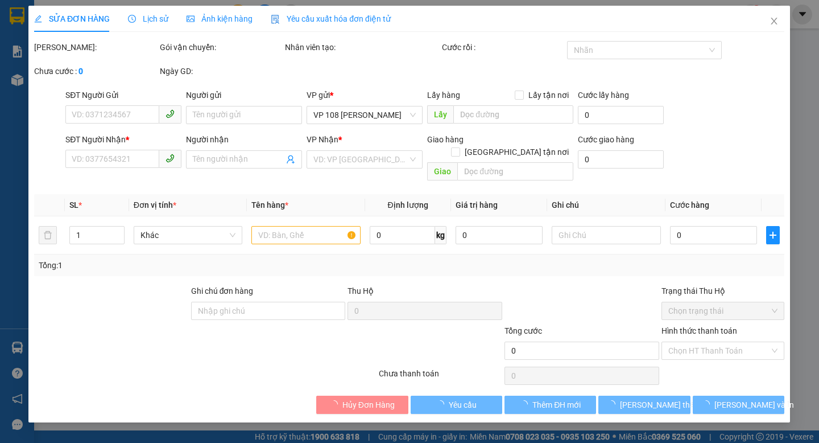
type input "0344172489"
type input "VIỆT ANH"
type input "0796702340"
type input "[PERSON_NAME]"
type input "VPVT"
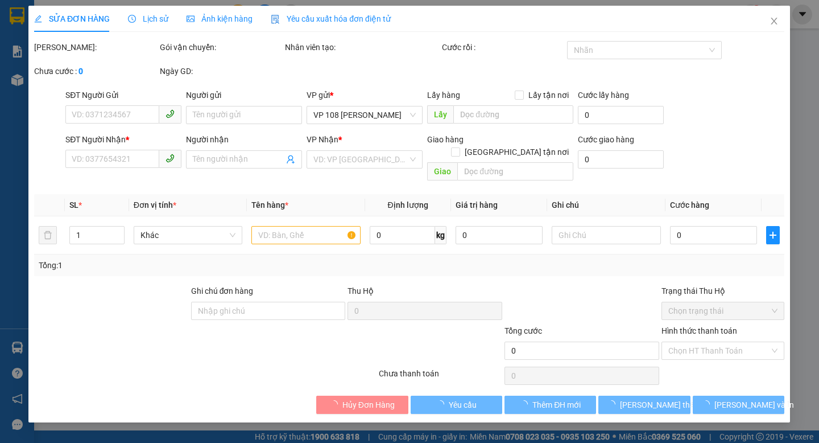
type input "30.000"
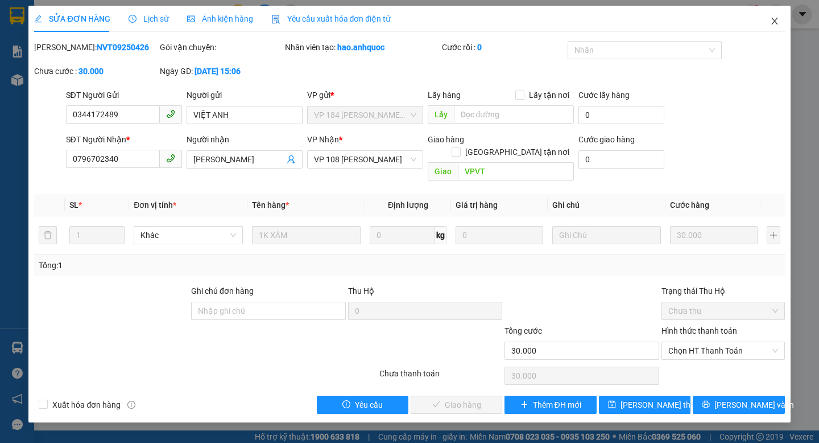
click at [776, 21] on icon "close" at bounding box center [775, 21] width 9 height 9
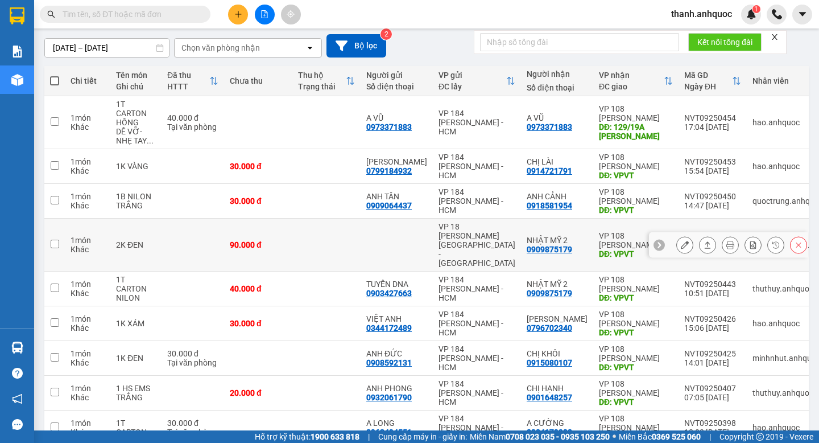
scroll to position [145, 0]
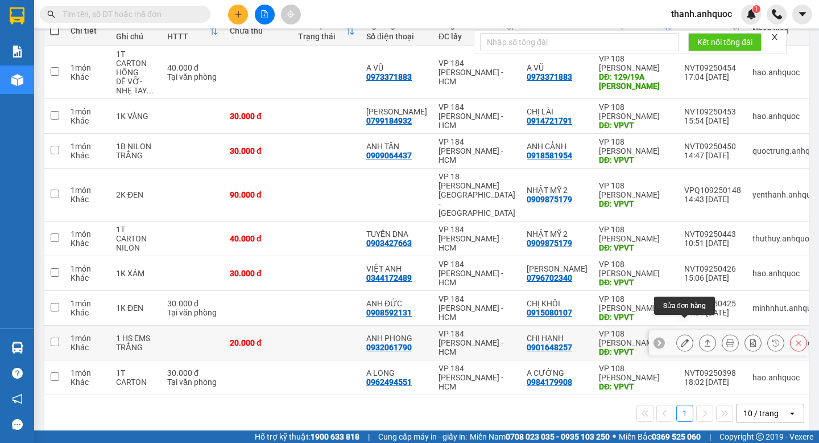
click at [684, 333] on button at bounding box center [685, 343] width 16 height 20
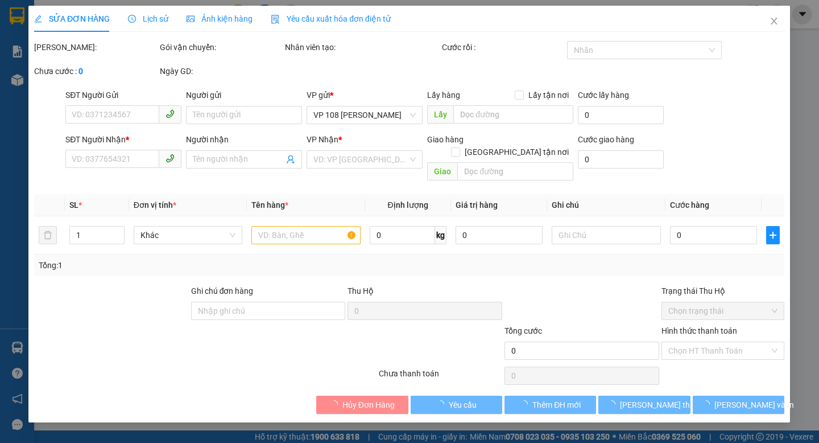
type input "0932061790"
type input "ANH PHONG"
type input "0901648257"
type input "CHỊ HẠNH"
type input "VPVT"
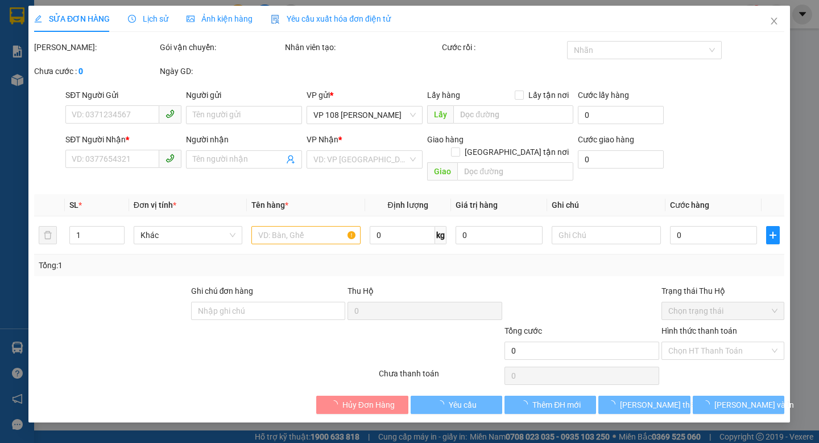
type input "20.000"
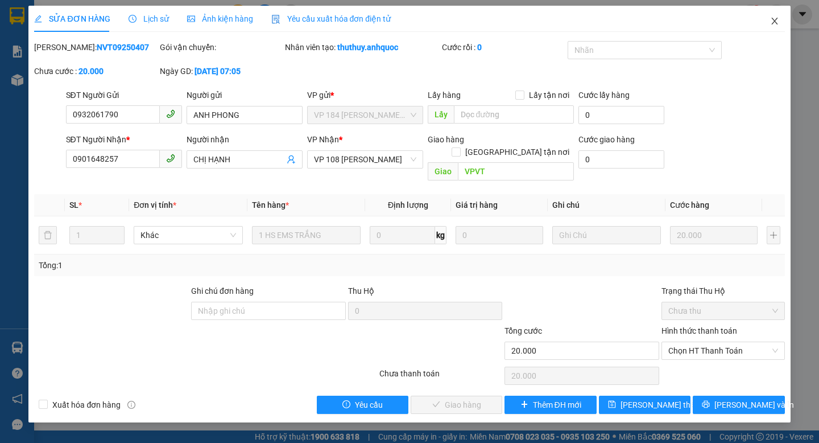
click at [778, 18] on icon "close" at bounding box center [775, 21] width 9 height 9
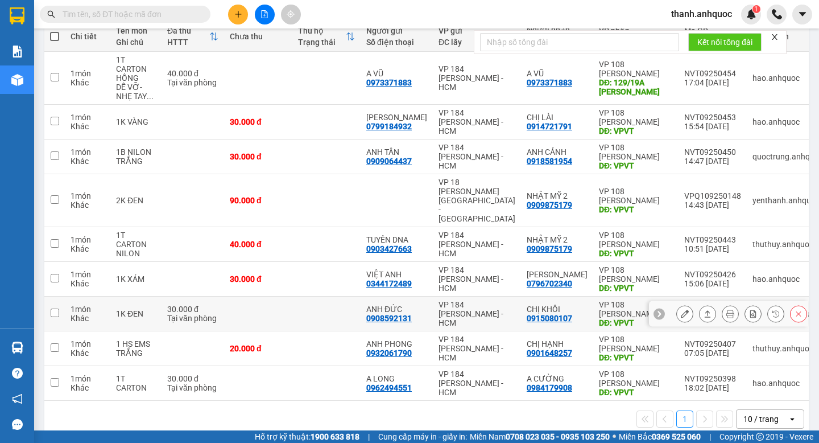
scroll to position [145, 0]
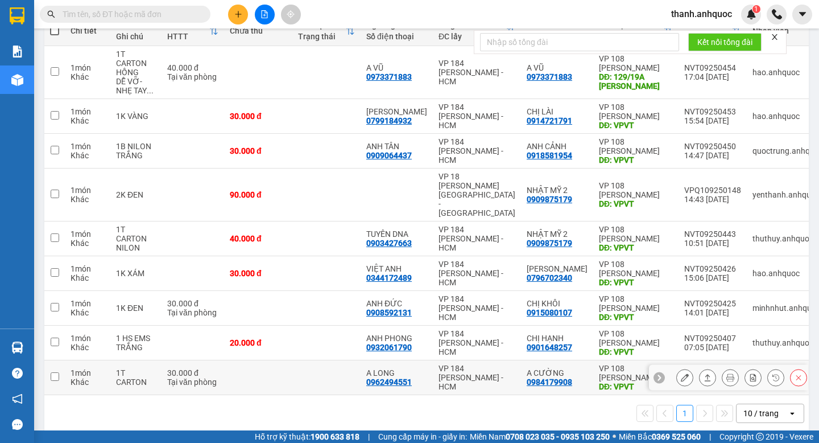
click at [690, 368] on button at bounding box center [685, 378] width 16 height 20
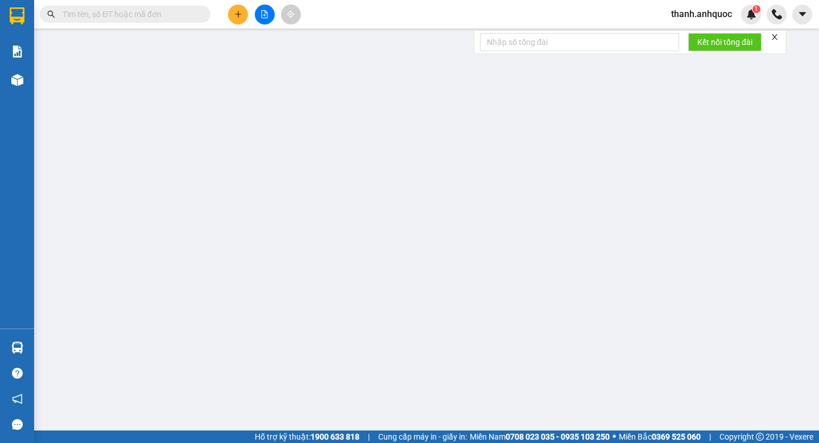
type input "0962494551"
type input "A LONG"
type input "0984179908"
type input "A CƯỜNG"
type input "VPVT"
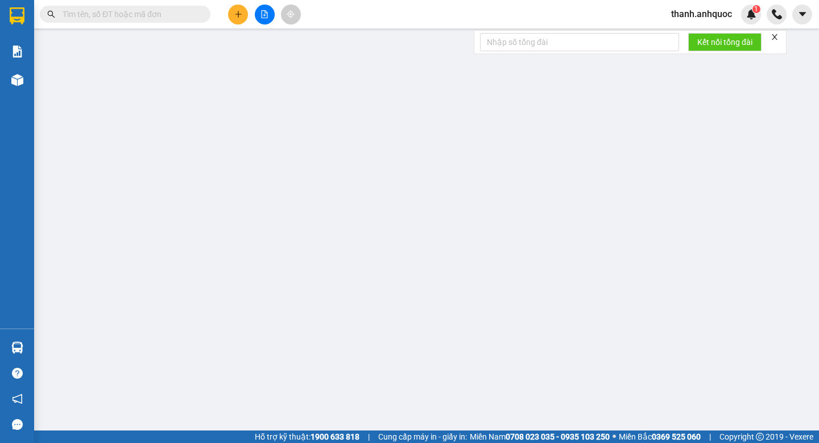
type input "TM 12/9 VP184 HẢO"
type input "30.000"
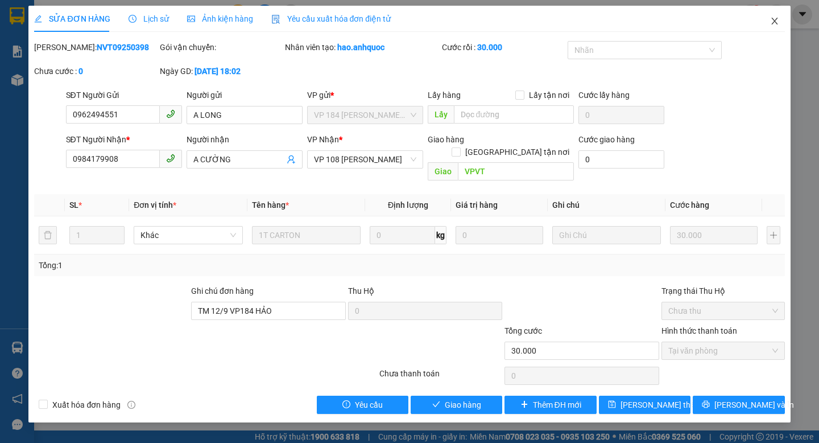
click at [774, 21] on icon "close" at bounding box center [775, 21] width 6 height 7
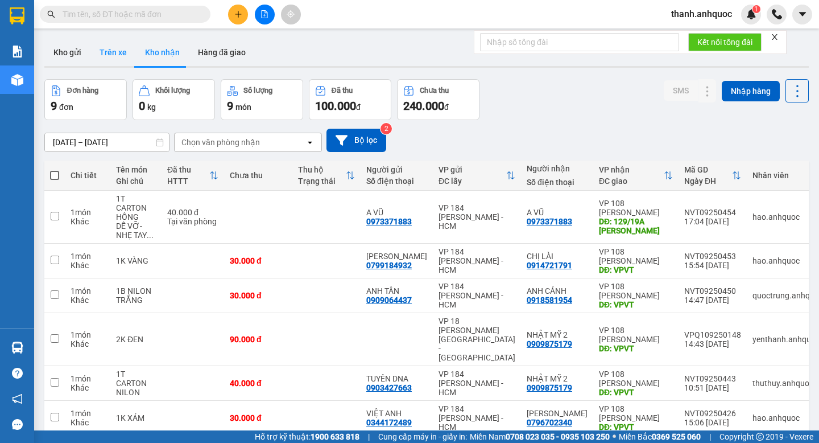
click at [109, 53] on button "Trên xe" at bounding box center [113, 52] width 46 height 27
type input "[DATE] – [DATE]"
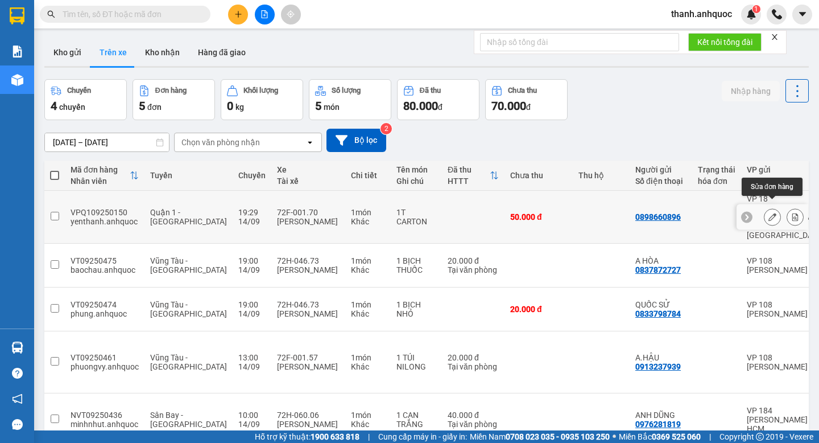
click at [771, 213] on icon at bounding box center [773, 217] width 8 height 8
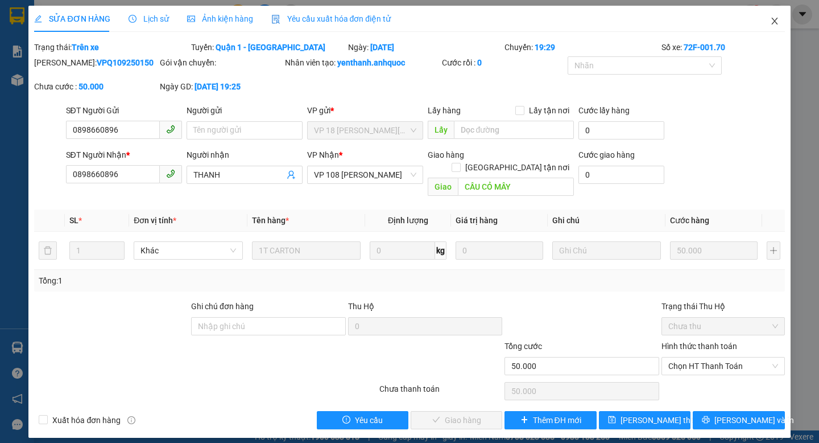
click at [778, 19] on icon "close" at bounding box center [775, 21] width 9 height 9
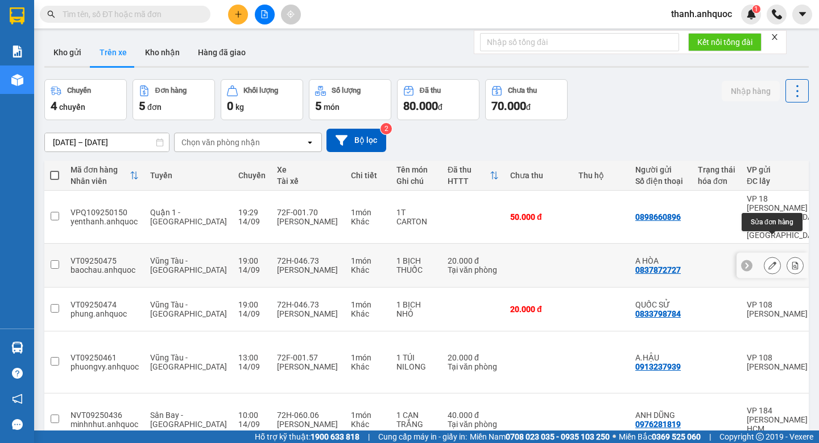
click at [769, 261] on icon at bounding box center [773, 265] width 8 height 8
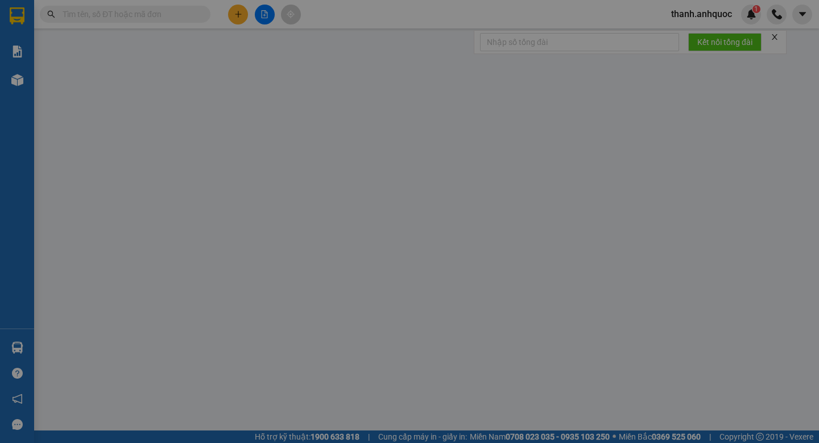
type input "0837872727"
type input "A HÒA"
type input "0798257755"
type input "CHỊ VY"
type input "VP NVT"
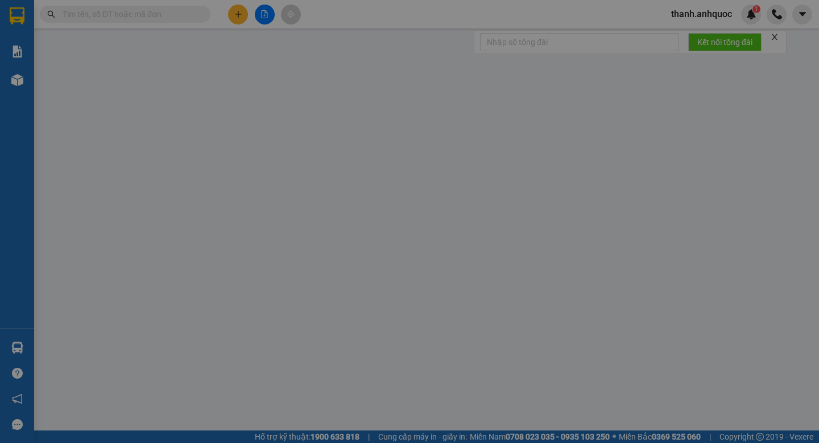
type input "20.000"
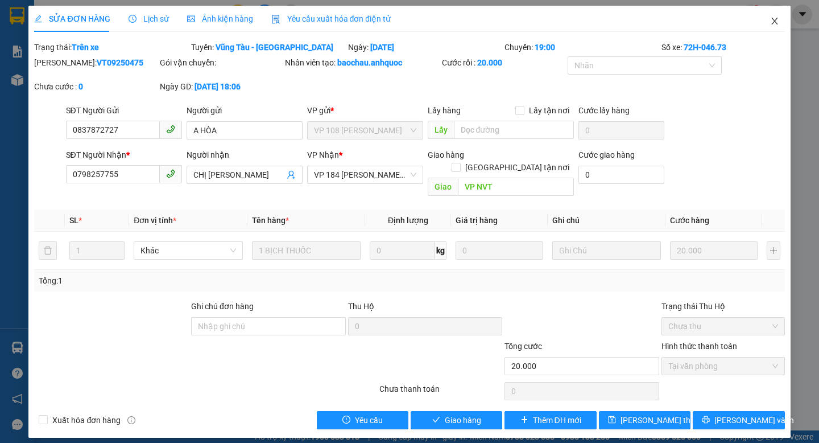
click at [776, 22] on icon "close" at bounding box center [775, 21] width 9 height 9
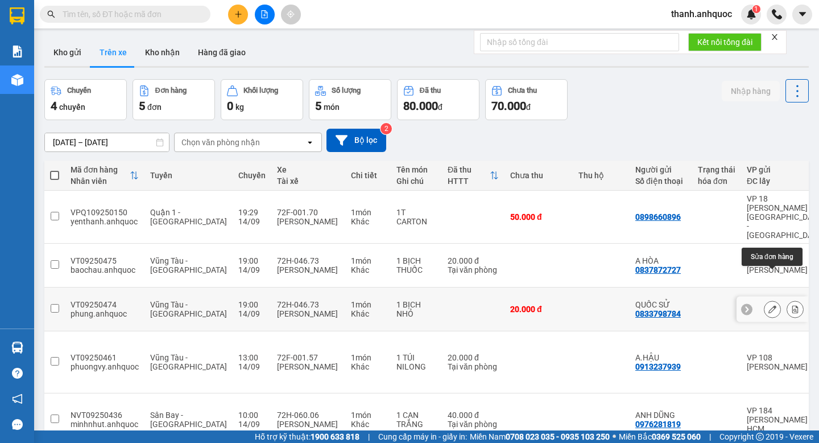
click at [772, 305] on icon at bounding box center [773, 309] width 8 height 8
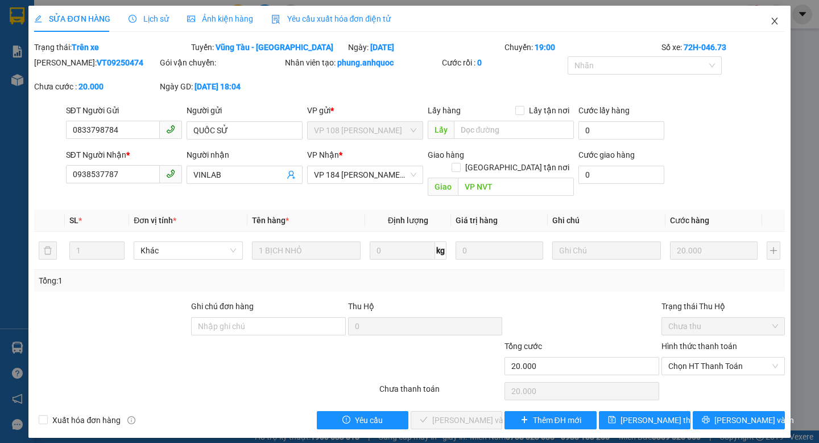
click at [776, 19] on icon "close" at bounding box center [775, 21] width 6 height 7
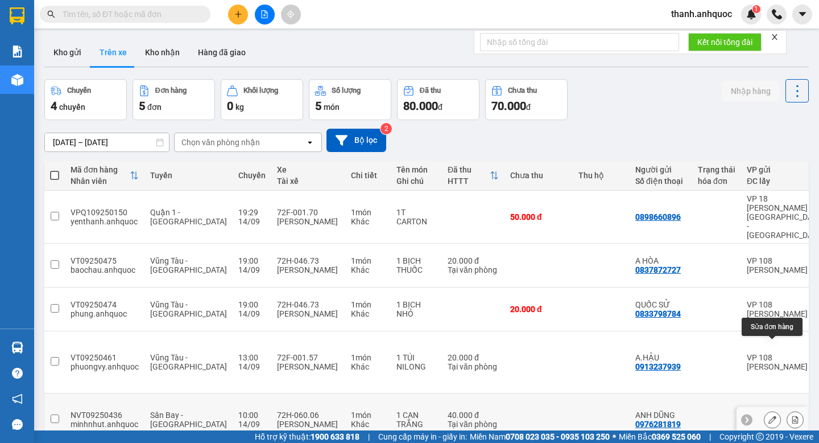
click at [771, 415] on icon at bounding box center [773, 419] width 8 height 8
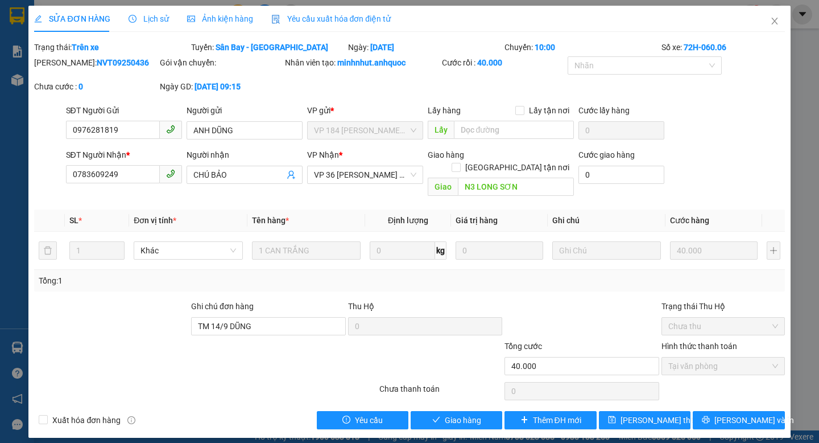
click at [151, 16] on span "Lịch sử" at bounding box center [149, 18] width 40 height 9
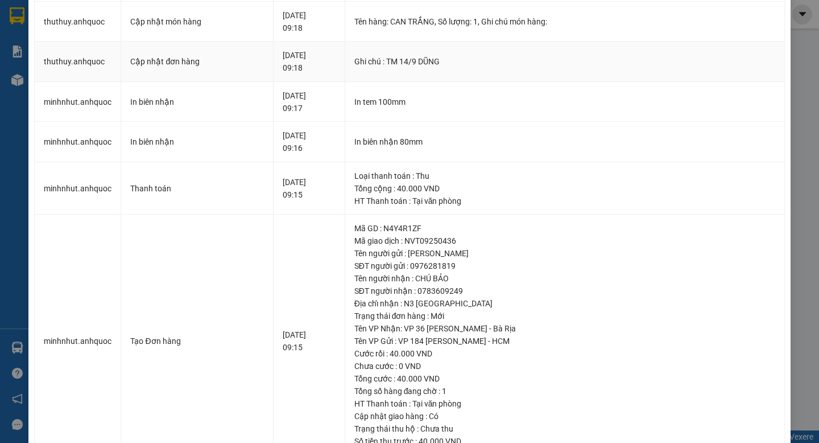
scroll to position [276, 0]
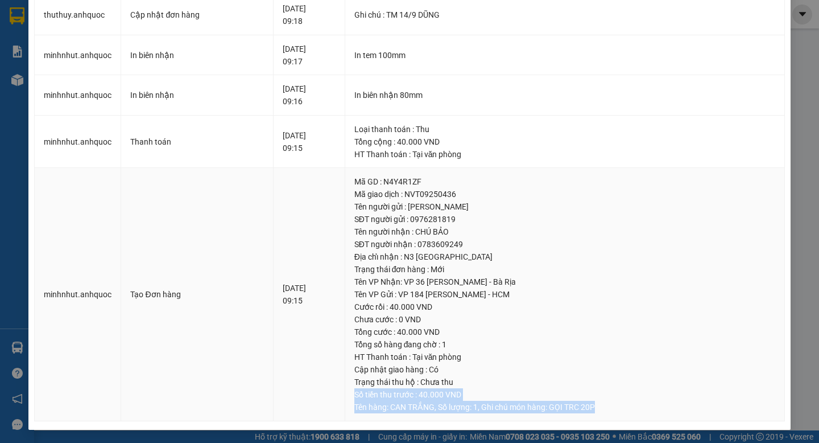
drag, startPoint x: 721, startPoint y: 386, endPoint x: 722, endPoint y: 408, distance: 22.2
click at [722, 408] on td "Mã GD : N4Y4R1ZF Mã giao dịch : NVT09250436 Tên người gửi : ANH DŨNG SĐT người …" at bounding box center [565, 294] width 440 height 253
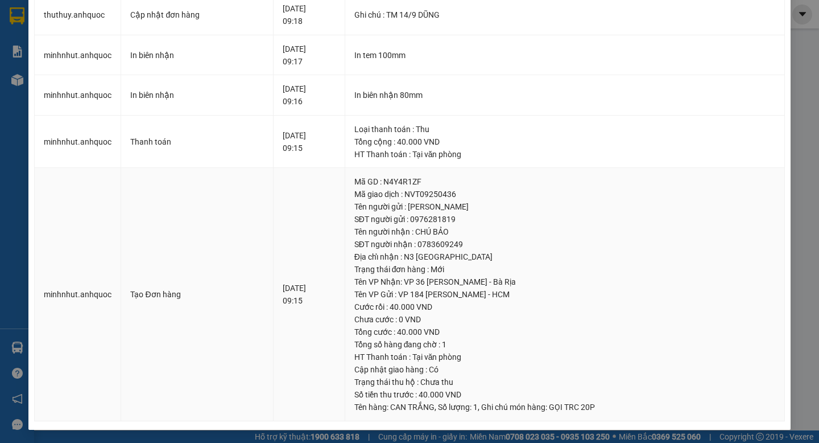
click at [320, 221] on td "14-09-2025 09:15" at bounding box center [309, 294] width 71 height 253
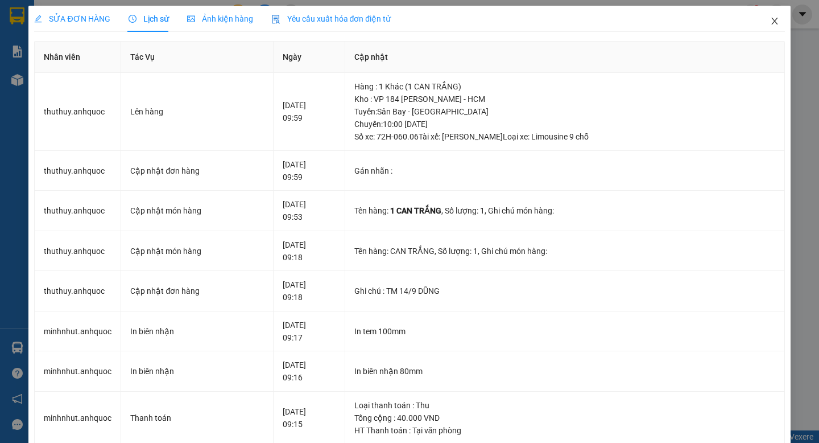
click at [776, 22] on icon "close" at bounding box center [775, 21] width 9 height 9
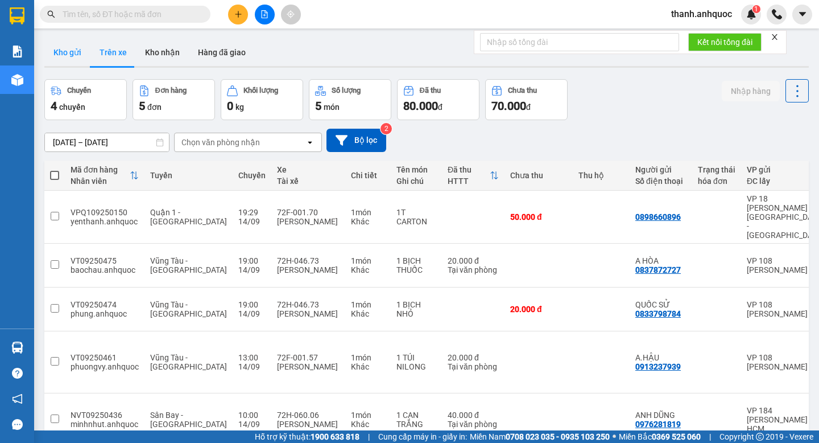
click at [70, 51] on button "Kho gửi" at bounding box center [67, 52] width 46 height 27
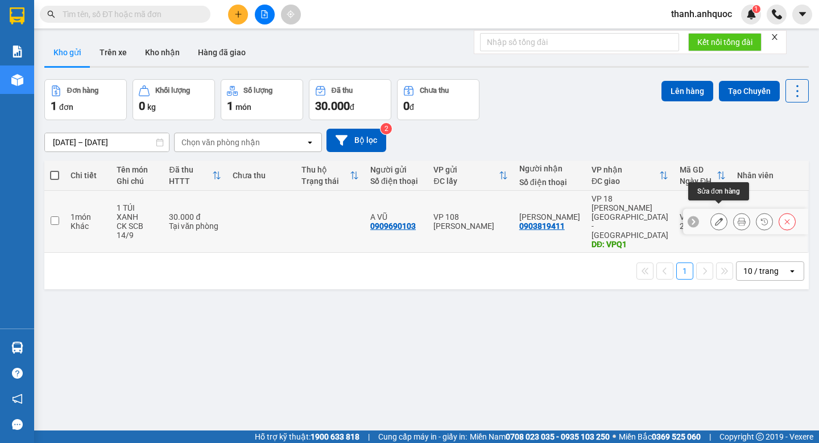
click at [719, 217] on icon at bounding box center [719, 221] width 8 height 8
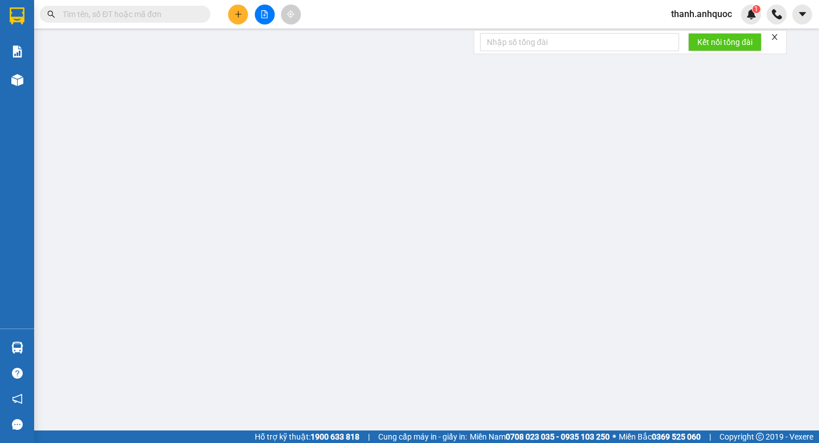
type input "0909690103"
type input "A VŨ"
type input "0903819411"
type input "ANH SƠN"
type input "VPQ1"
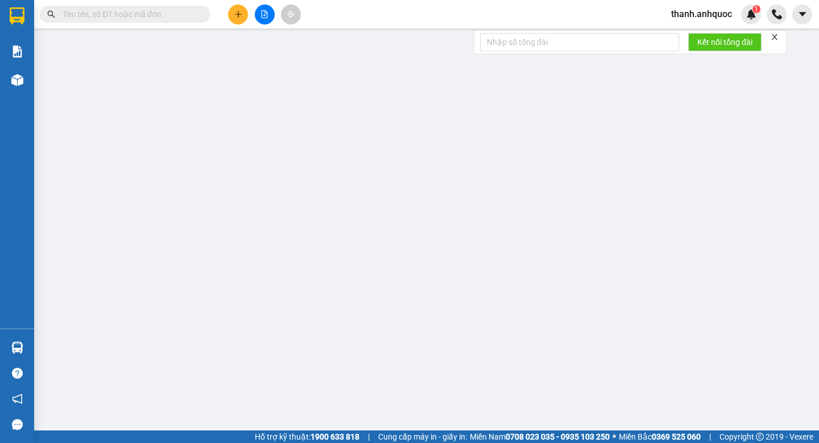
type input "30.000"
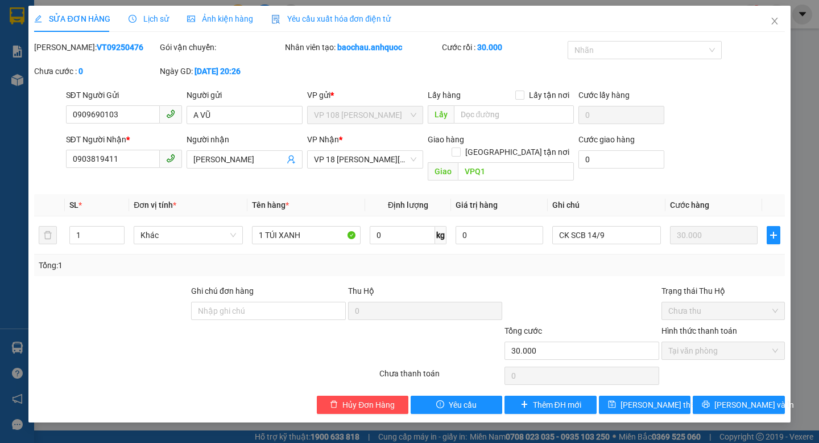
click at [351, 17] on span "Yêu cầu xuất hóa đơn điện tử" at bounding box center [331, 18] width 120 height 9
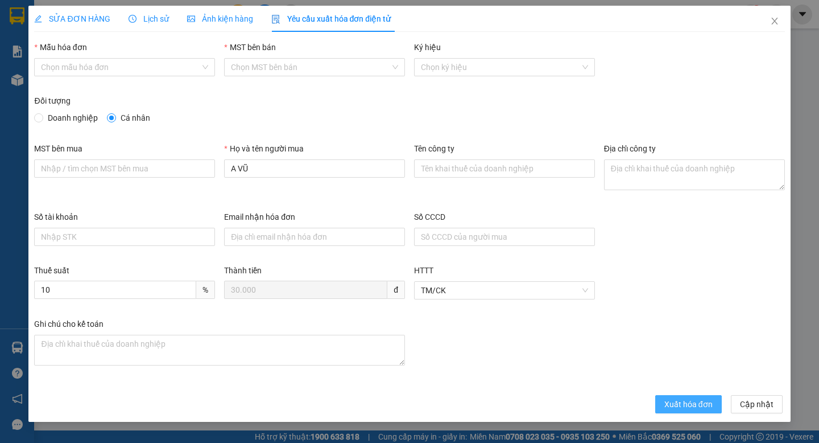
click at [686, 402] on span "Xuất hóa đơn" at bounding box center [689, 404] width 48 height 13
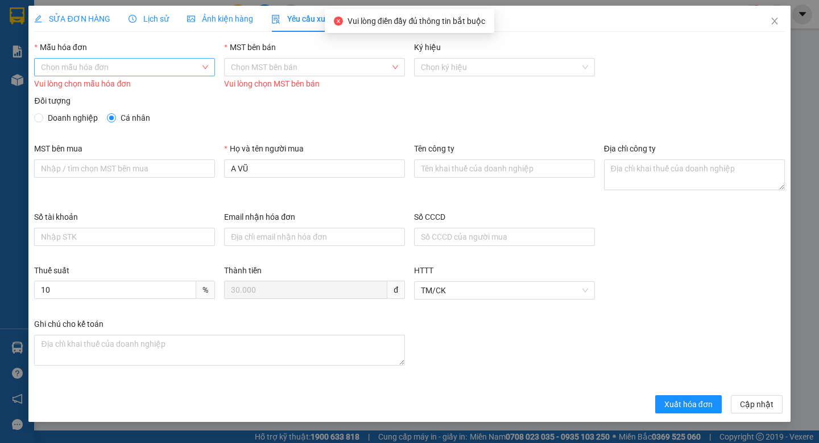
click at [146, 70] on input "Mẫu hóa đơn" at bounding box center [120, 67] width 159 height 17
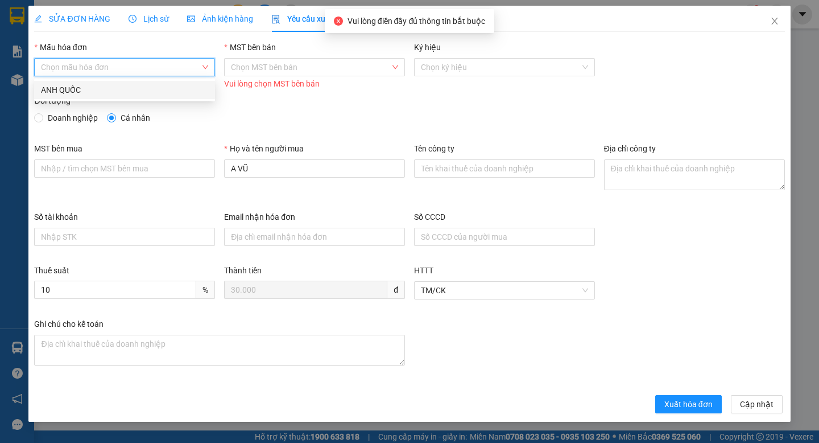
click at [143, 93] on div "ANH QUỐC" at bounding box center [124, 90] width 167 height 13
type input "8"
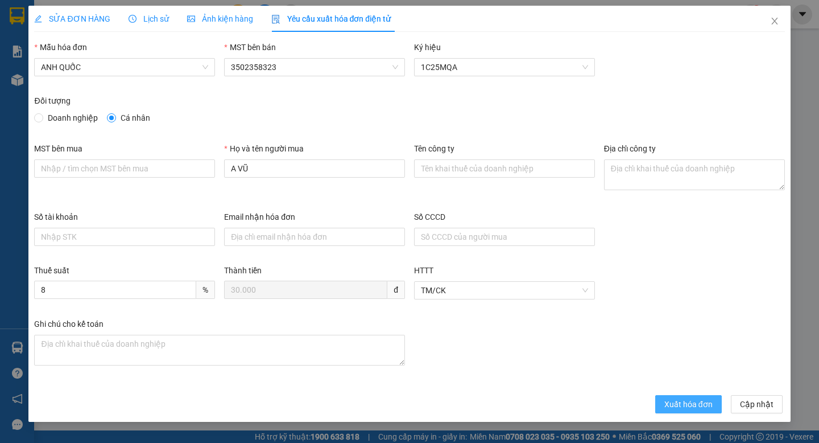
click at [678, 406] on span "Xuất hóa đơn" at bounding box center [689, 404] width 48 height 13
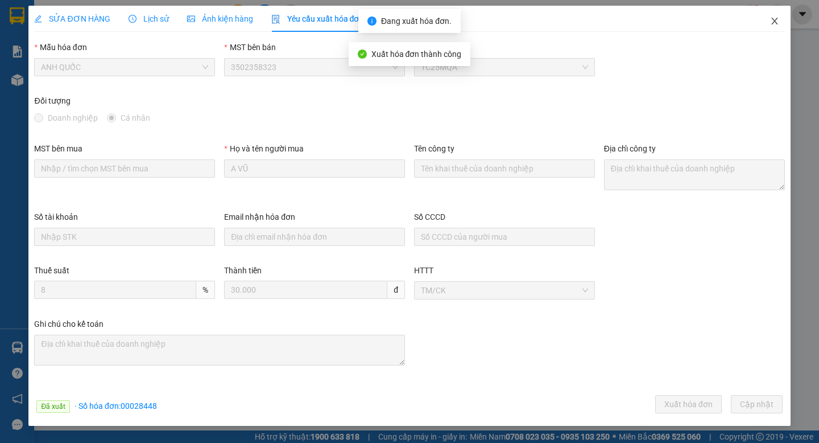
click at [774, 22] on icon "close" at bounding box center [775, 21] width 6 height 7
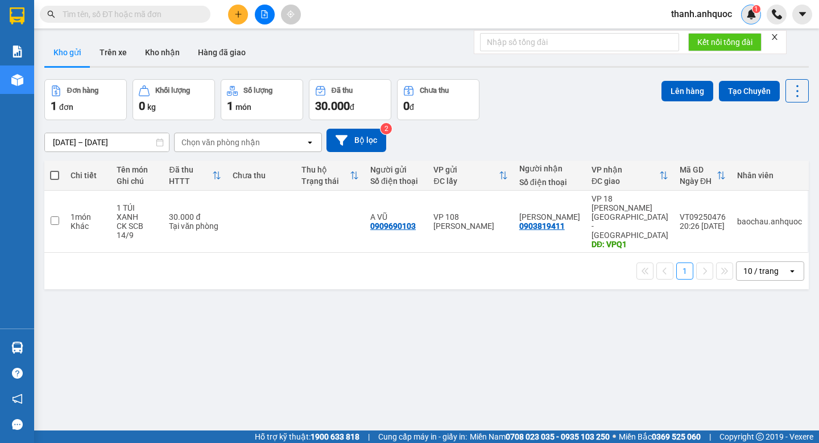
click at [751, 12] on img at bounding box center [752, 14] width 10 height 10
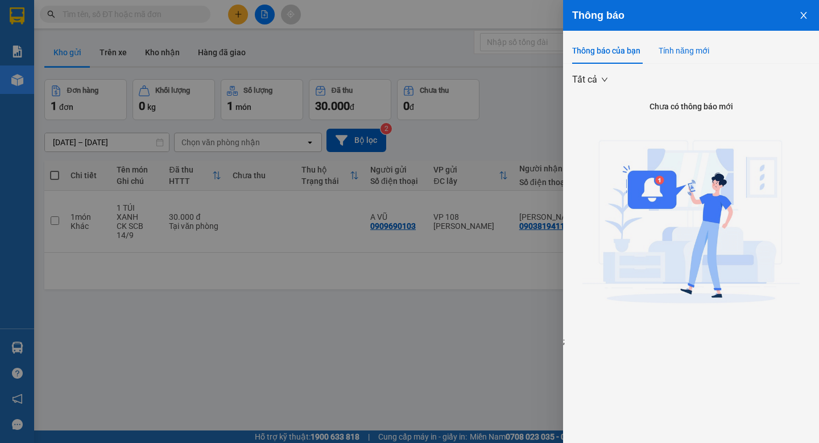
click at [685, 47] on div "Tính năng mới" at bounding box center [684, 50] width 51 height 13
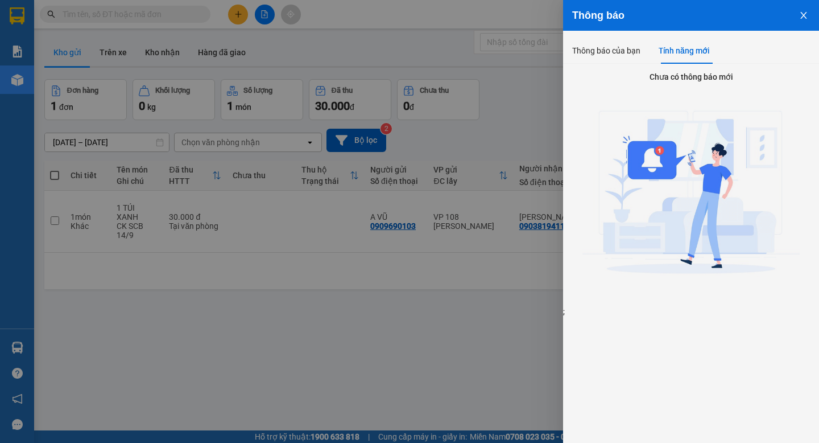
click at [808, 15] on icon "close" at bounding box center [804, 15] width 9 height 9
